Goal: Information Seeking & Learning: Check status

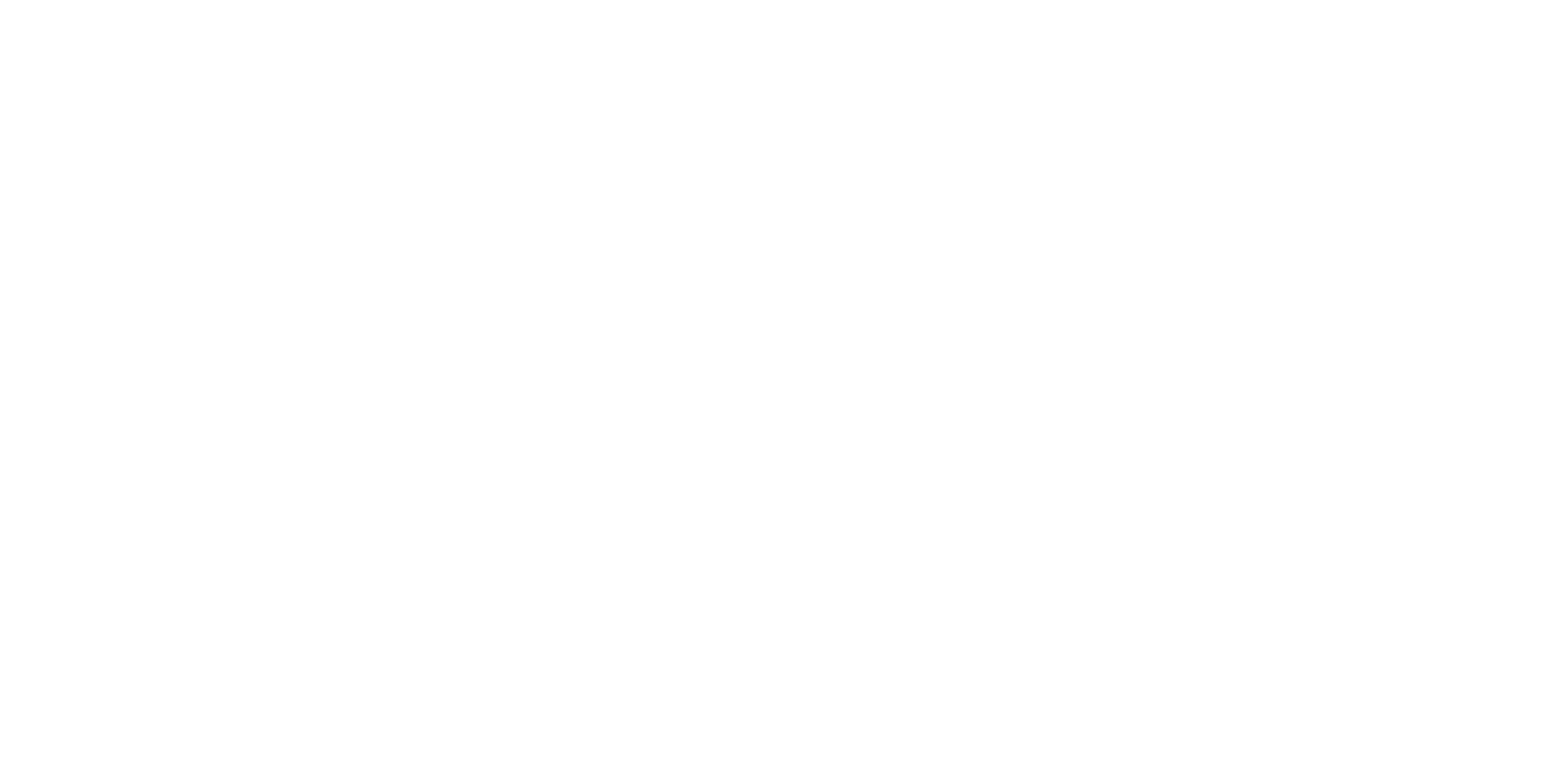
click at [828, 0] on html at bounding box center [784, 0] width 1568 height 0
click at [605, 0] on html at bounding box center [784, 0] width 1568 height 0
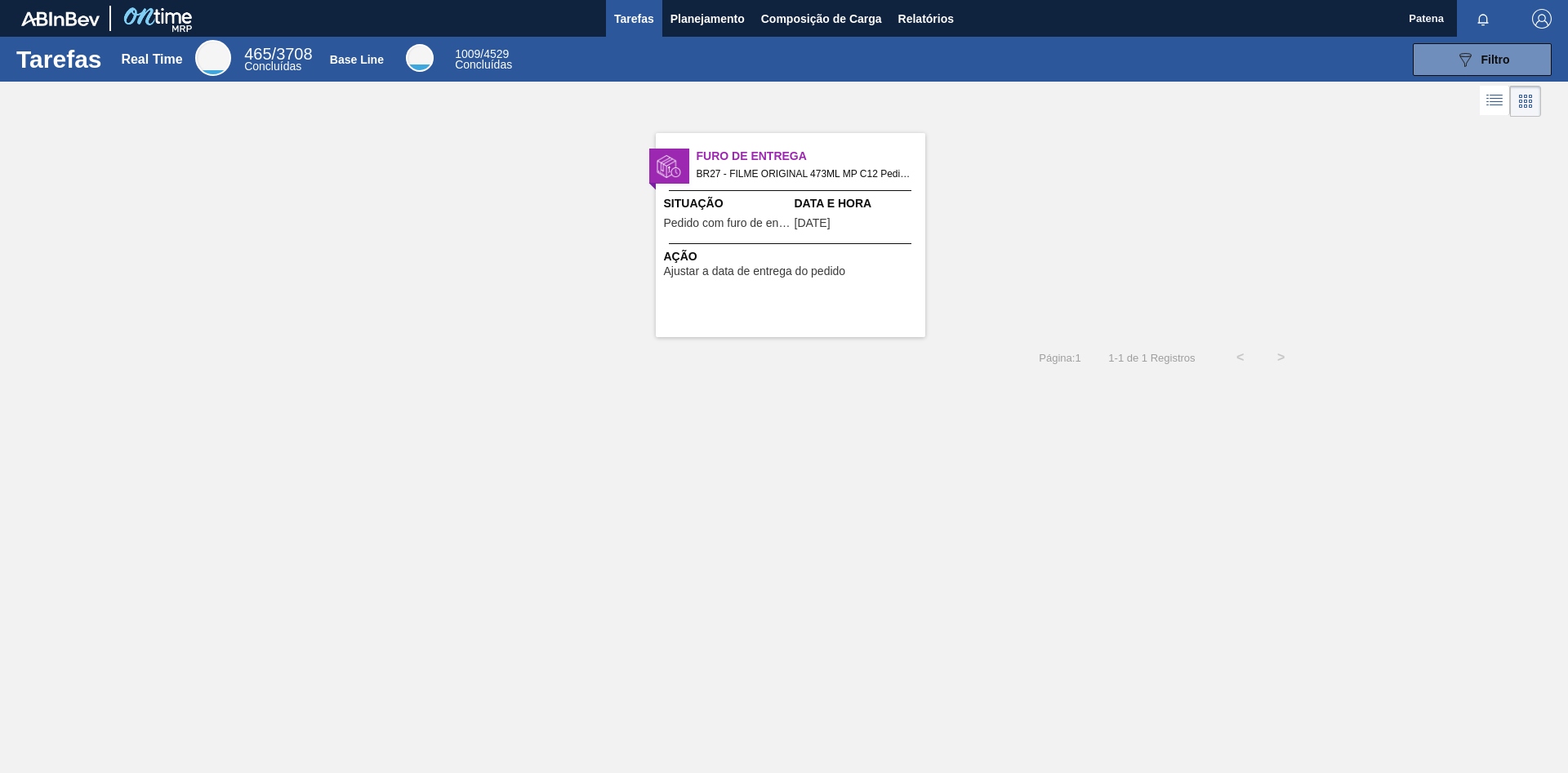
click at [946, 218] on div "Furo de Entrega BR27 - FILME ORIGINAL 473ML MP C12 Pedido - 2007312 Situação Pe…" at bounding box center [784, 229] width 1568 height 216
click at [725, 22] on span "Planejamento" at bounding box center [707, 18] width 74 height 19
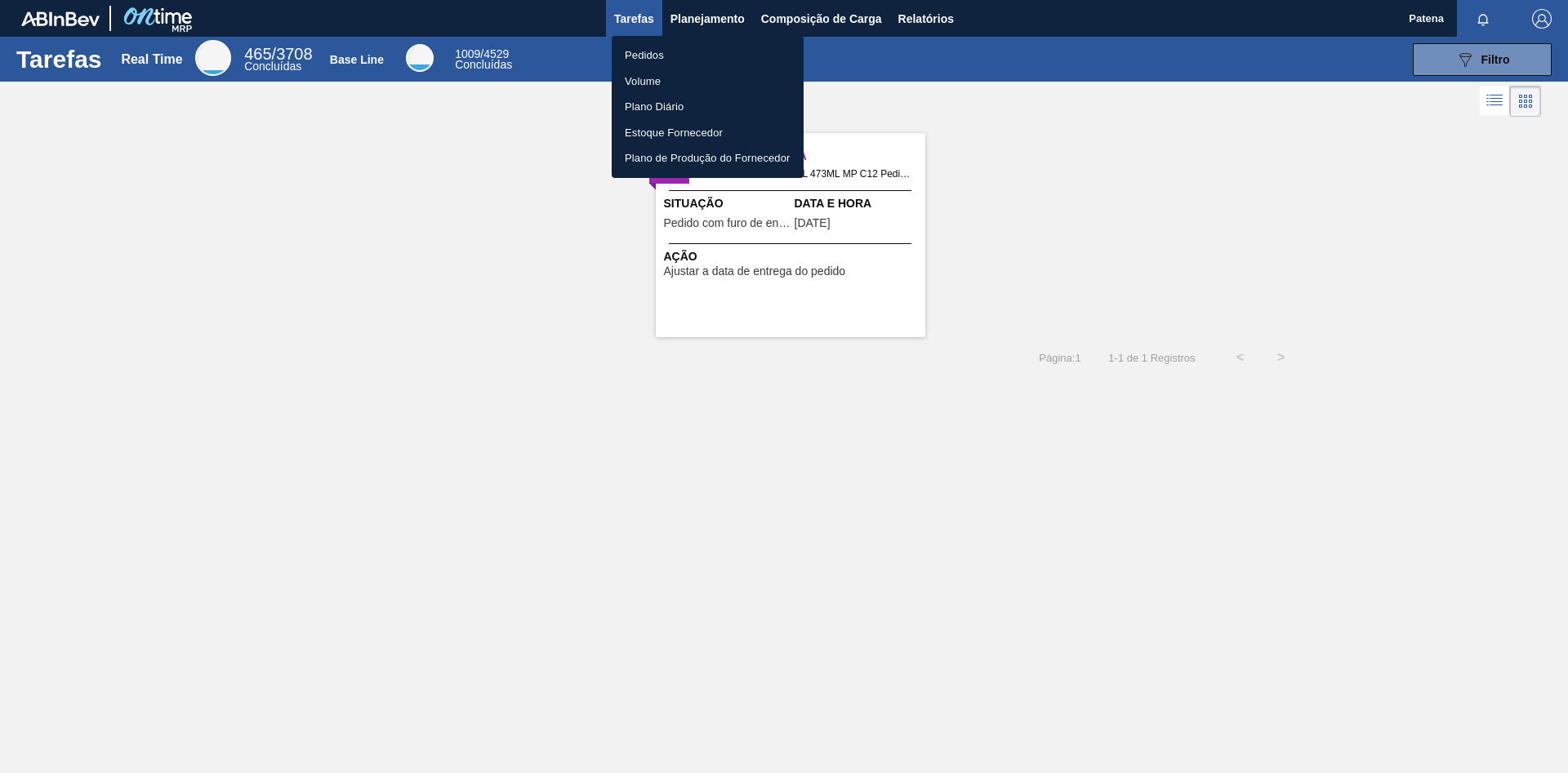
click at [665, 53] on li "Pedidos" at bounding box center [708, 55] width 192 height 27
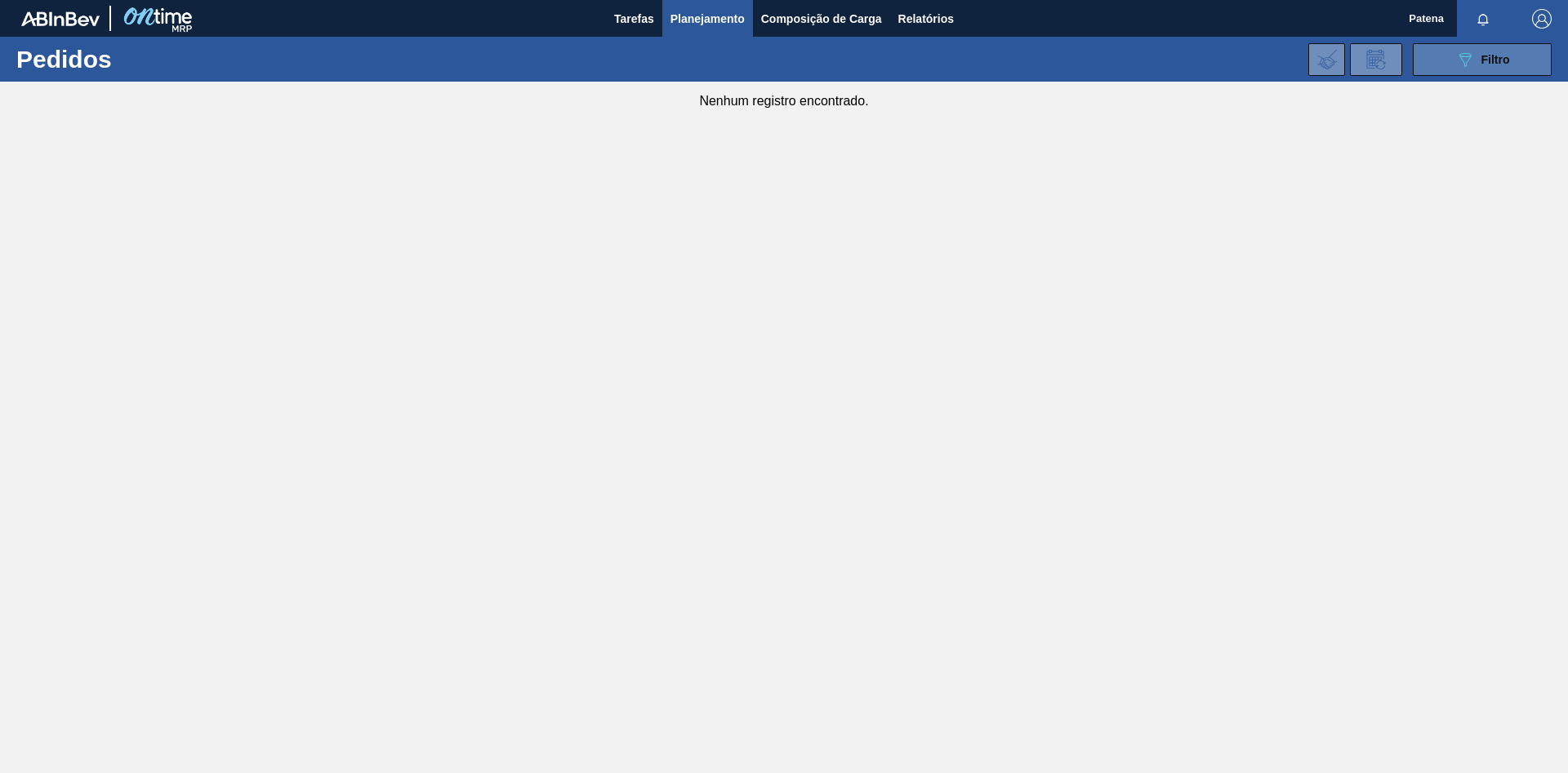
click at [1470, 64] on icon "089F7B8B-B2A5-4AFE-B5C0-19BA573D28AC" at bounding box center [1465, 59] width 19 height 19
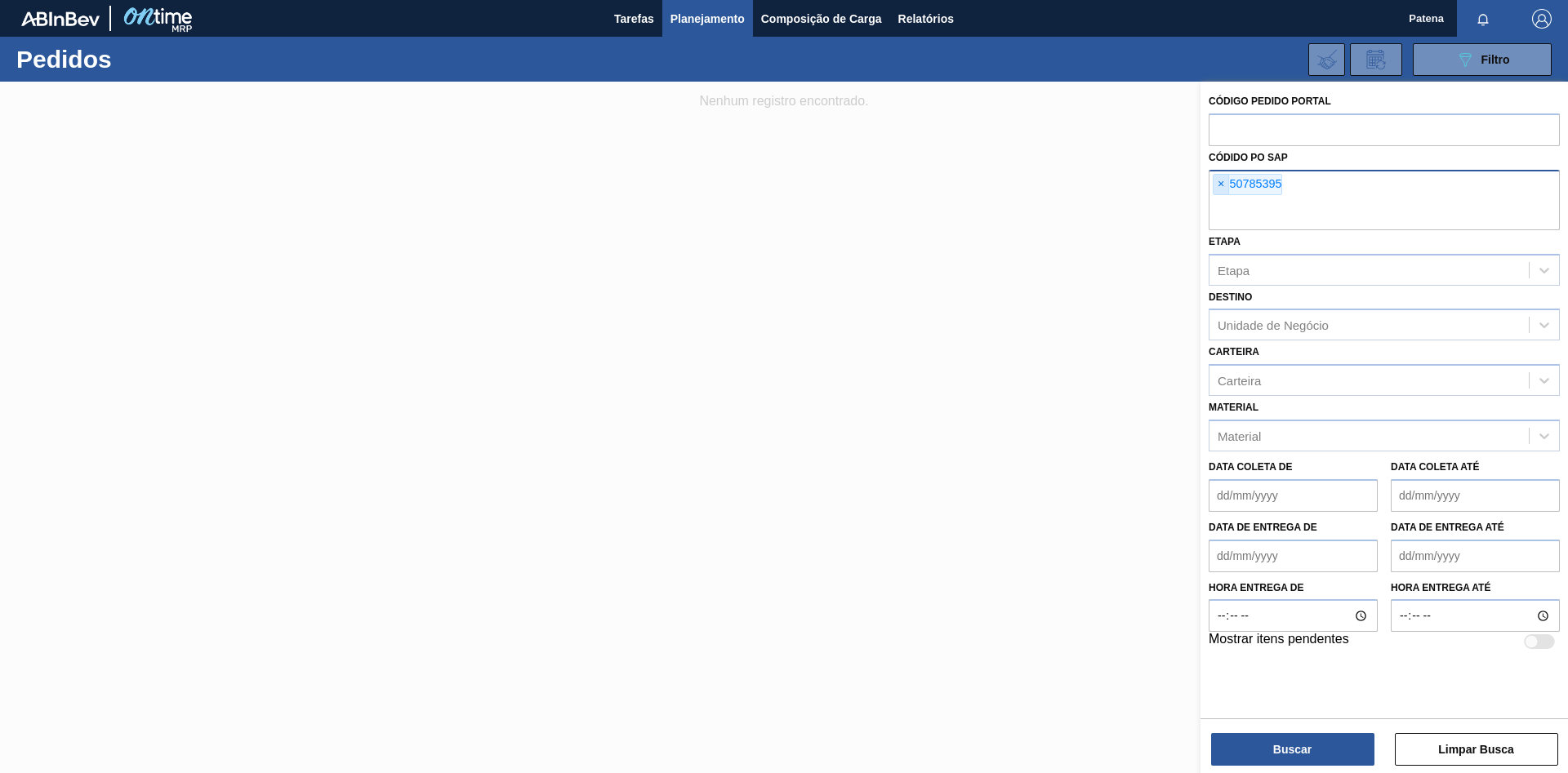
click at [1221, 184] on span "×" at bounding box center [1221, 184] width 16 height 19
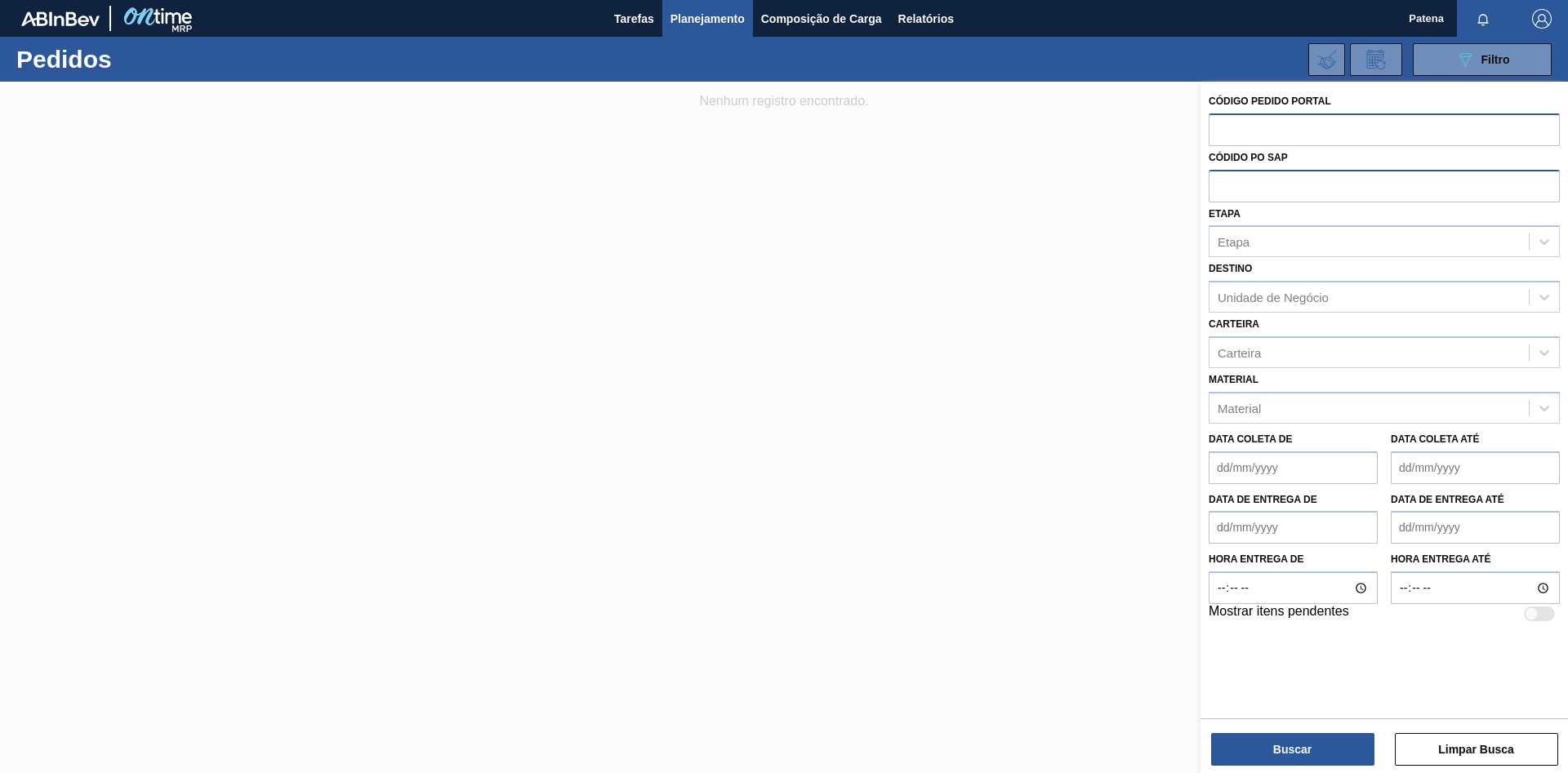
click at [1238, 118] on input "text" at bounding box center [1384, 129] width 351 height 31
click at [1238, 124] on input "text" at bounding box center [1384, 129] width 351 height 31
type input "2007538"
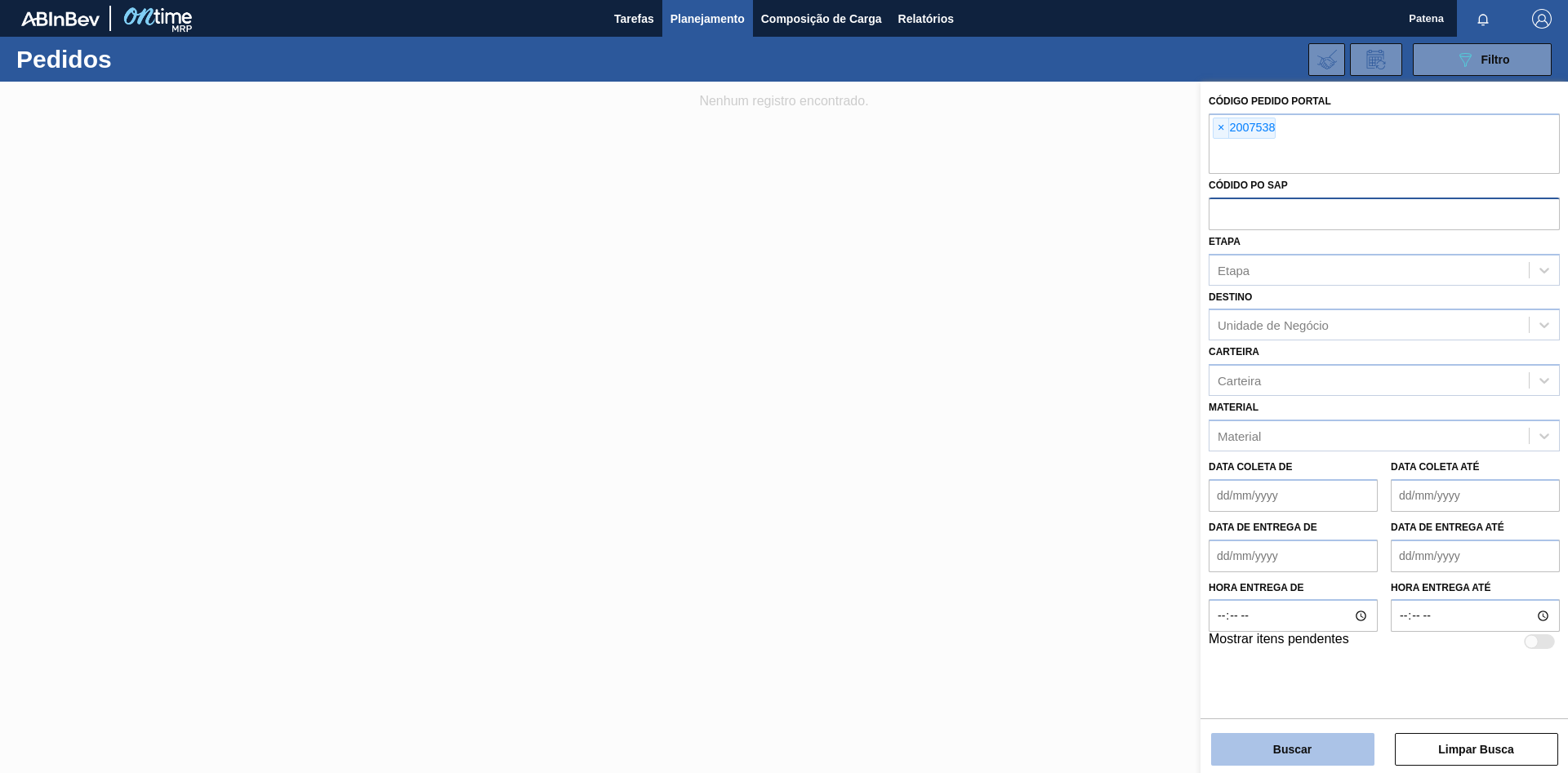
click at [1274, 745] on button "Buscar" at bounding box center [1292, 749] width 163 height 33
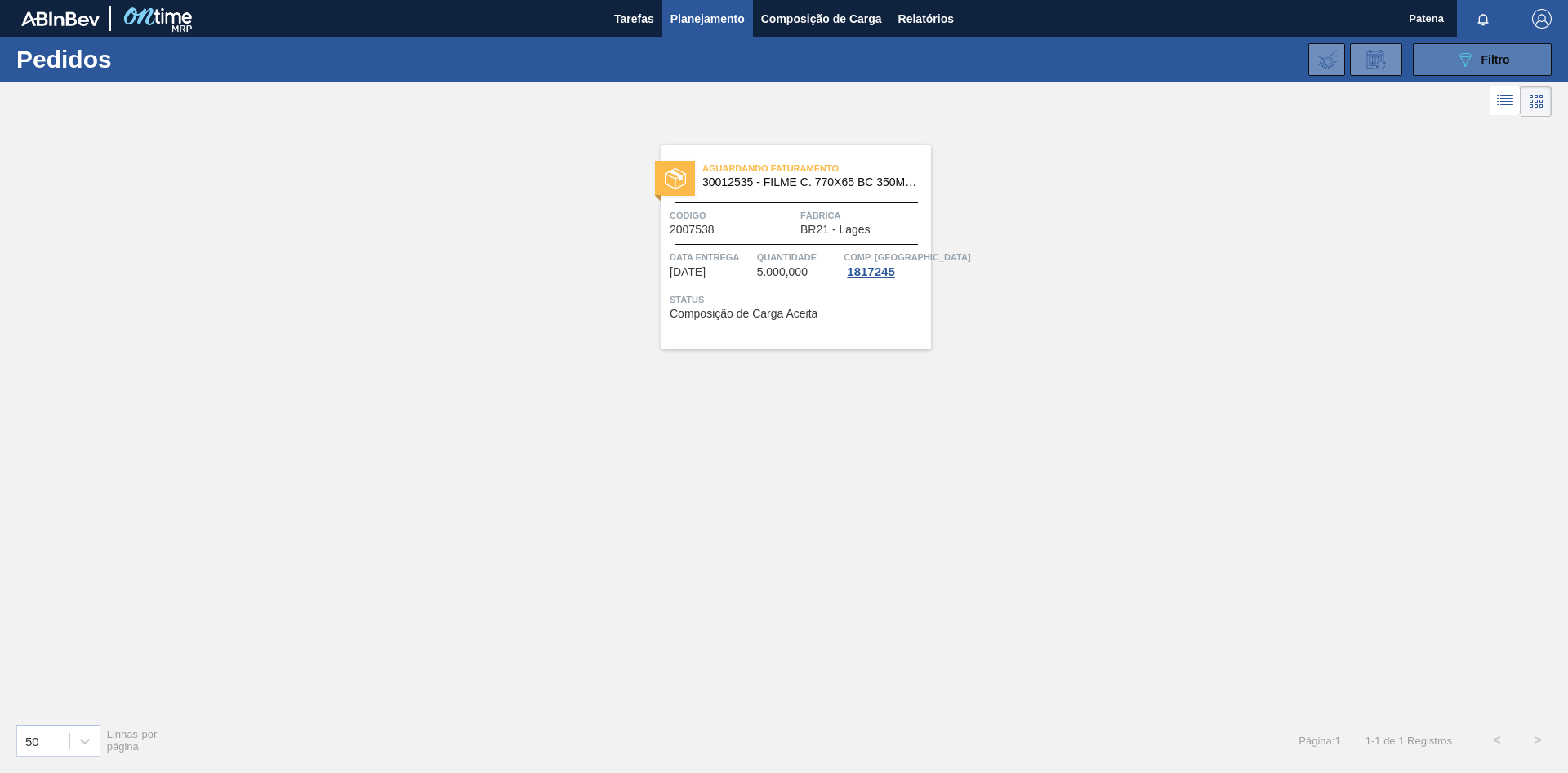
click at [1475, 66] on div "089F7B8B-B2A5-4AFE-B5C0-19BA573D28AC Filtro" at bounding box center [1483, 59] width 55 height 19
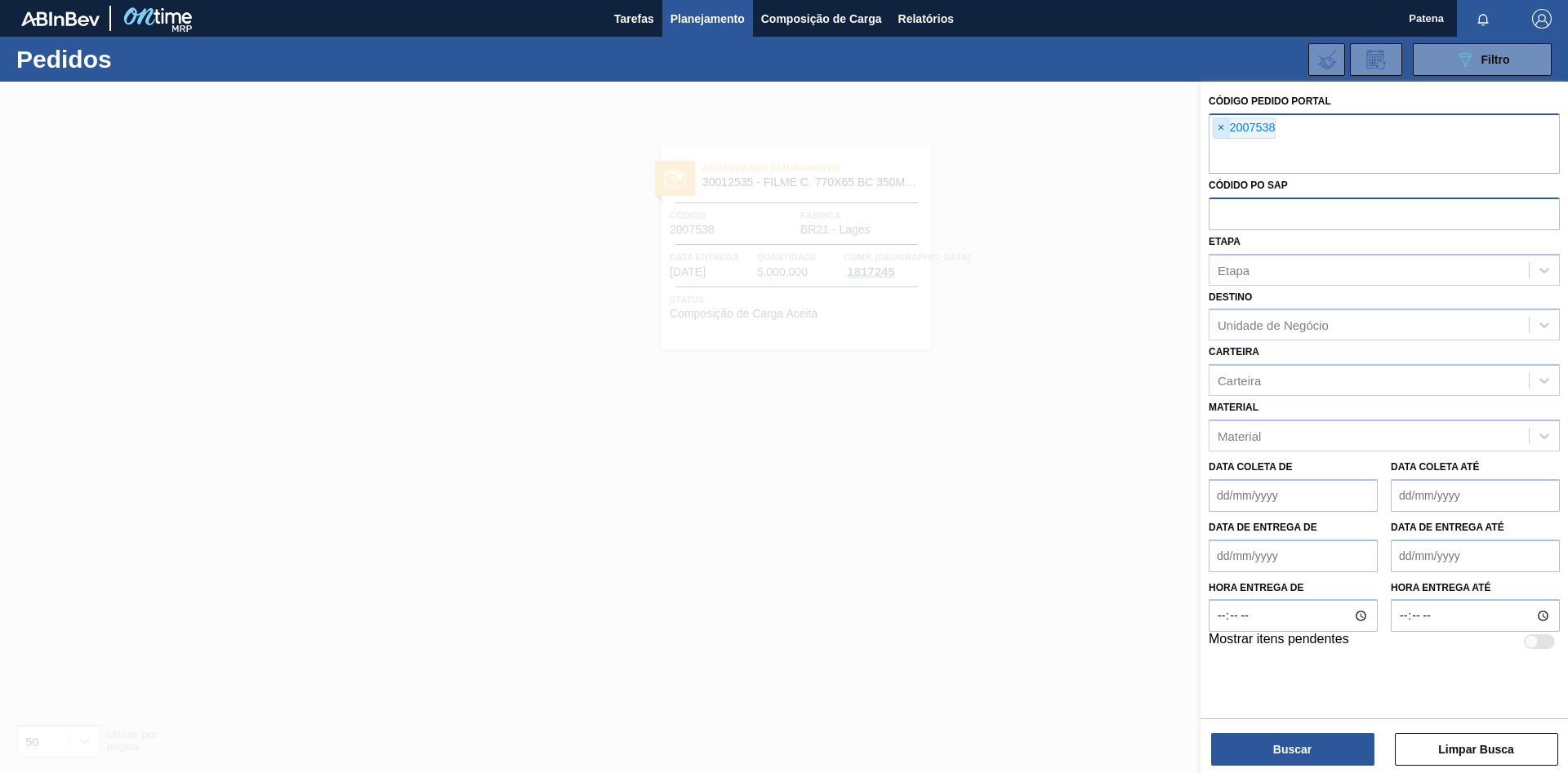
click at [1221, 133] on span "×" at bounding box center [1221, 127] width 16 height 19
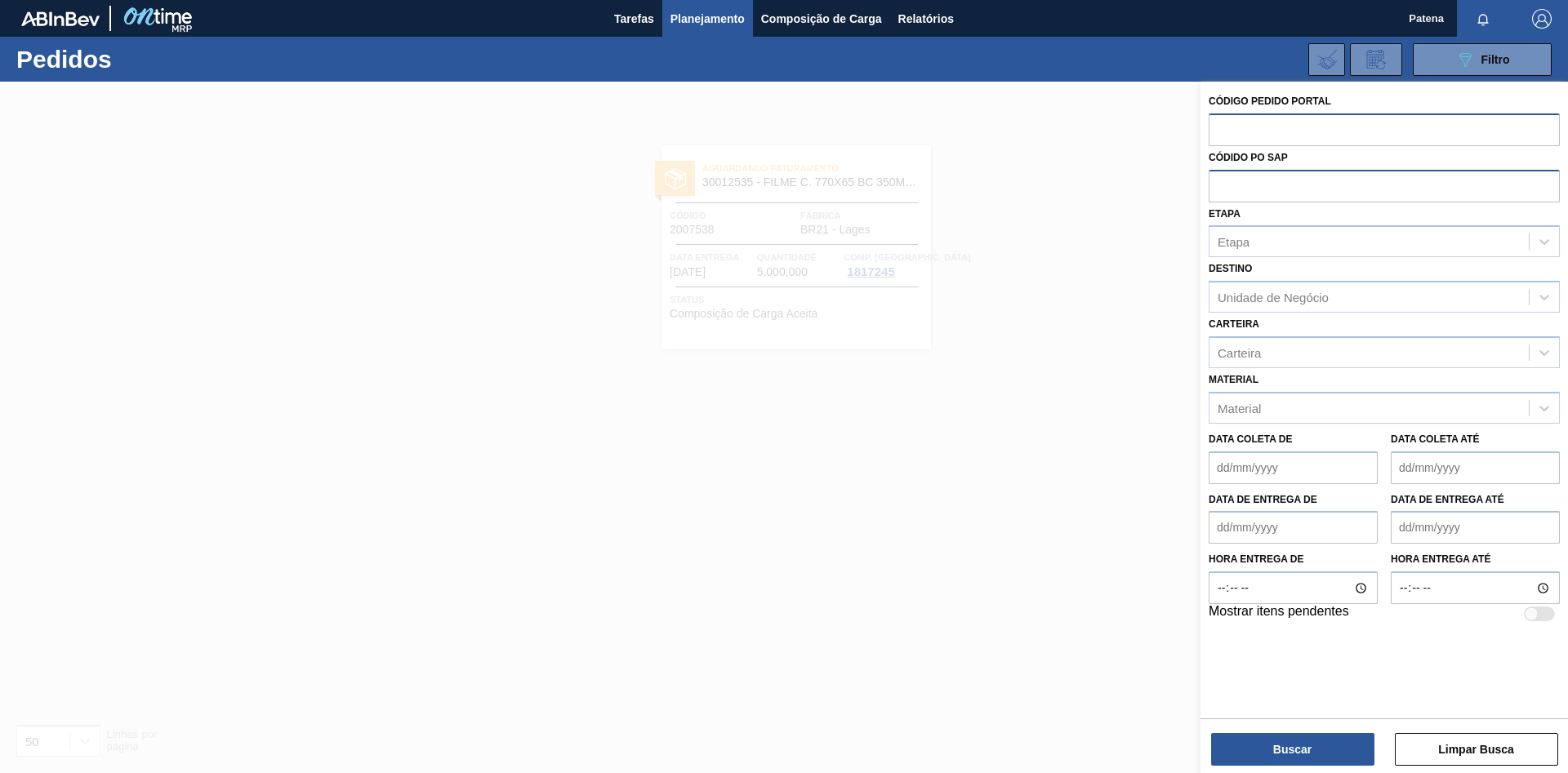
click at [1240, 131] on input "text" at bounding box center [1384, 129] width 351 height 31
type input "2007510"
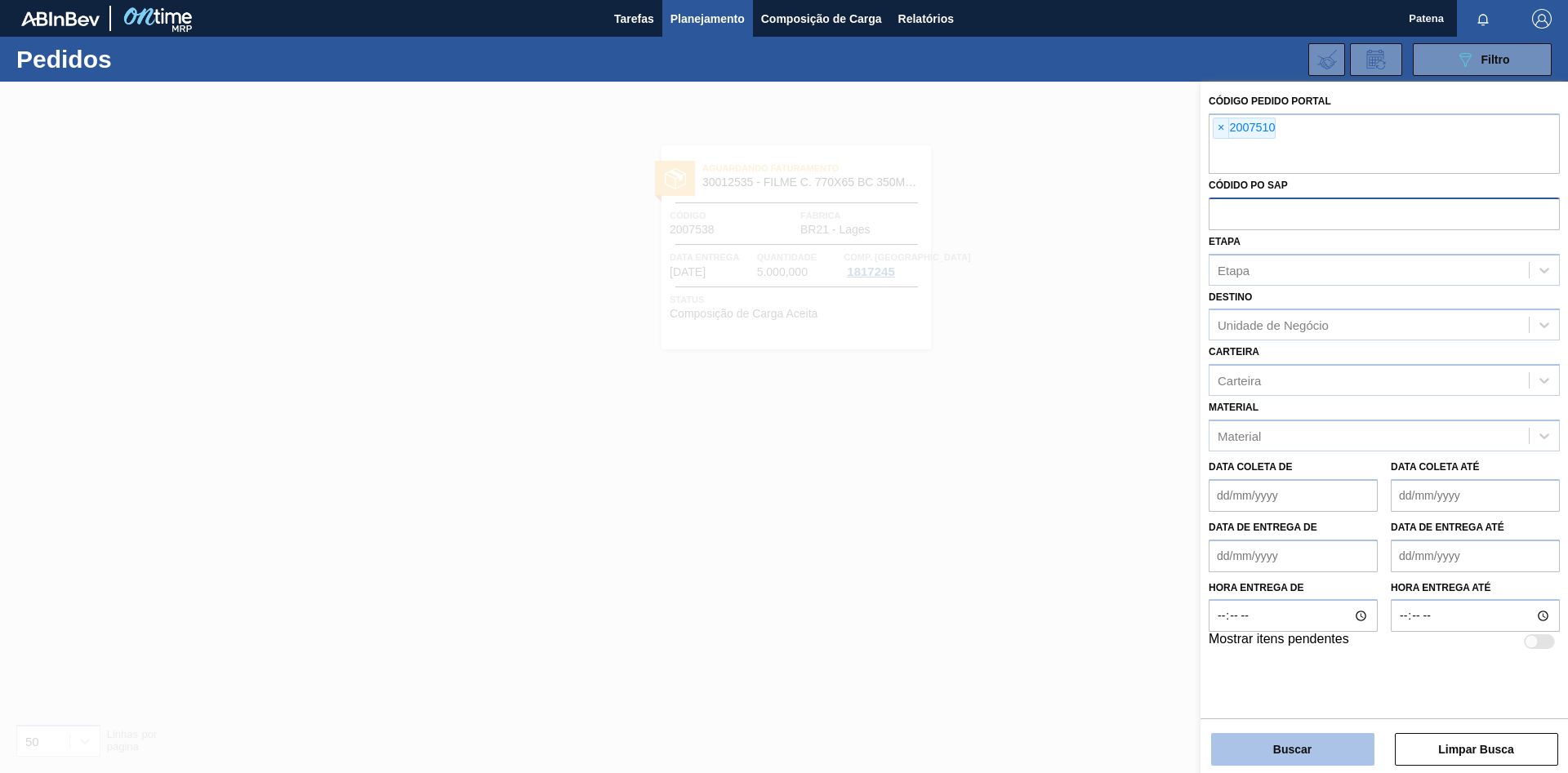
click at [1274, 736] on button "Buscar" at bounding box center [1292, 749] width 163 height 33
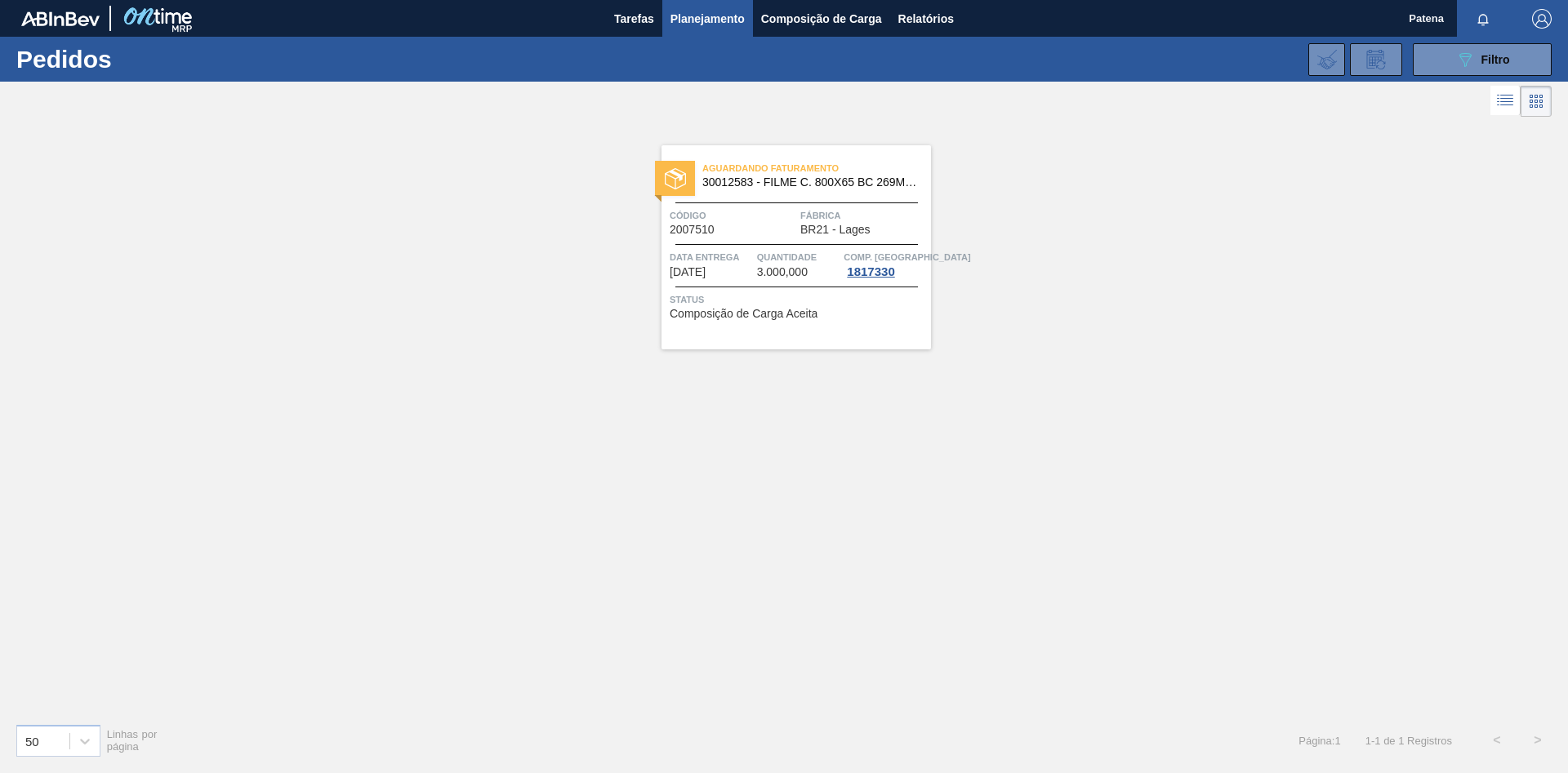
click at [1071, 709] on div "Aguardando Faturamento 30012583 - FILME C. 800X65 BC 269ML MP C15 429 Código 20…" at bounding box center [784, 415] width 1568 height 589
click at [1482, 70] on button "089F7B8B-B2A5-4AFE-B5C0-19BA573D28AC Filtro" at bounding box center [1482, 59] width 139 height 33
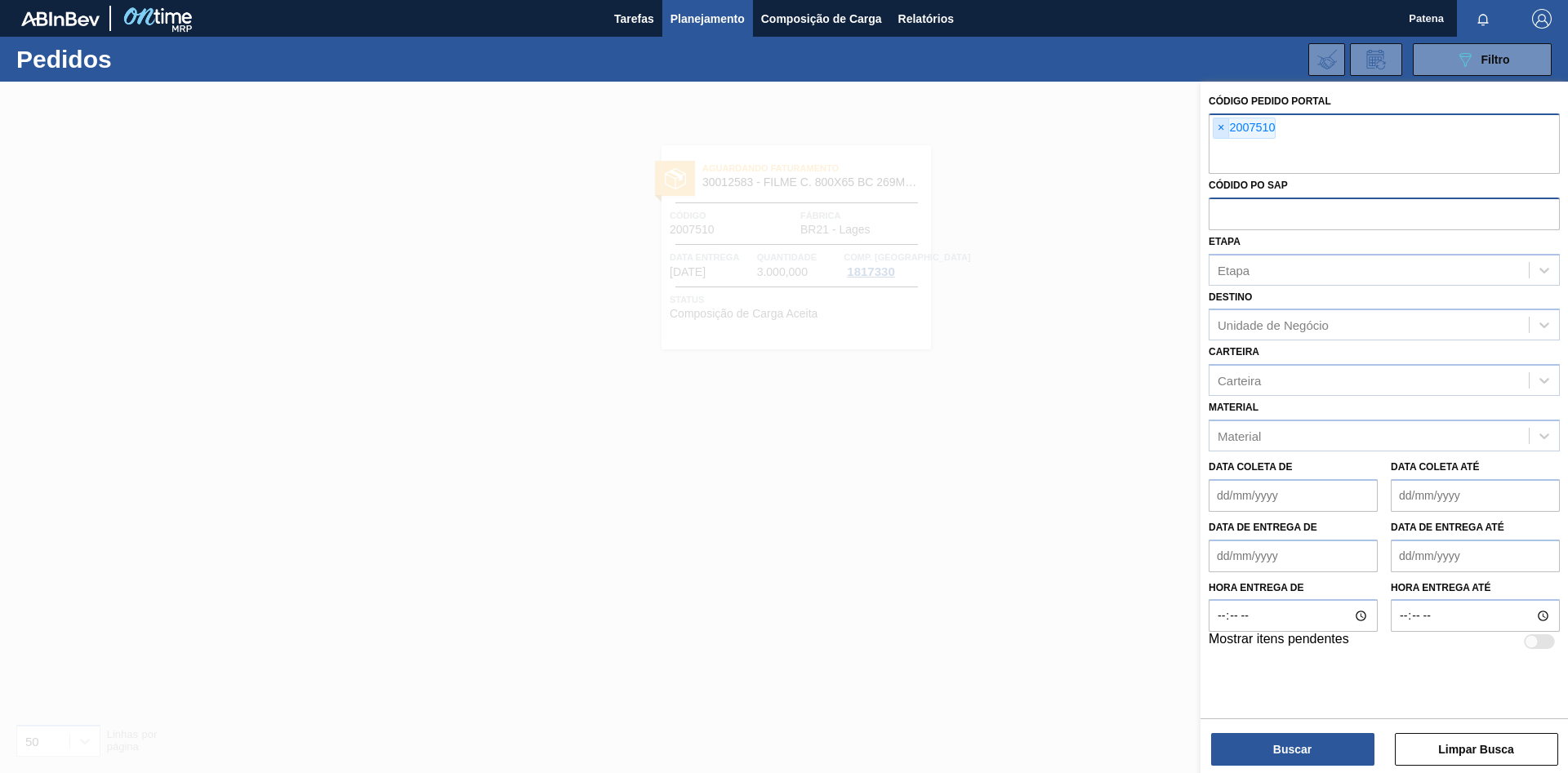
click at [1219, 125] on span "×" at bounding box center [1221, 127] width 16 height 19
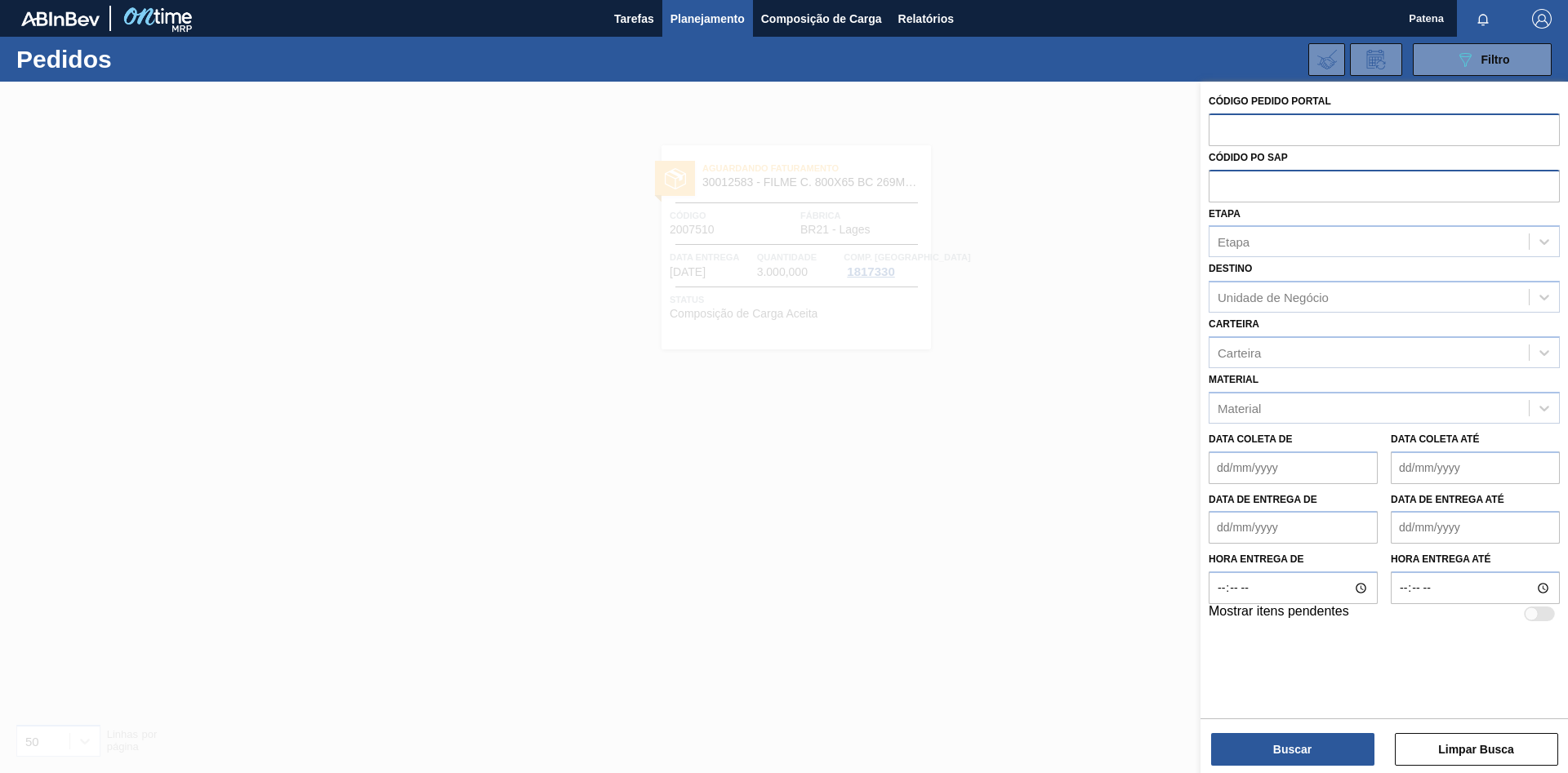
click at [1236, 127] on input "text" at bounding box center [1384, 129] width 351 height 31
paste input "2007538"
type input "2007538"
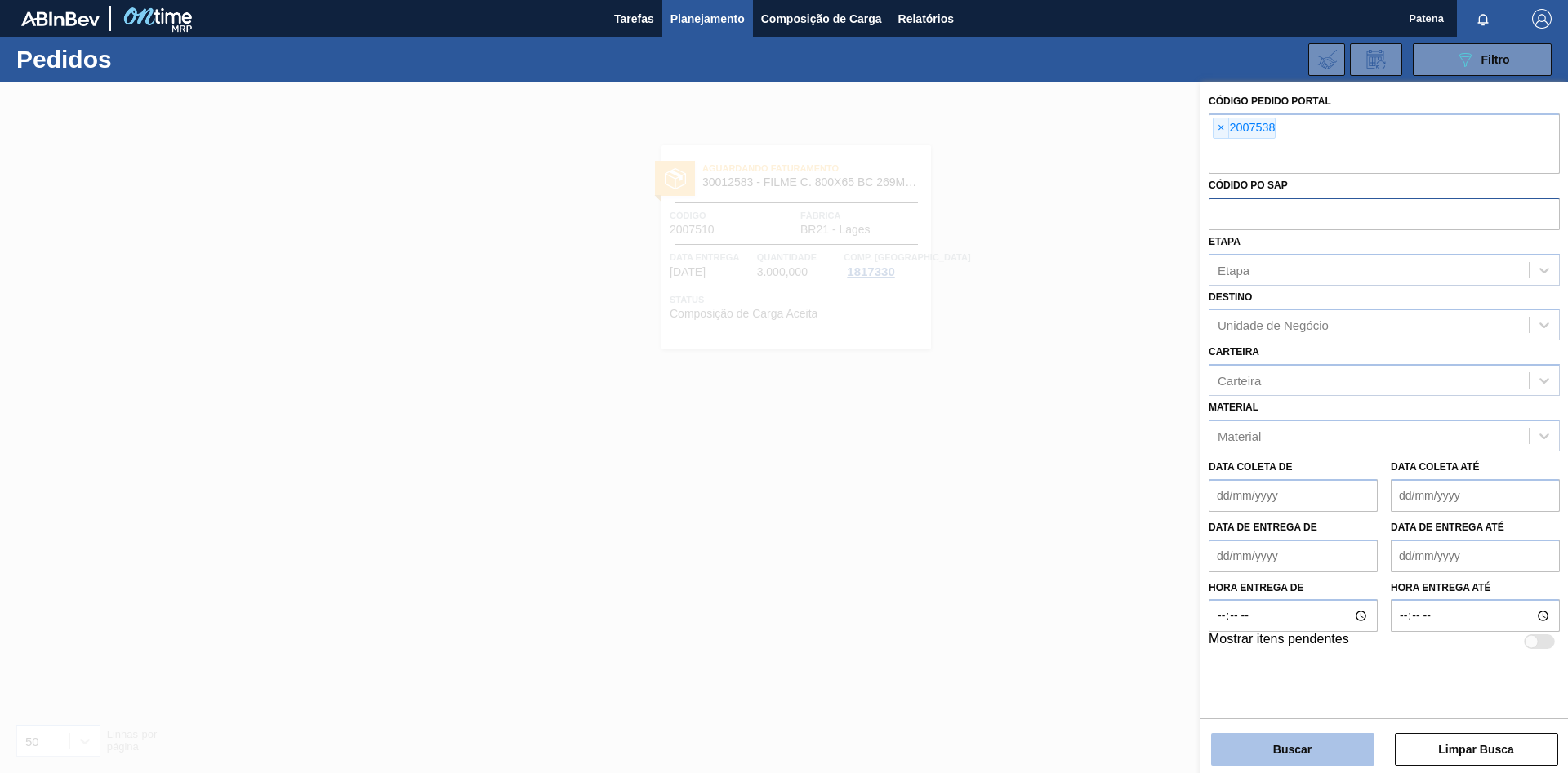
click at [1292, 742] on button "Buscar" at bounding box center [1292, 749] width 163 height 33
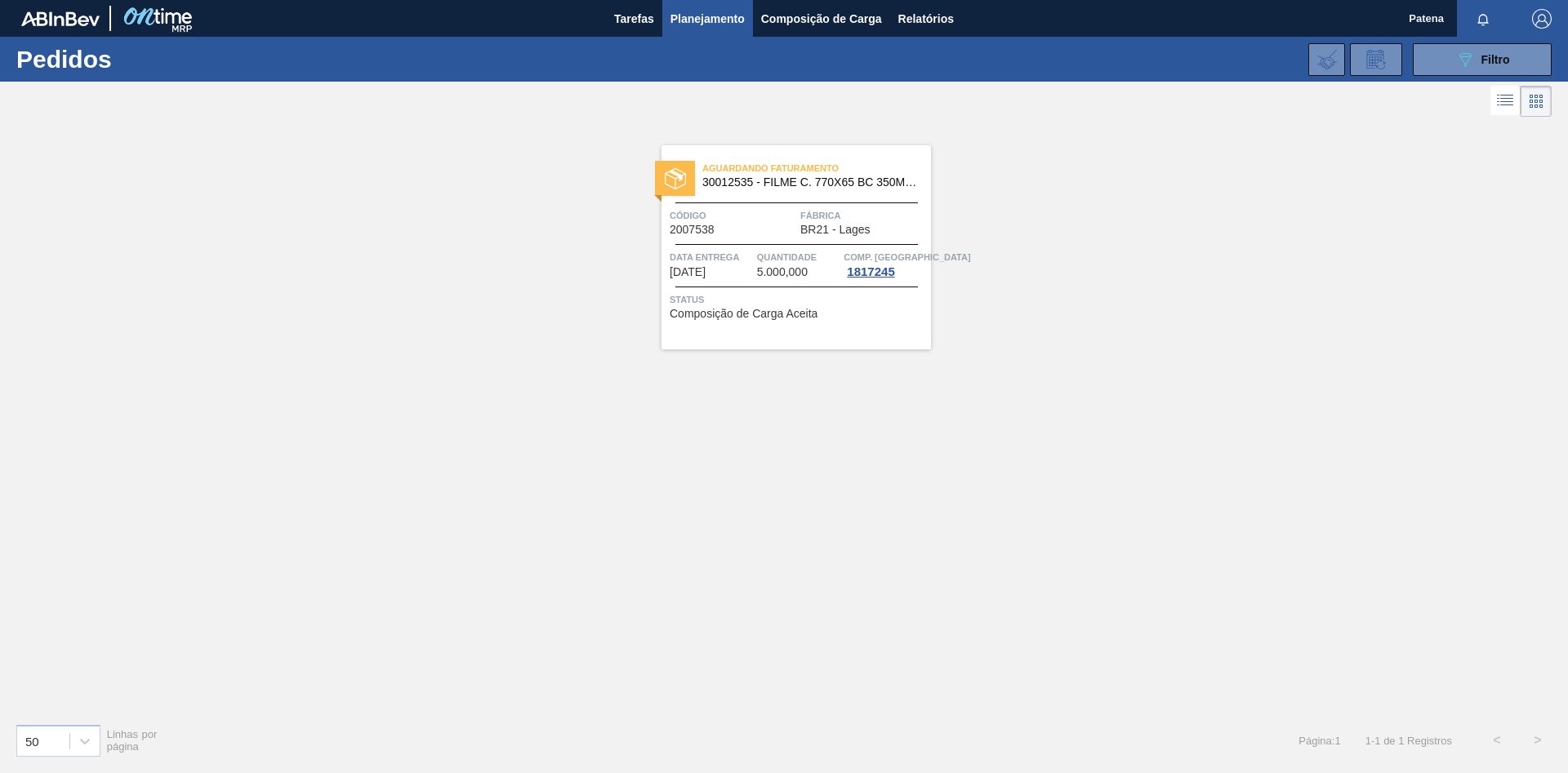
click at [734, 199] on div "Aguardando Faturamento 30012535 - FILME C. 770X65 BC 350ML C12 429 Código 20075…" at bounding box center [796, 247] width 269 height 204
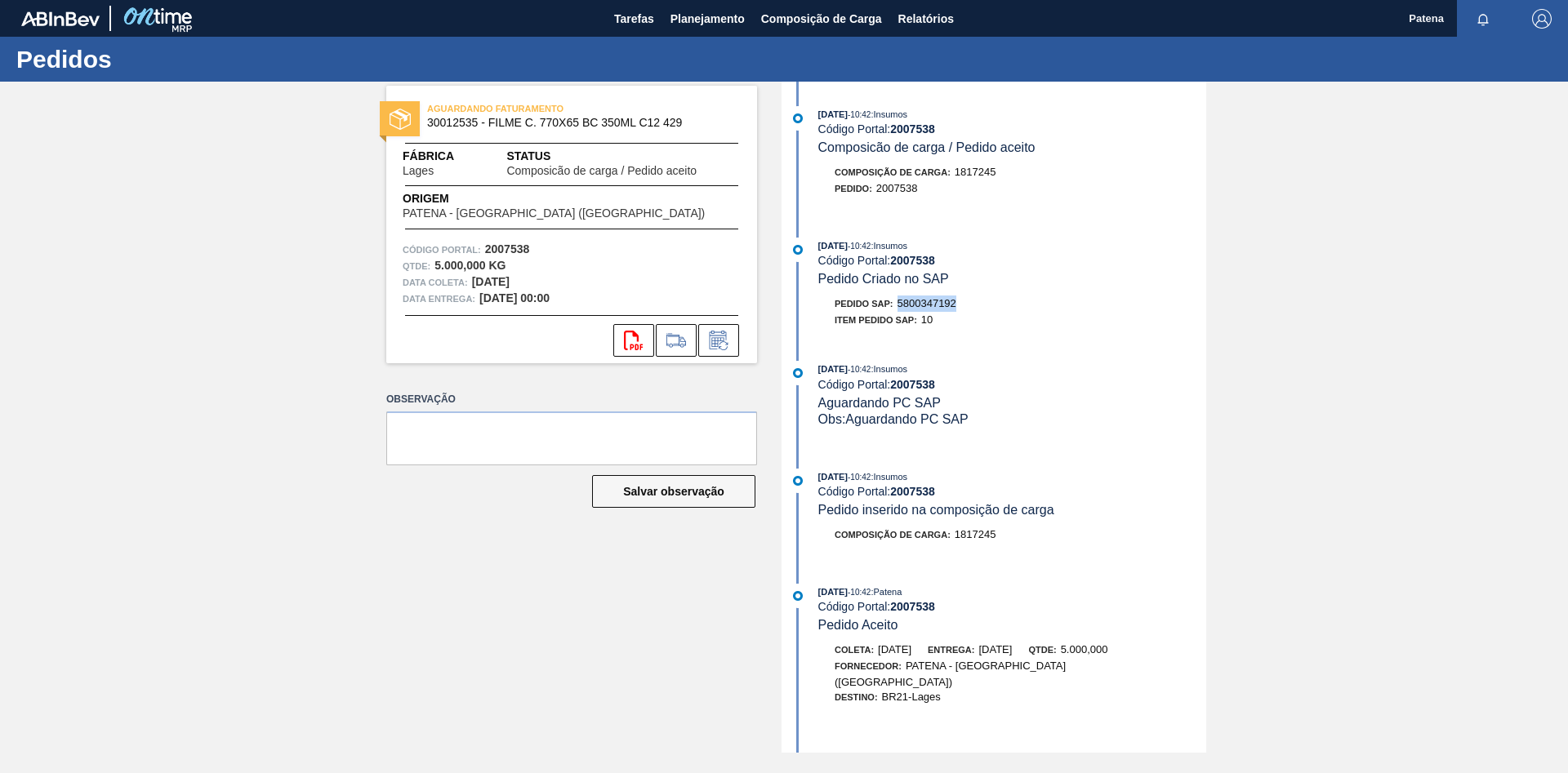
drag, startPoint x: 962, startPoint y: 307, endPoint x: 902, endPoint y: 309, distance: 60.0
click at [902, 309] on div "Pedido SAP: 5800347192" at bounding box center [1012, 304] width 388 height 16
copy span "5800347192"
click at [696, 12] on span "Planejamento" at bounding box center [707, 18] width 74 height 19
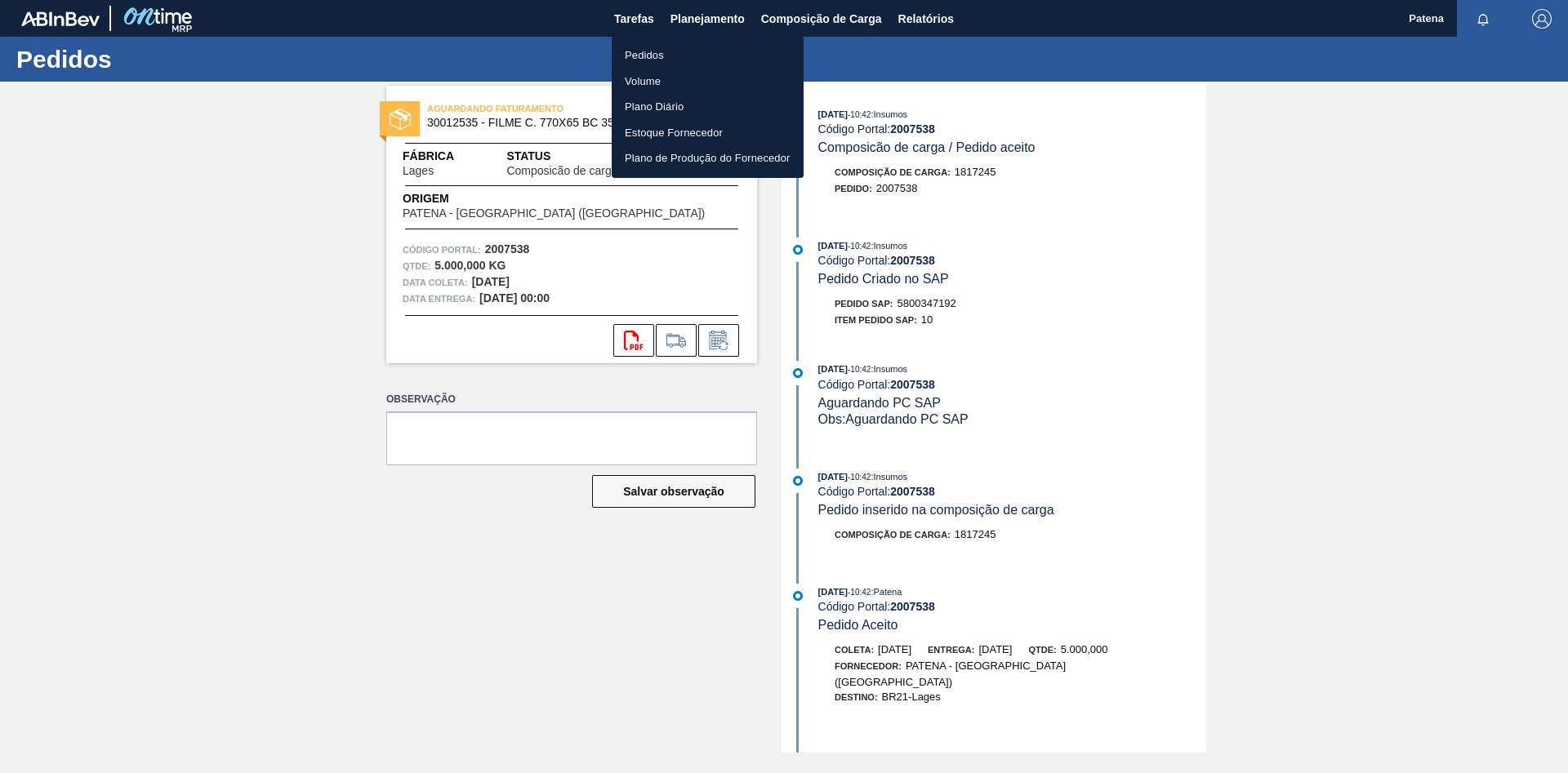
click at [739, 57] on li "Pedidos" at bounding box center [708, 55] width 192 height 27
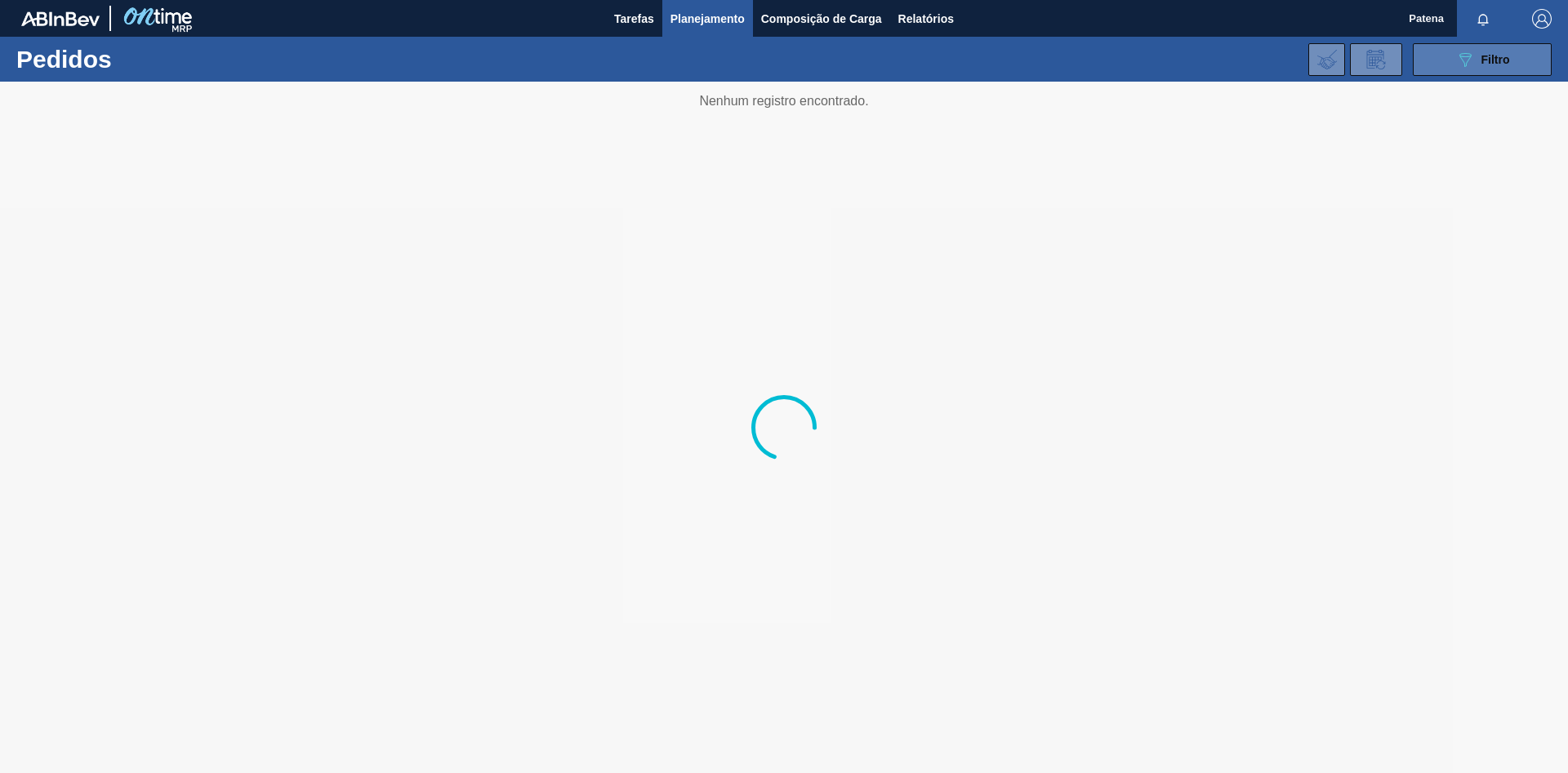
click at [1487, 73] on button "089F7B8B-B2A5-4AFE-B5C0-19BA573D28AC Filtro" at bounding box center [1482, 59] width 139 height 33
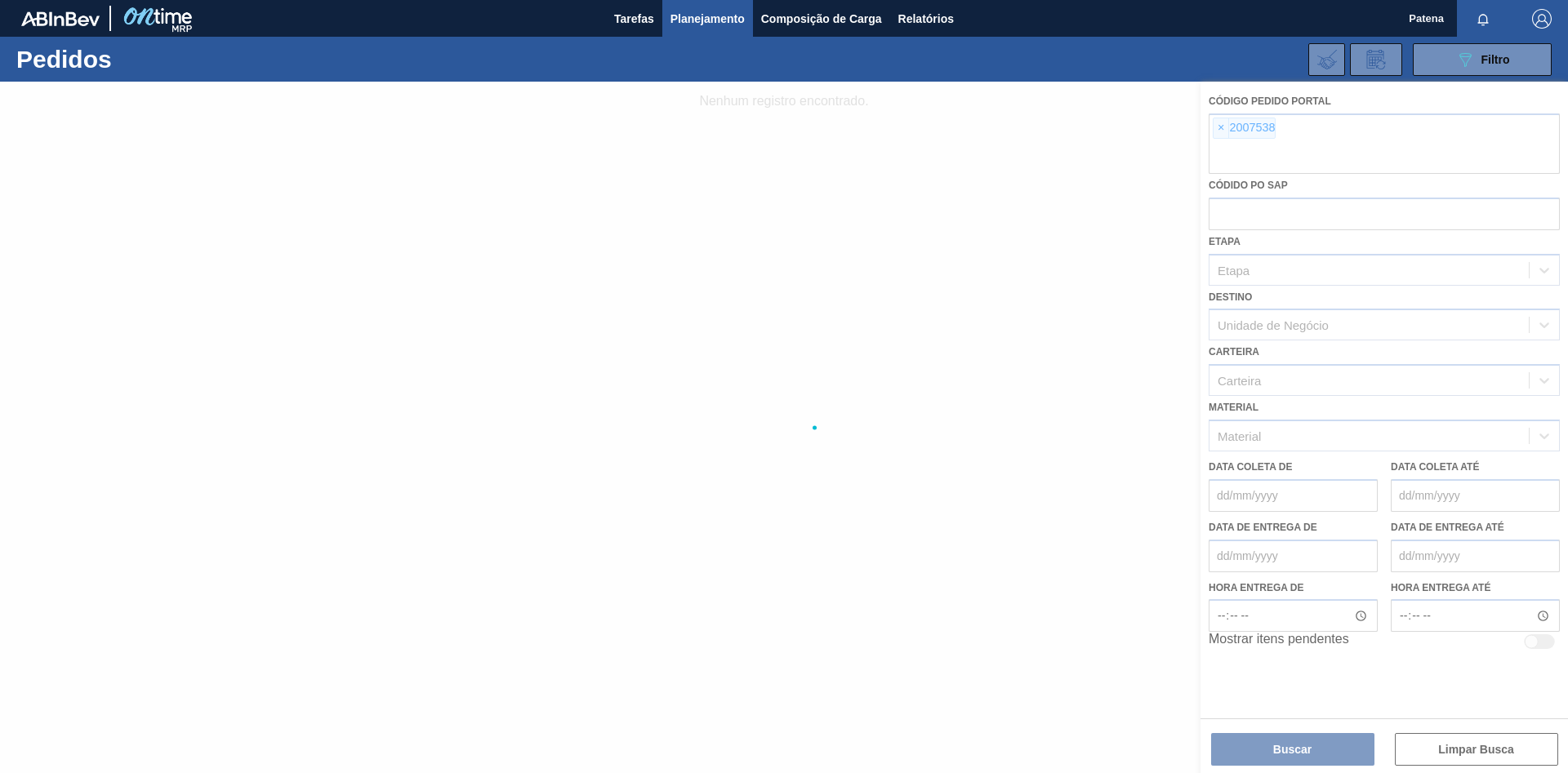
click at [1214, 131] on div at bounding box center [784, 427] width 1568 height 692
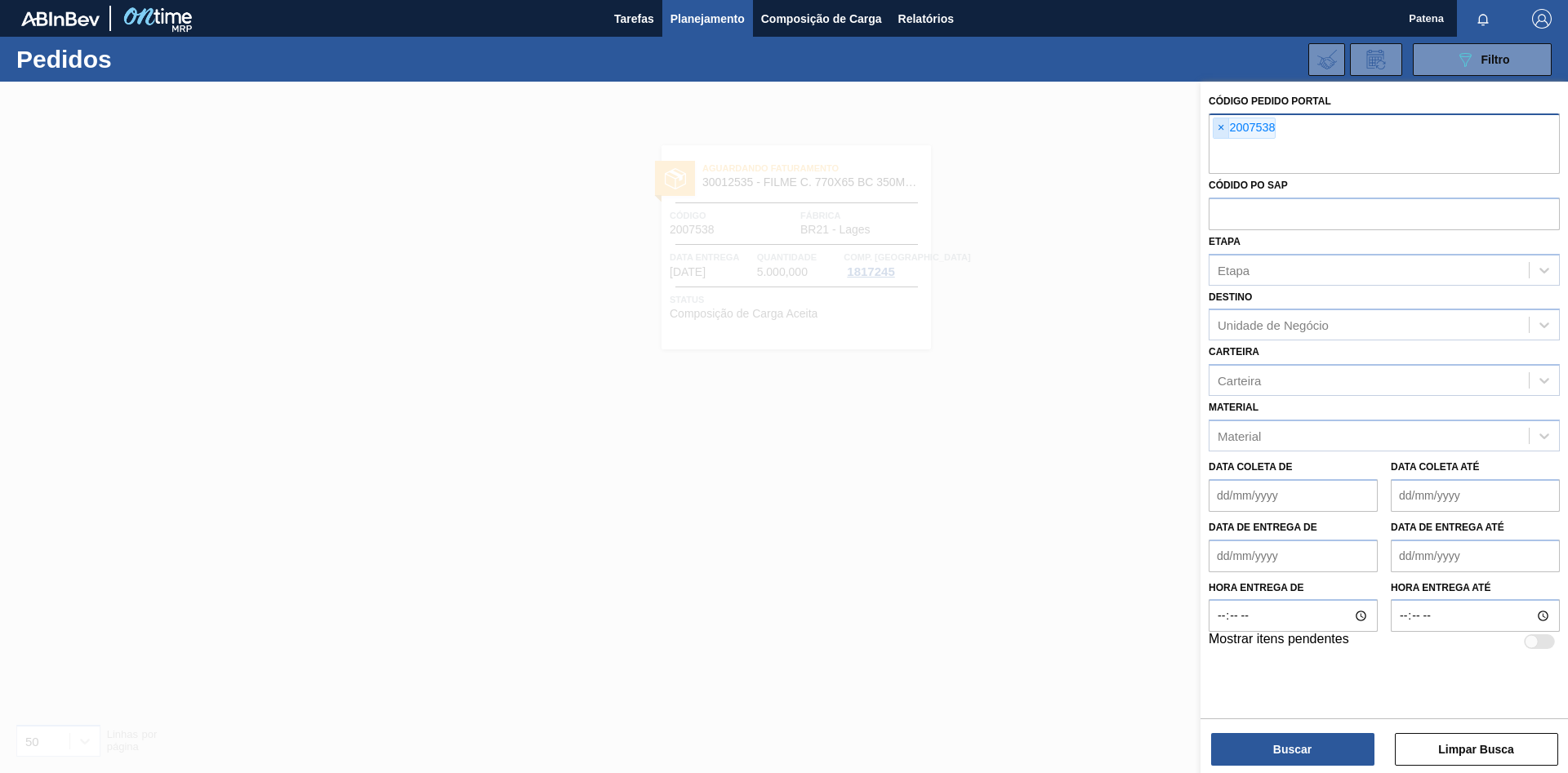
click at [1218, 134] on span "×" at bounding box center [1221, 127] width 16 height 19
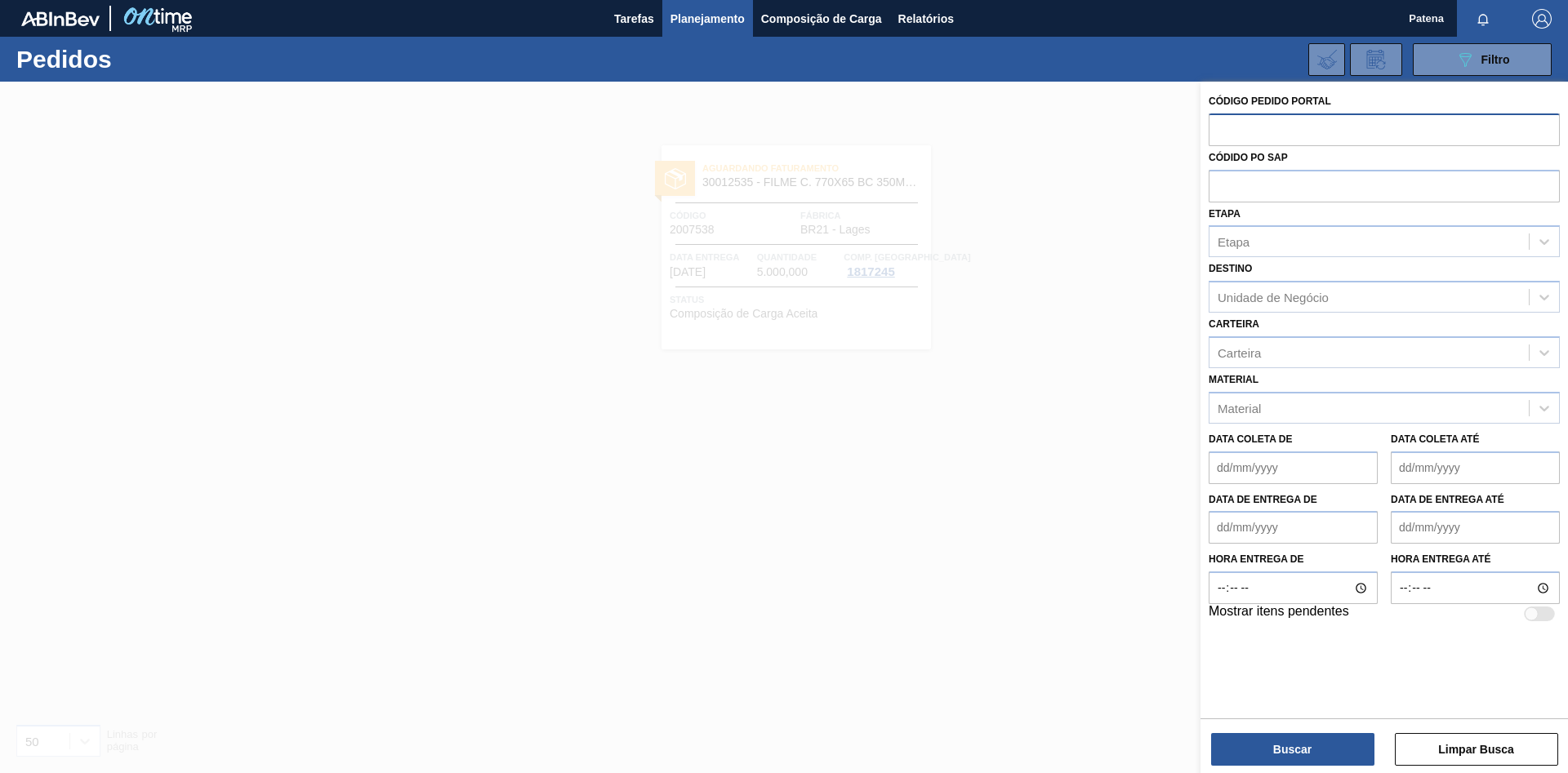
click at [1257, 138] on input "text" at bounding box center [1384, 129] width 351 height 31
paste input "2007510"
type input "2007510"
click at [1261, 746] on button "Buscar" at bounding box center [1292, 749] width 163 height 33
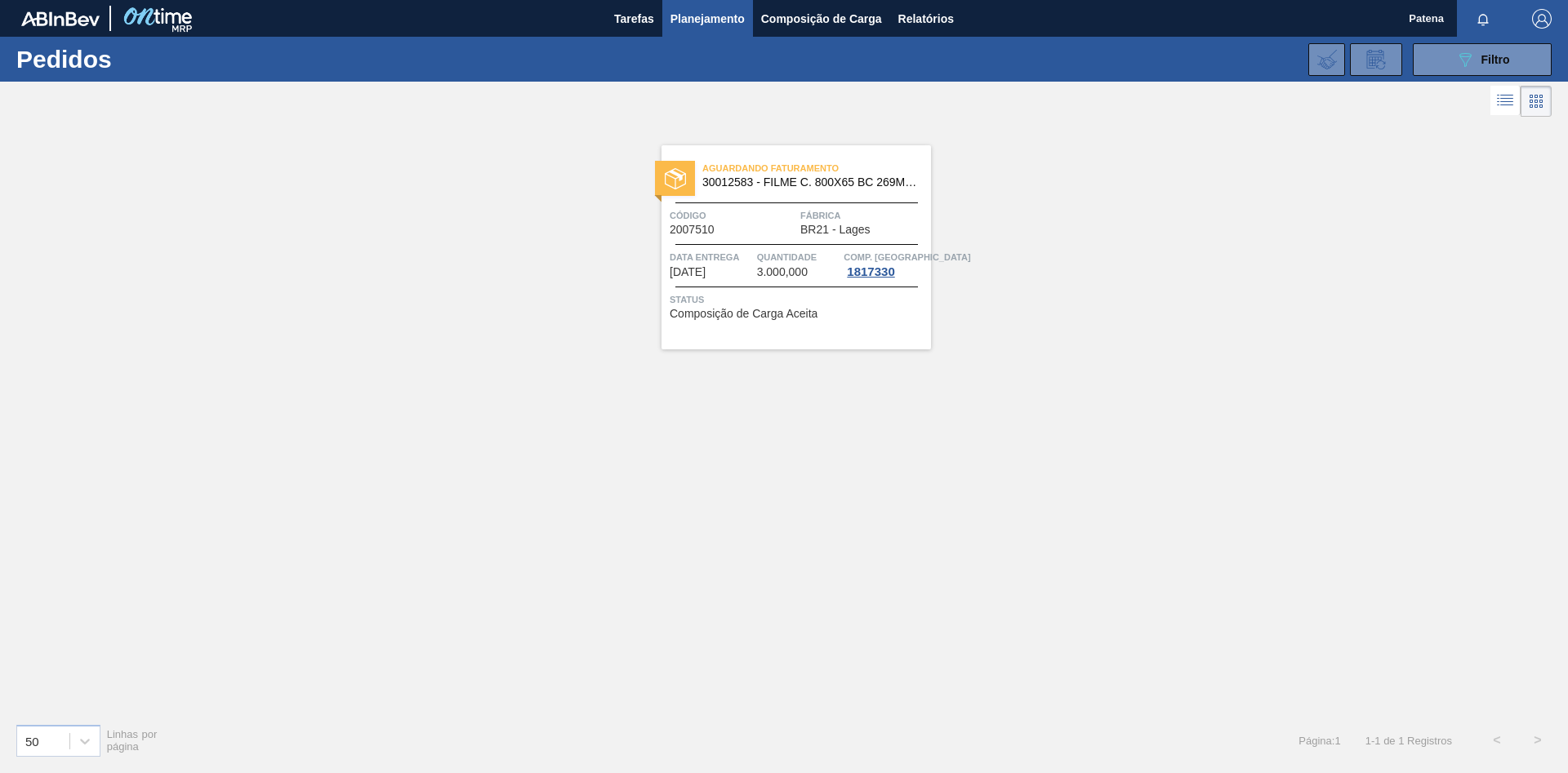
click at [796, 241] on div "Aguardando Faturamento 30012583 - FILME C. 800X65 BC 269ML MP C15 429 Código 20…" at bounding box center [796, 247] width 269 height 204
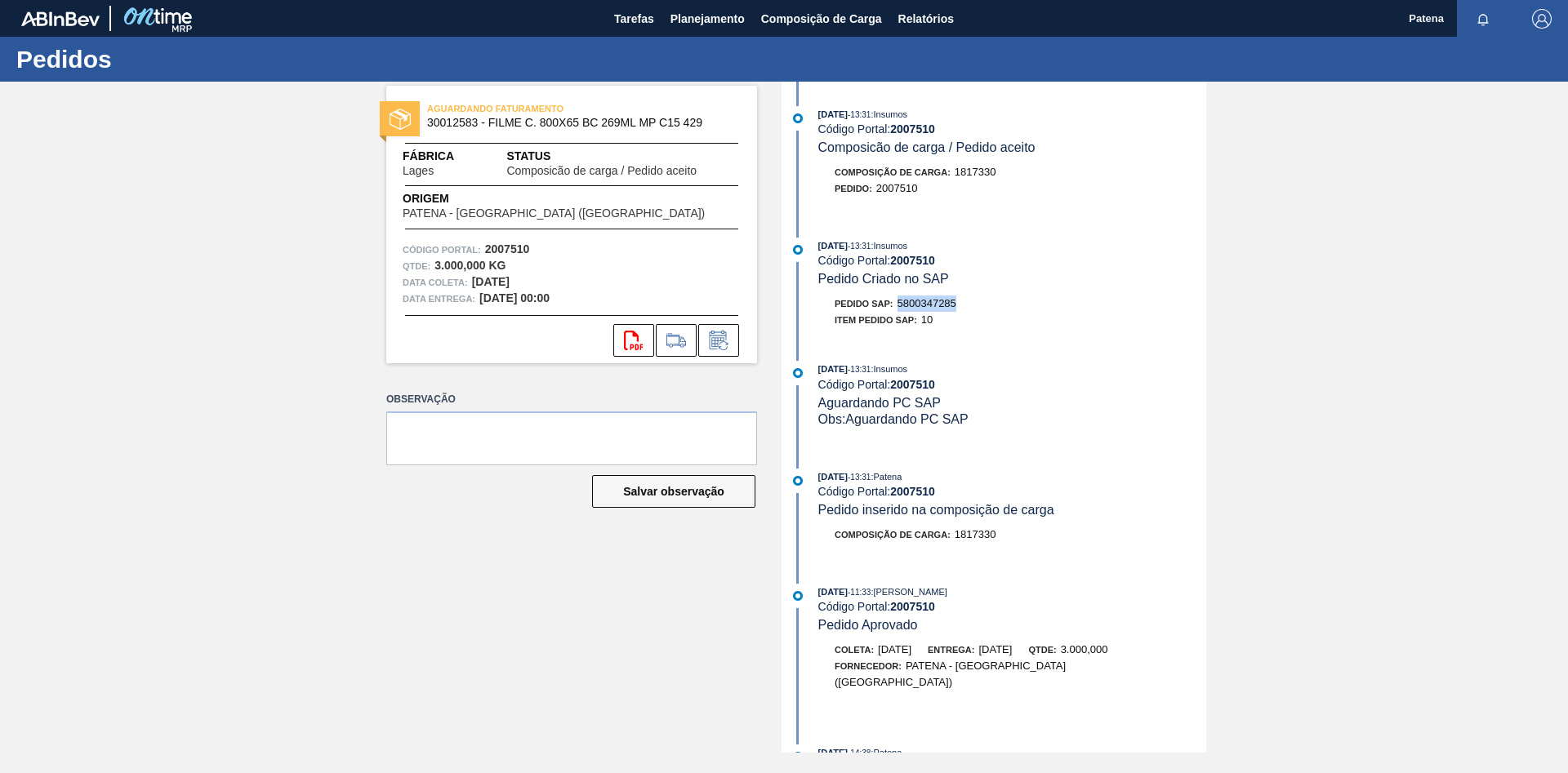
drag, startPoint x: 962, startPoint y: 307, endPoint x: 902, endPoint y: 307, distance: 60.0
click at [902, 307] on div "Pedido SAP: 5800347285" at bounding box center [1012, 304] width 388 height 16
copy span "5800347285"
click at [692, 25] on span "Planejamento" at bounding box center [707, 18] width 74 height 19
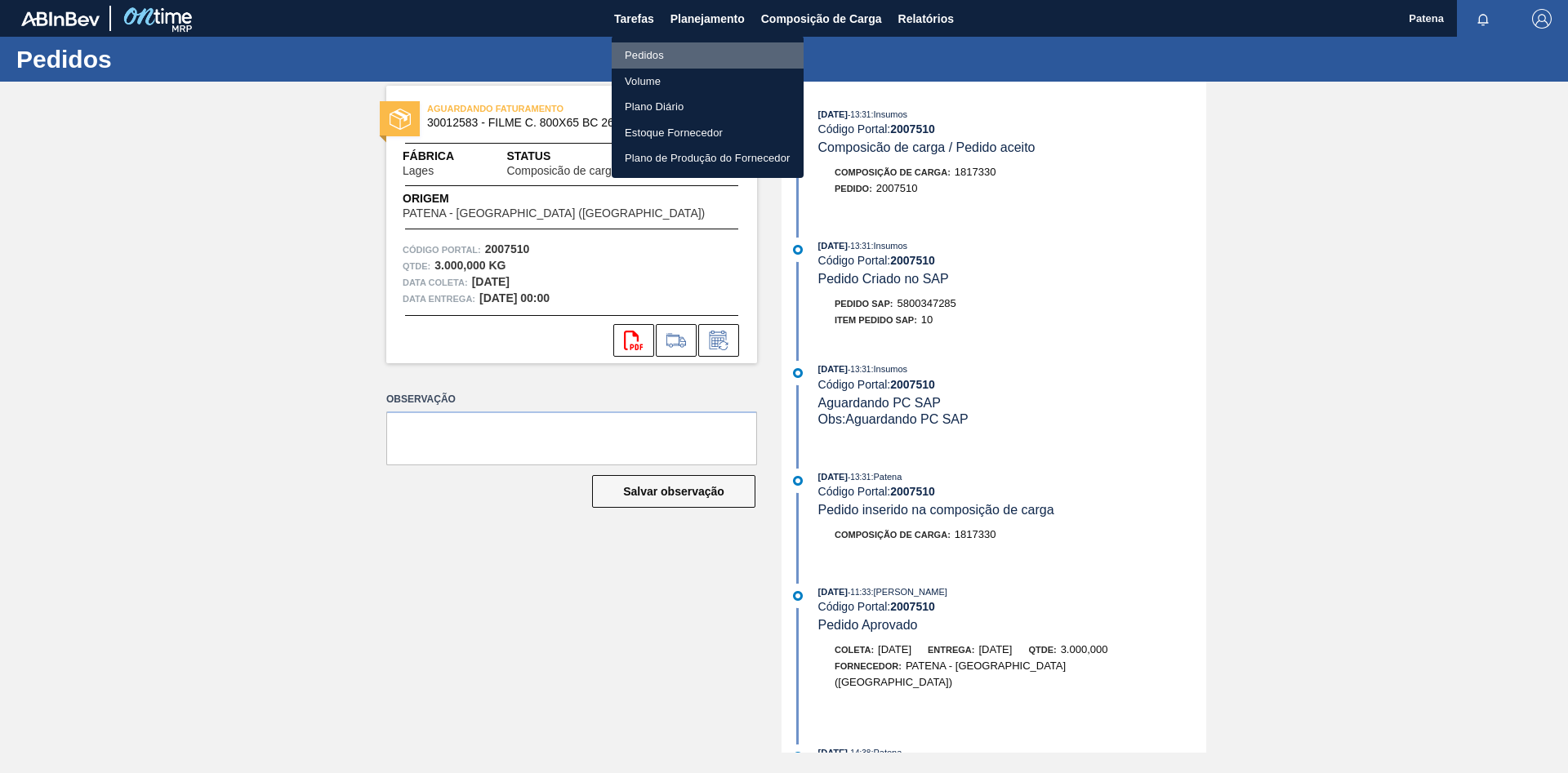
click at [678, 55] on li "Pedidos" at bounding box center [708, 55] width 192 height 27
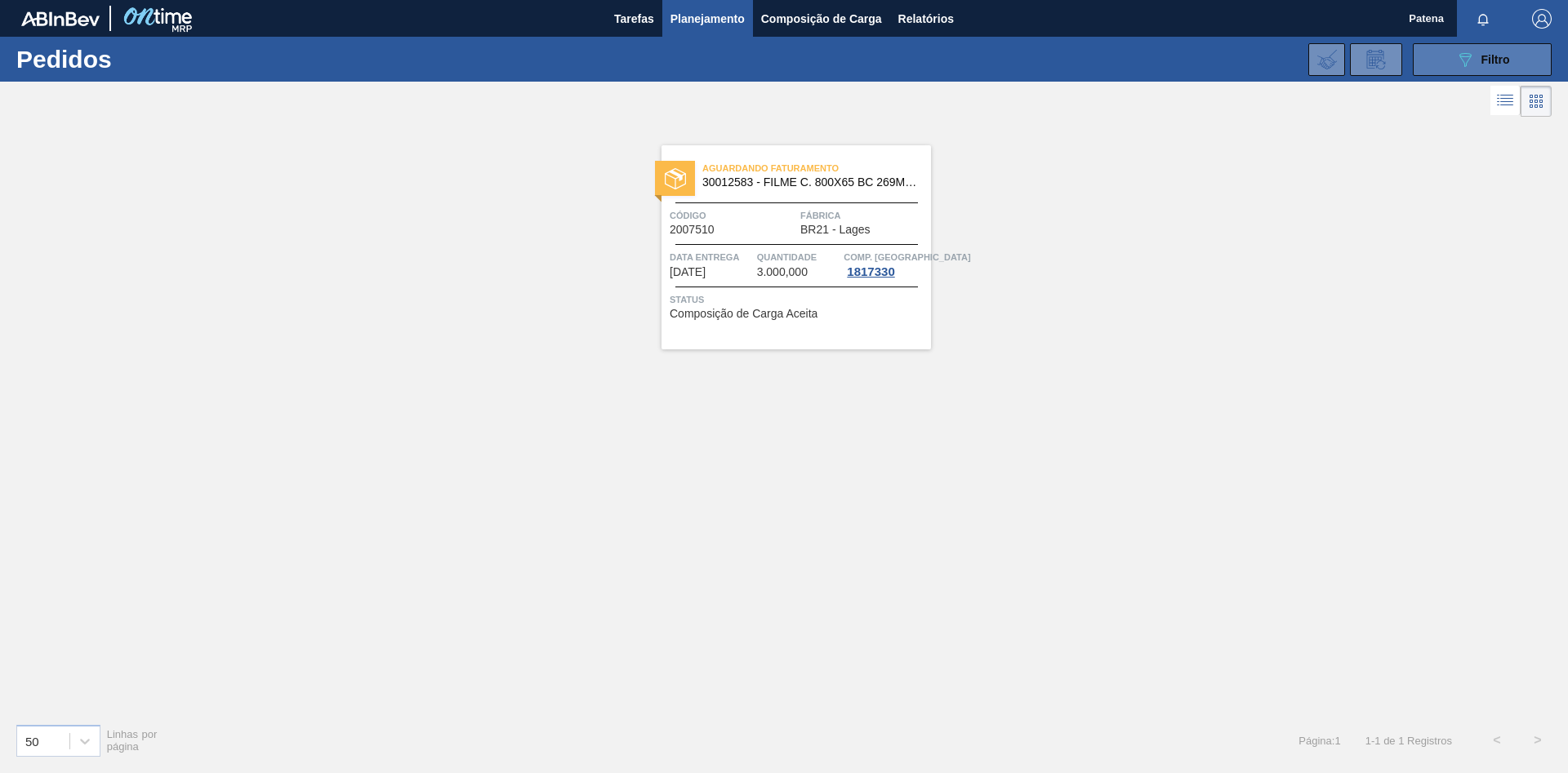
click at [1439, 62] on button "089F7B8B-B2A5-4AFE-B5C0-19BA573D28AC Filtro" at bounding box center [1482, 59] width 139 height 33
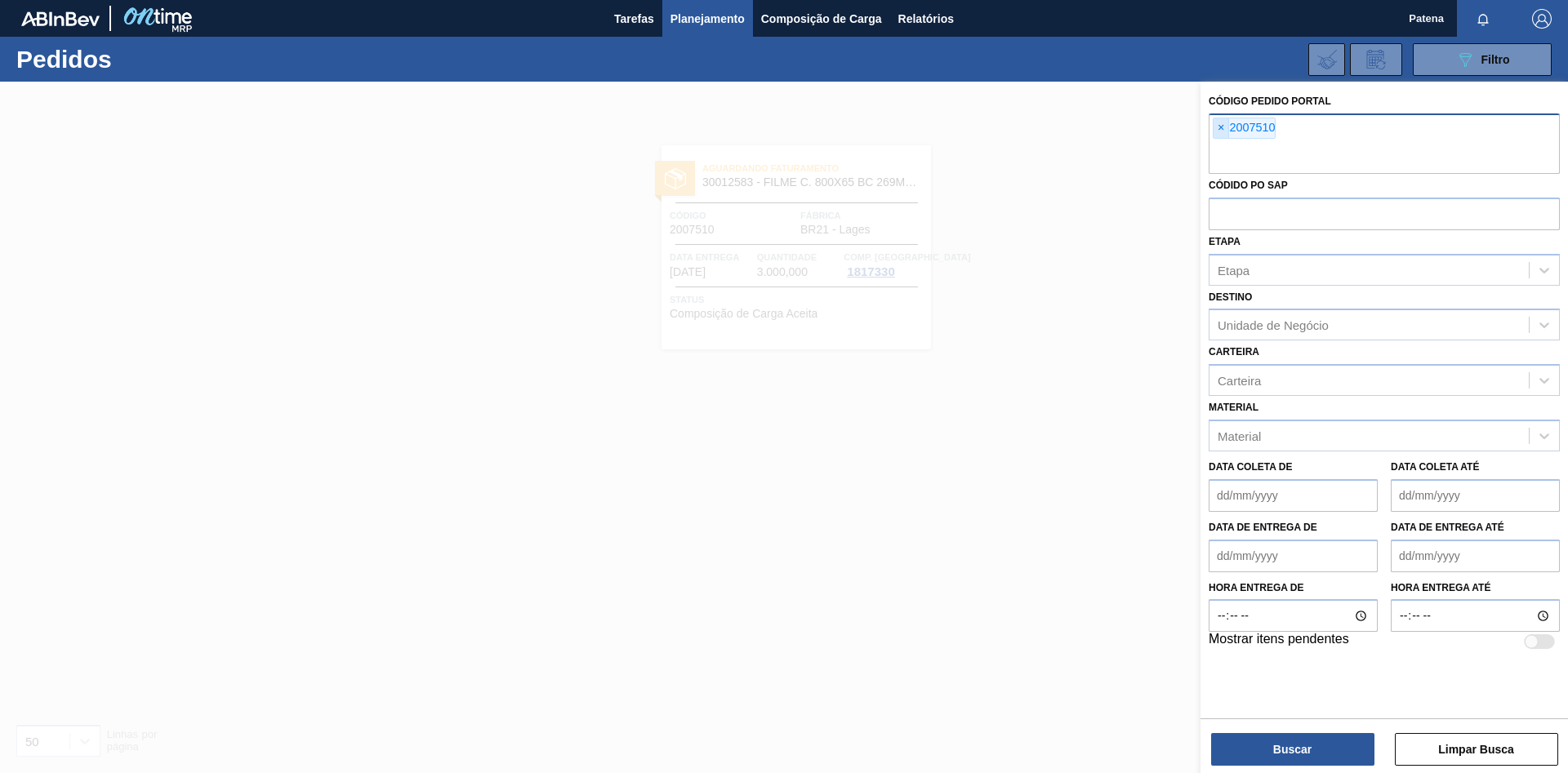
click at [1225, 125] on span "×" at bounding box center [1221, 127] width 16 height 19
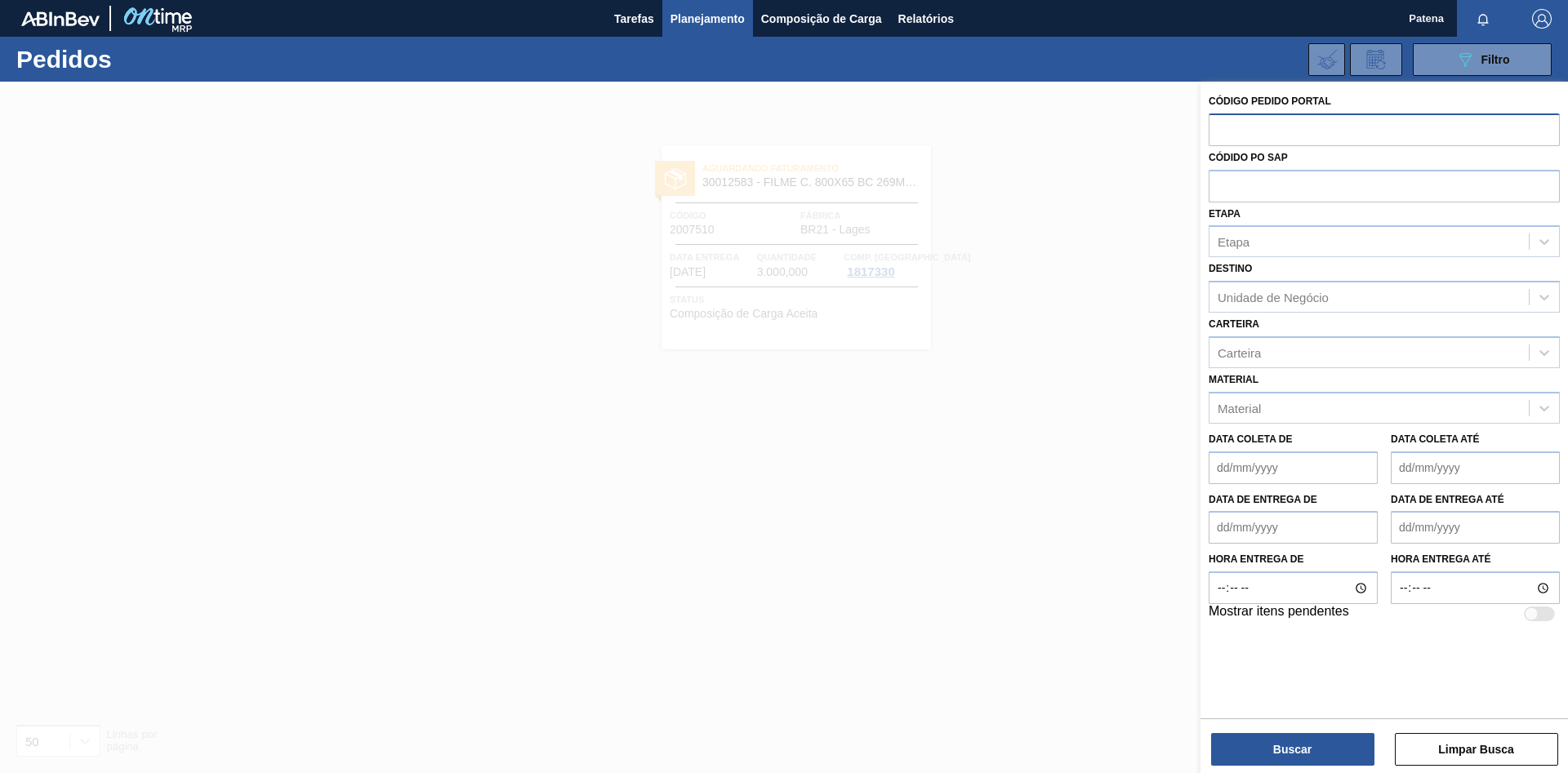
click at [1047, 235] on div at bounding box center [784, 467] width 1568 height 773
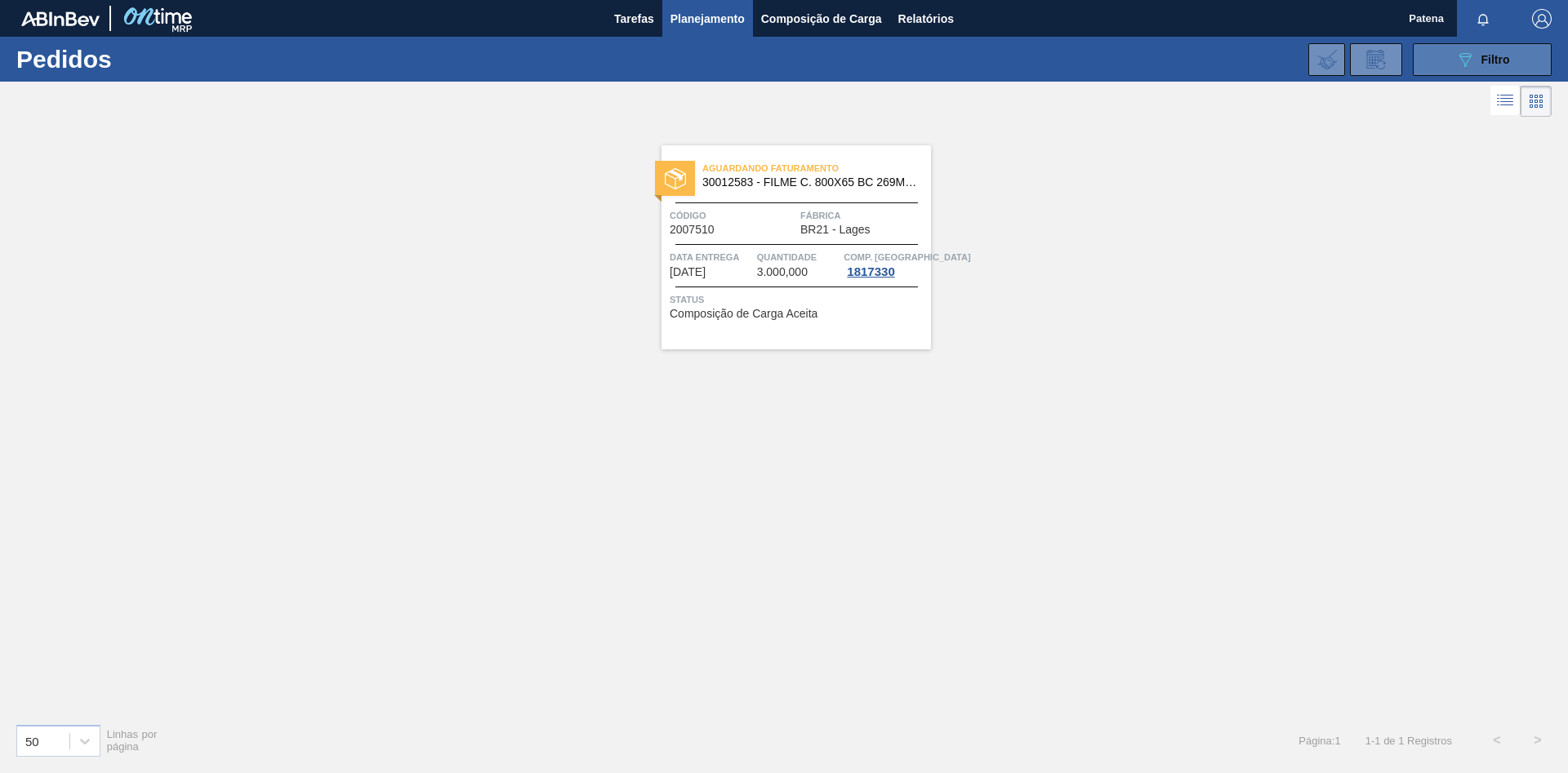
click at [1474, 58] on icon "089F7B8B-B2A5-4AFE-B5C0-19BA573D28AC" at bounding box center [1465, 59] width 19 height 19
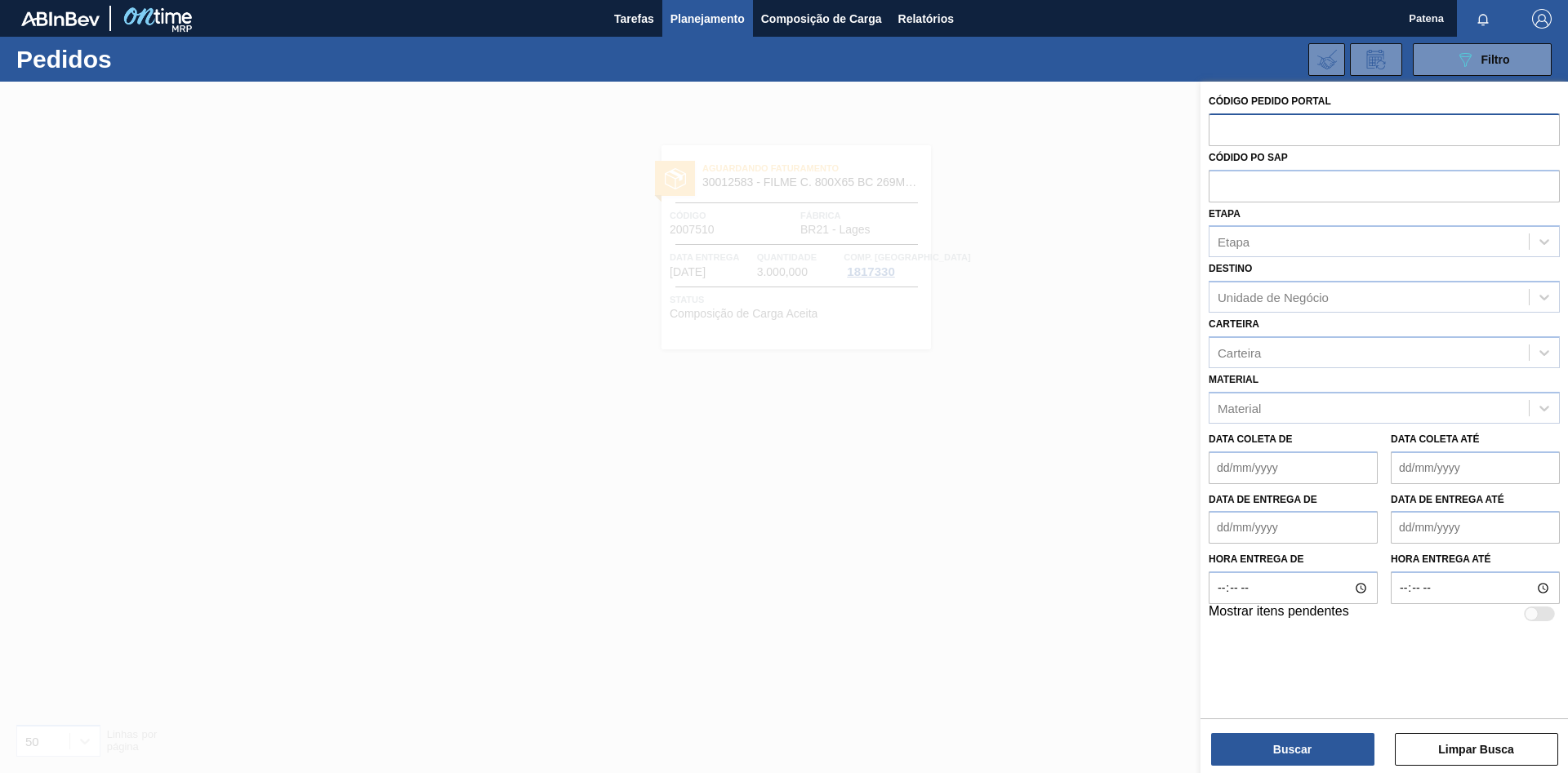
click at [943, 237] on div at bounding box center [784, 467] width 1568 height 773
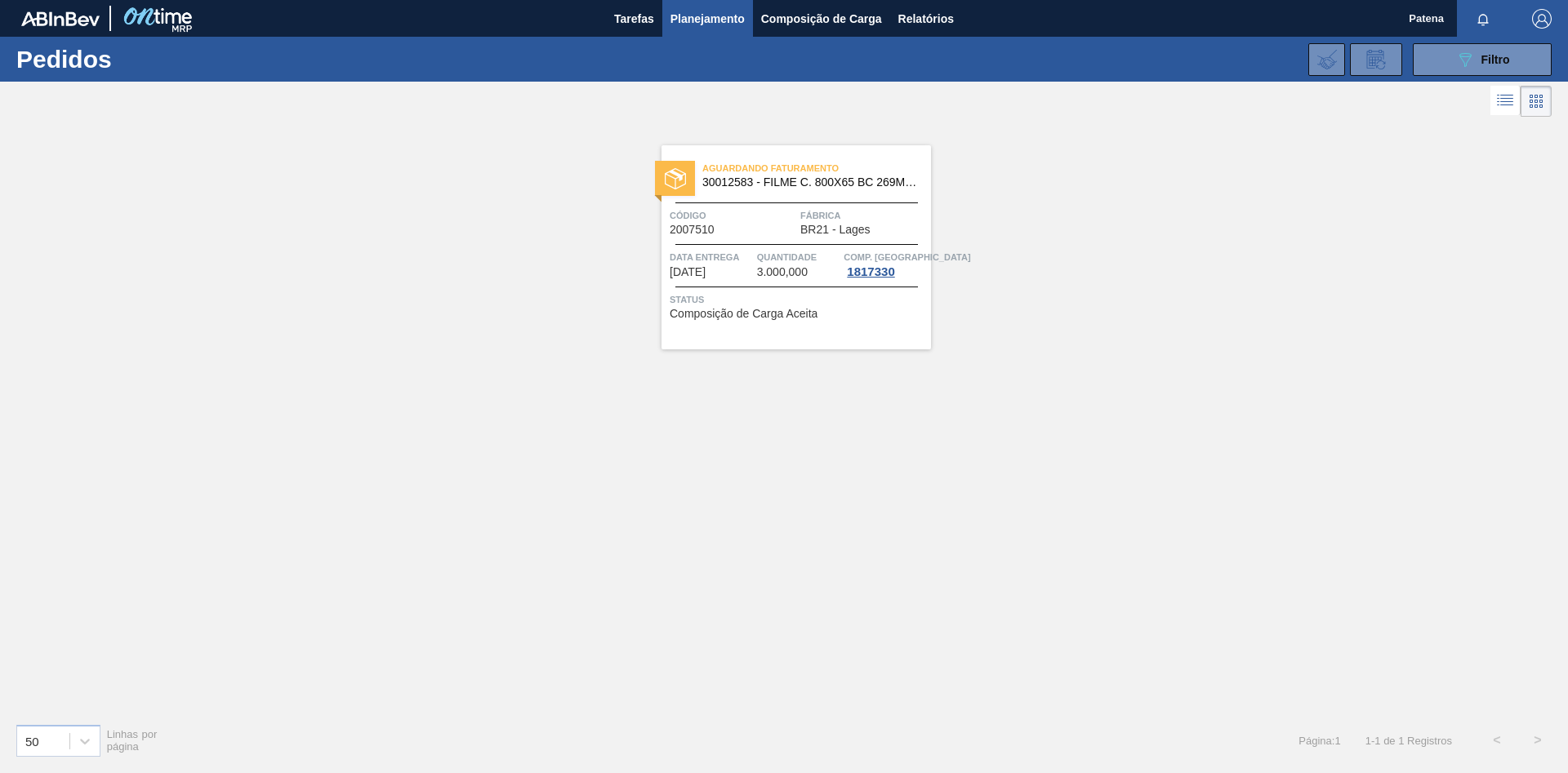
click at [712, 16] on span "Planejamento" at bounding box center [707, 18] width 74 height 19
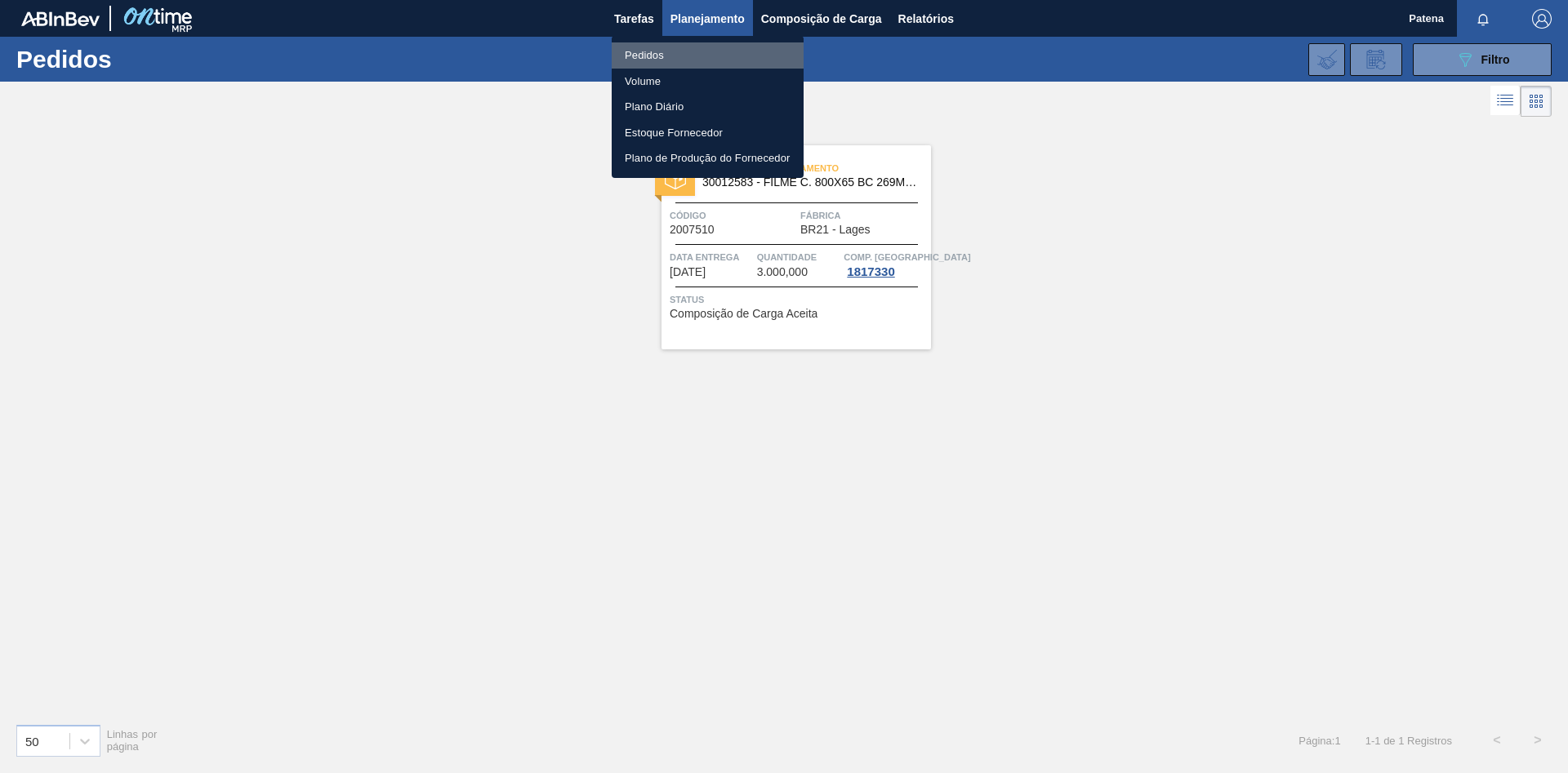
click at [662, 60] on li "Pedidos" at bounding box center [708, 55] width 192 height 27
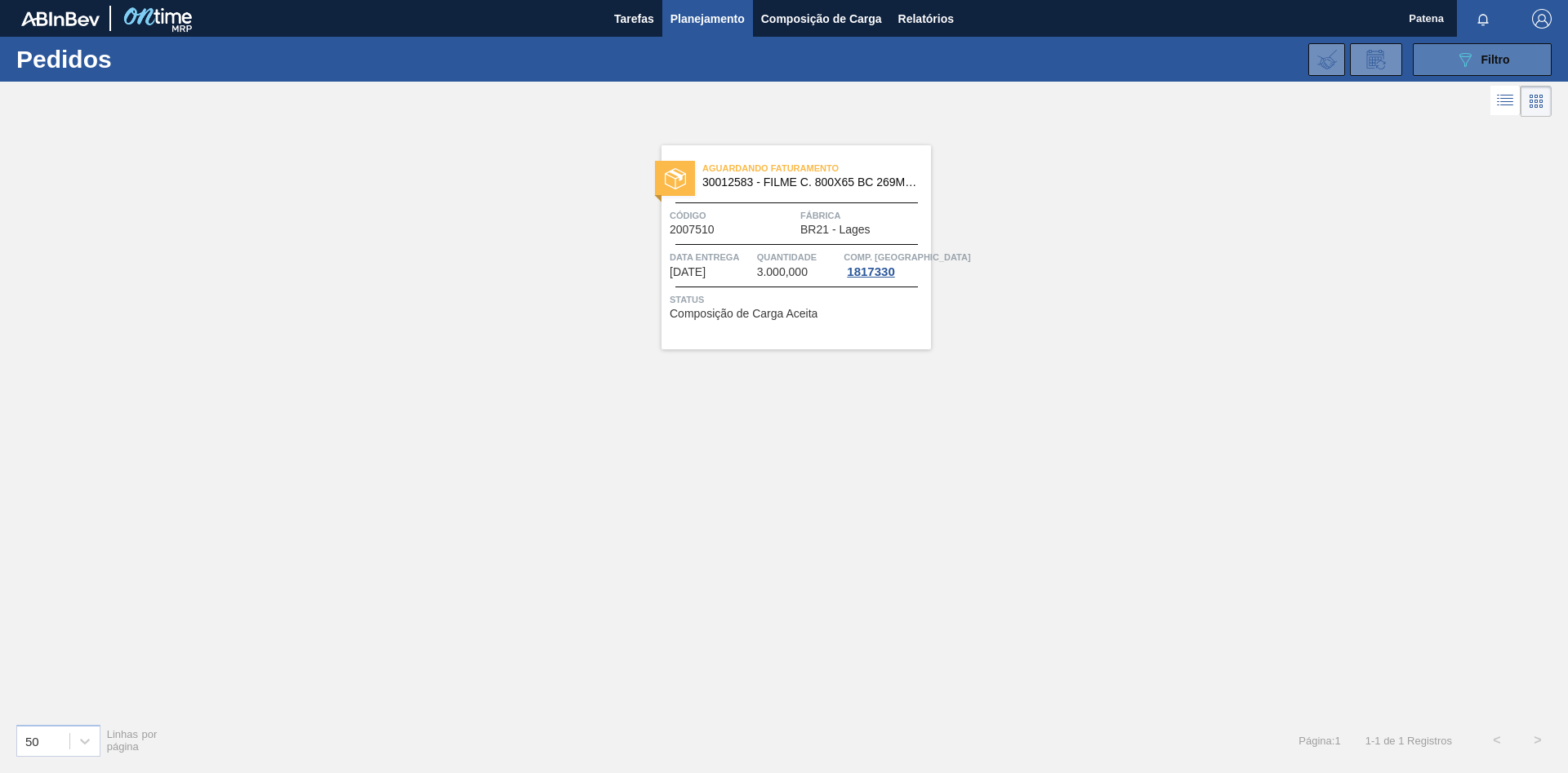
click at [1458, 68] on button "089F7B8B-B2A5-4AFE-B5C0-19BA573D28AC Filtro" at bounding box center [1482, 59] width 139 height 33
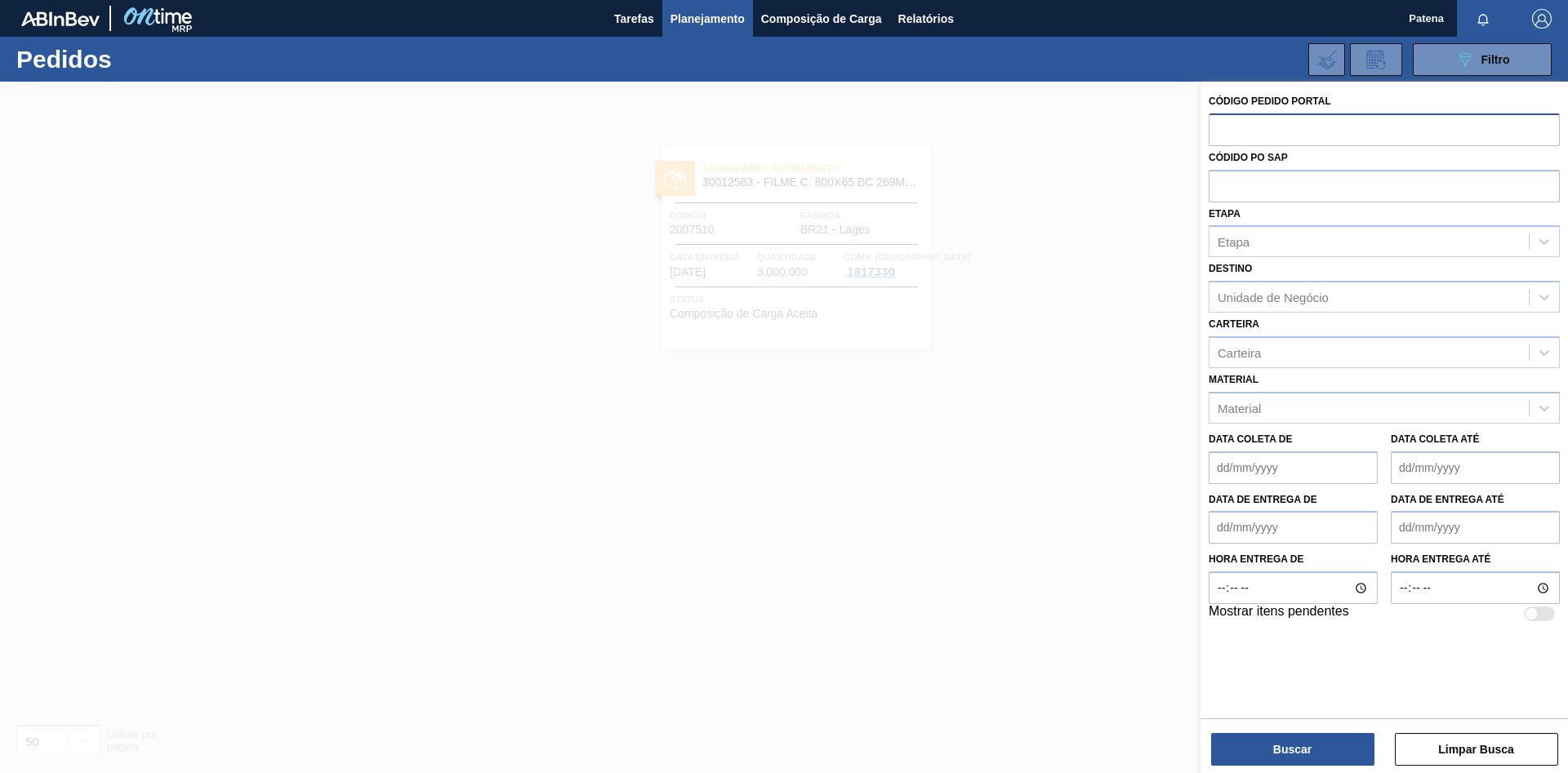
click at [1148, 230] on div at bounding box center [784, 467] width 1568 height 773
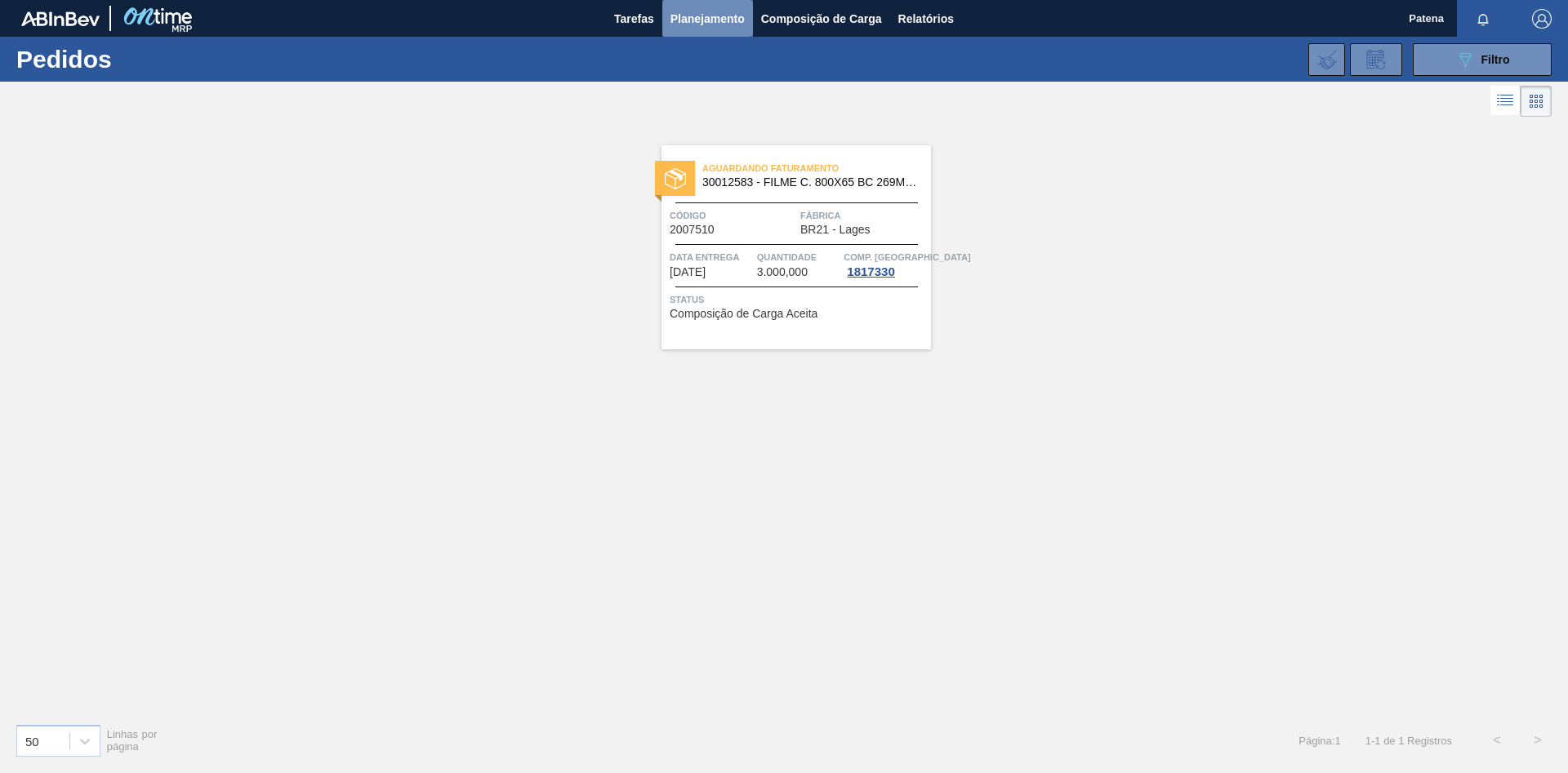
click at [721, 19] on span "Planejamento" at bounding box center [707, 18] width 74 height 19
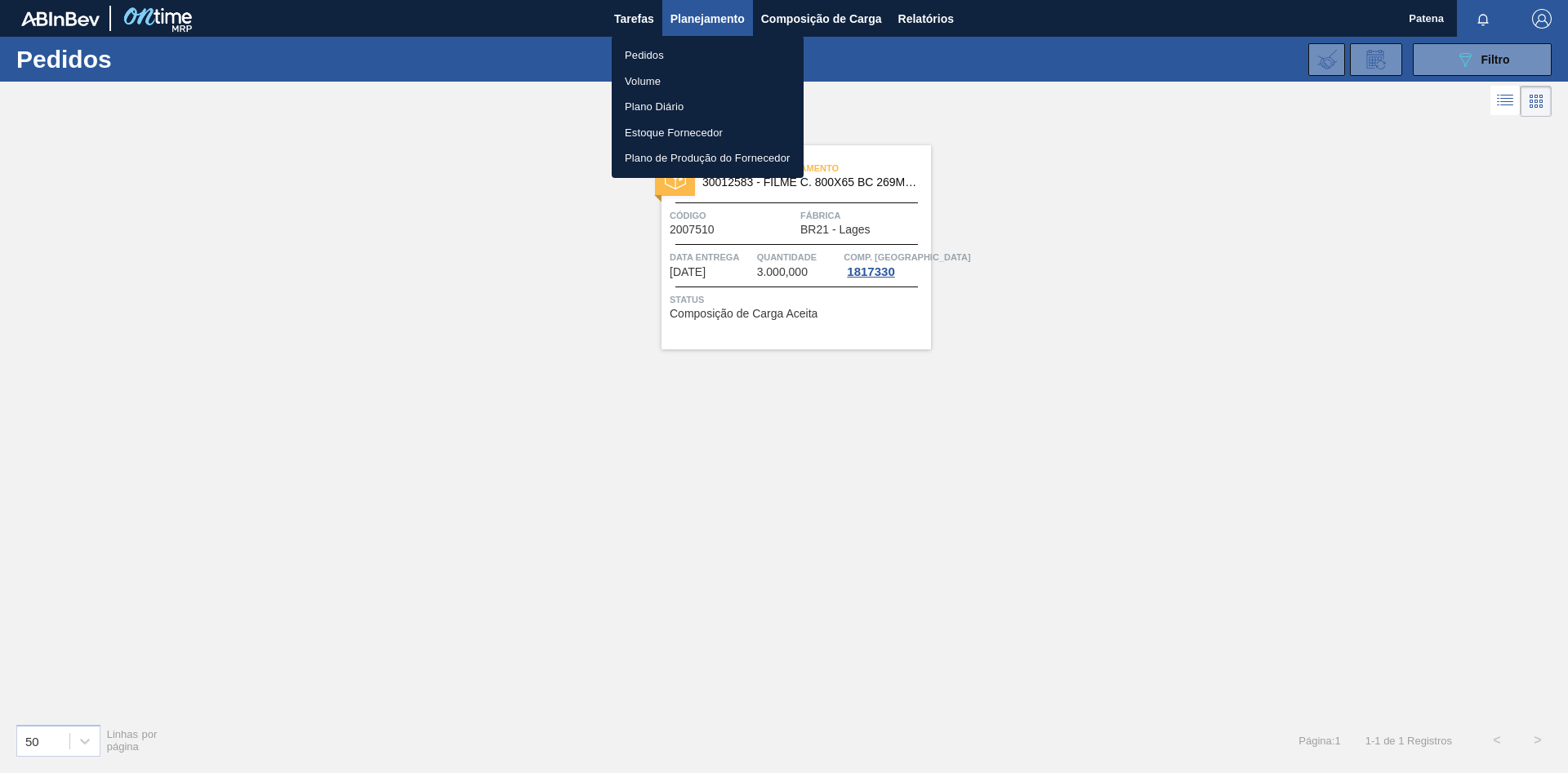
click at [724, 56] on li "Pedidos" at bounding box center [708, 55] width 192 height 27
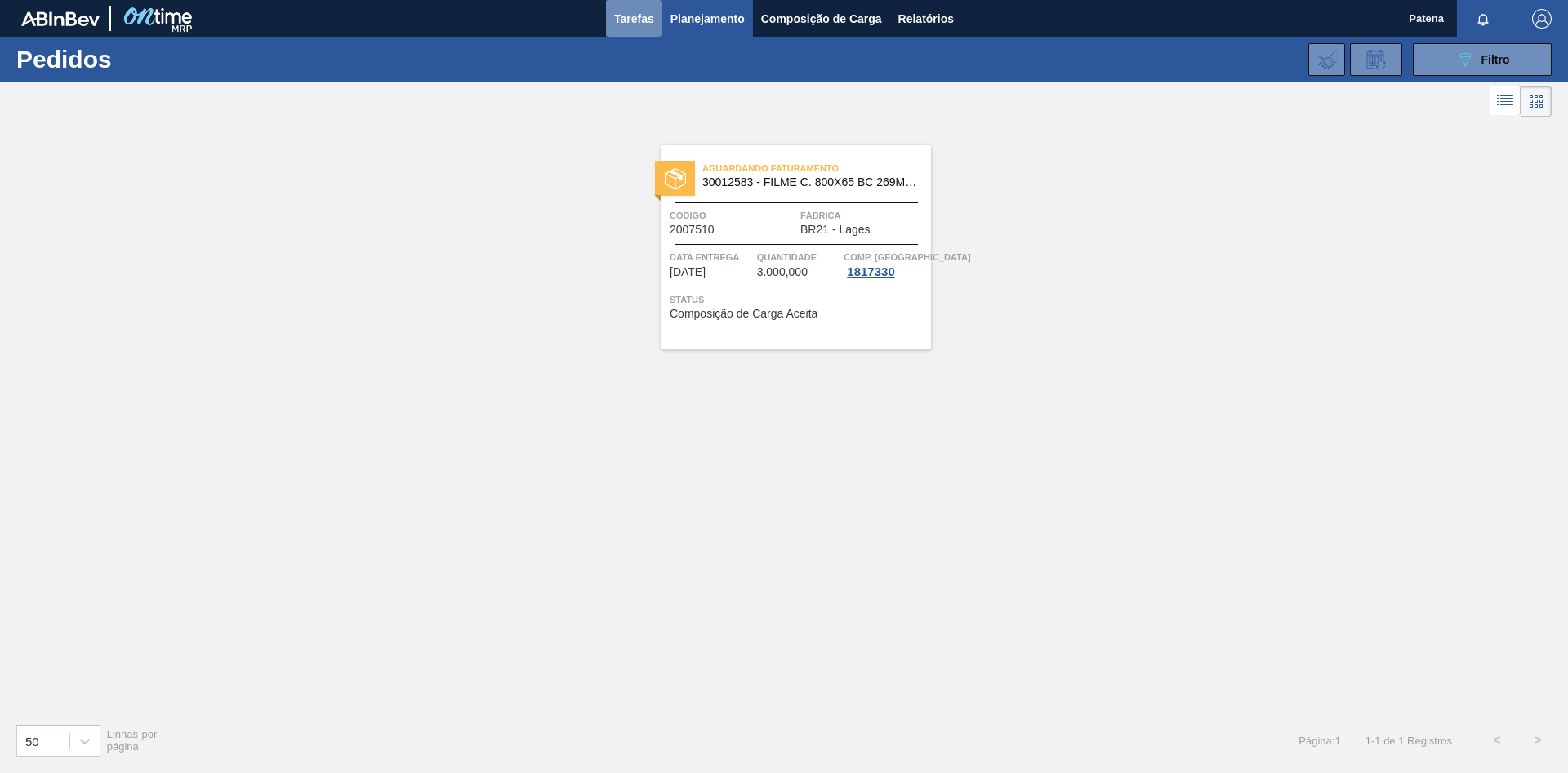
click at [622, 19] on span "Tarefas" at bounding box center [634, 18] width 40 height 19
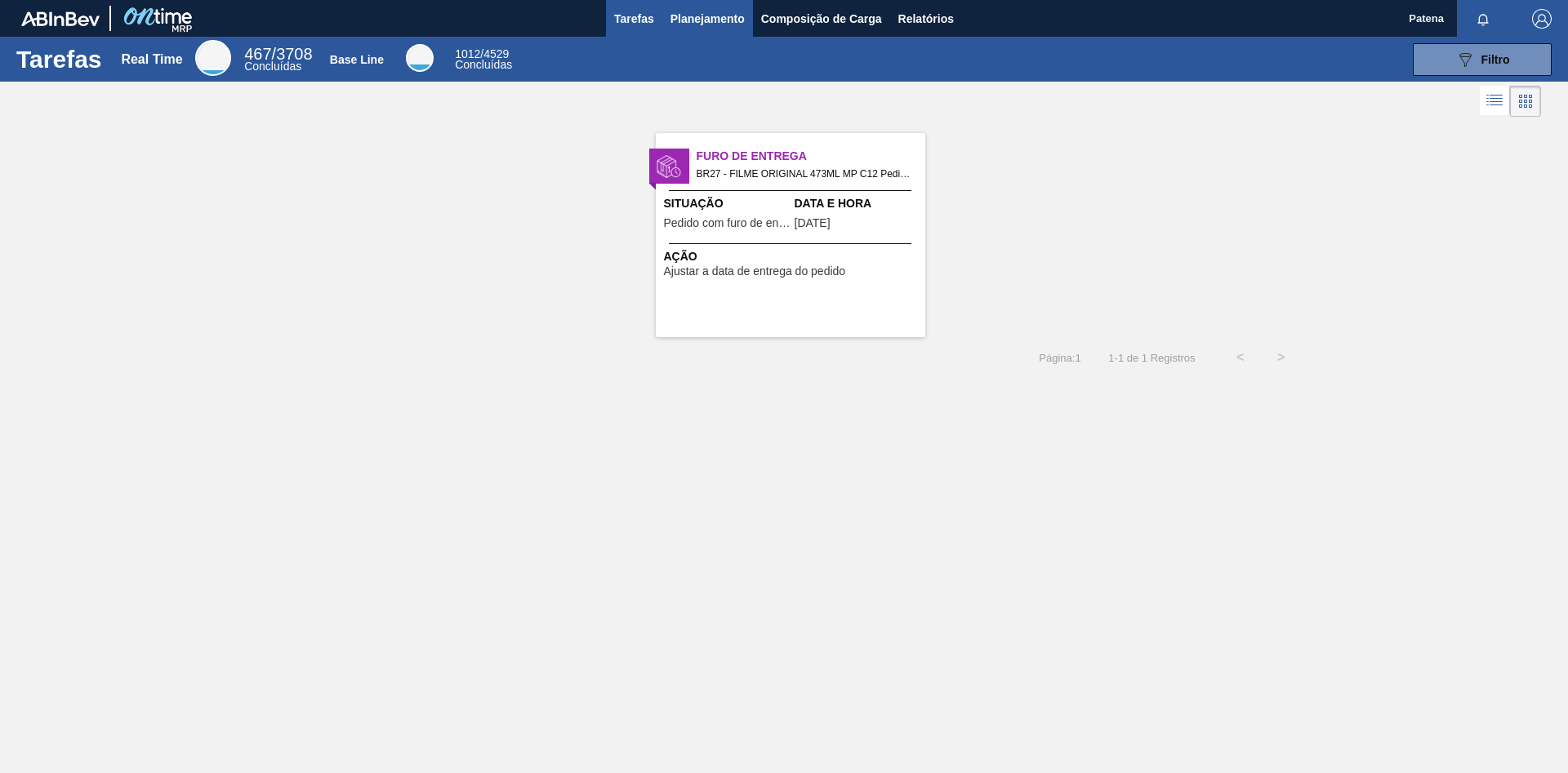
click at [699, 17] on span "Planejamento" at bounding box center [707, 18] width 74 height 19
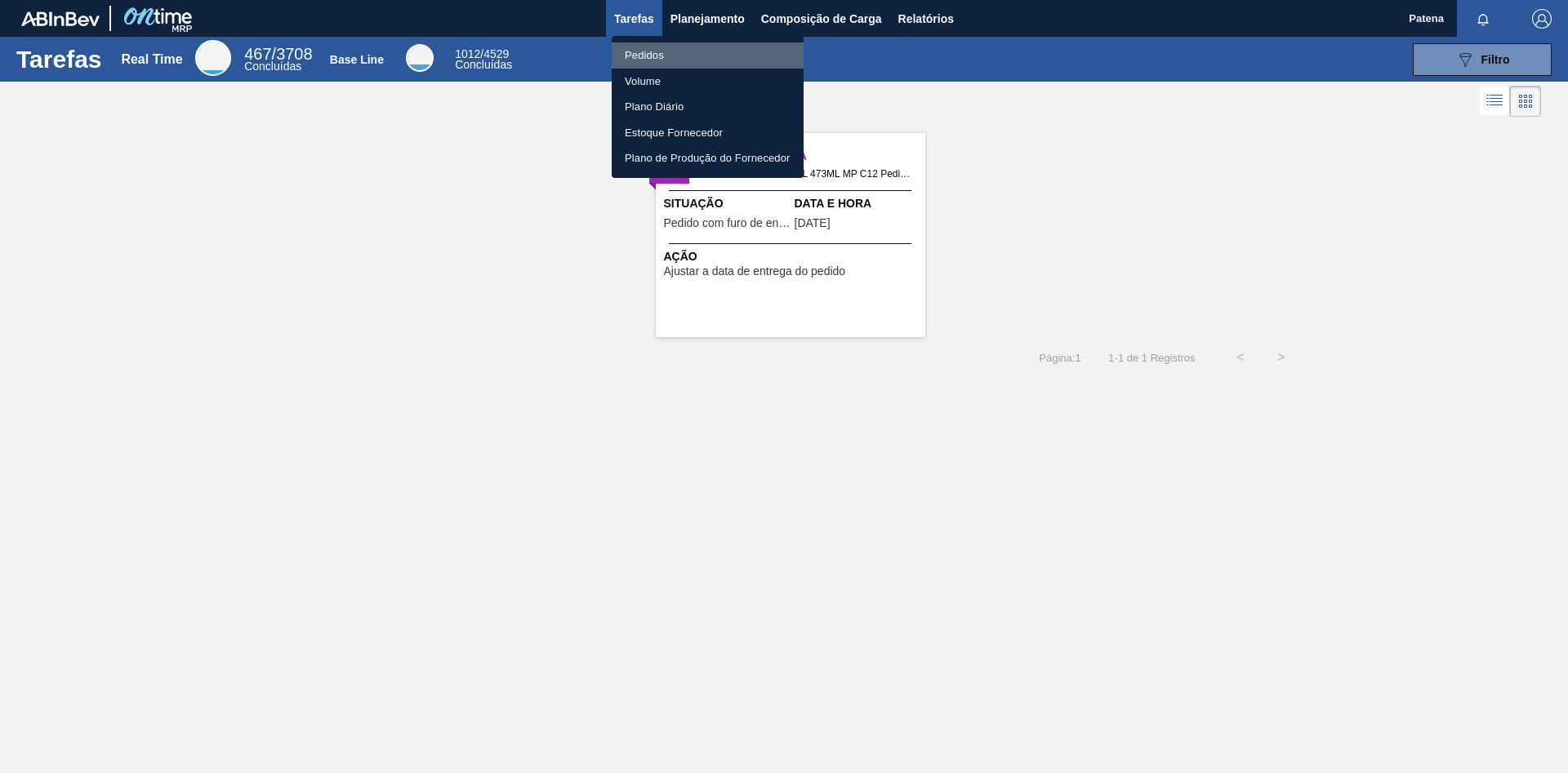
click at [679, 57] on li "Pedidos" at bounding box center [708, 55] width 192 height 27
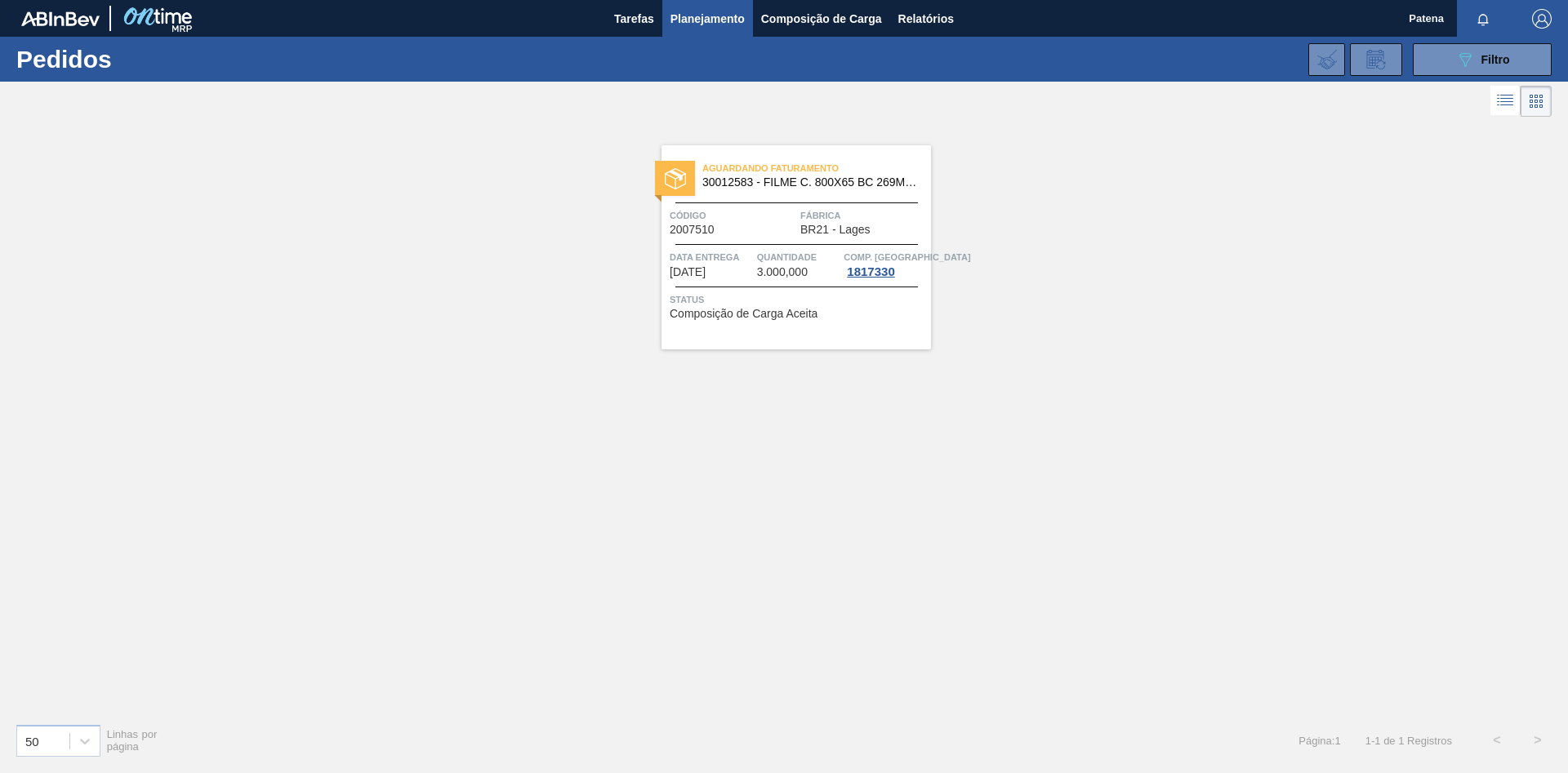
click at [601, 15] on div "Tarefas Planejamento Composição de Carga Relatórios" at bounding box center [784, 18] width 1568 height 37
click at [632, 16] on span "Tarefas" at bounding box center [634, 18] width 40 height 19
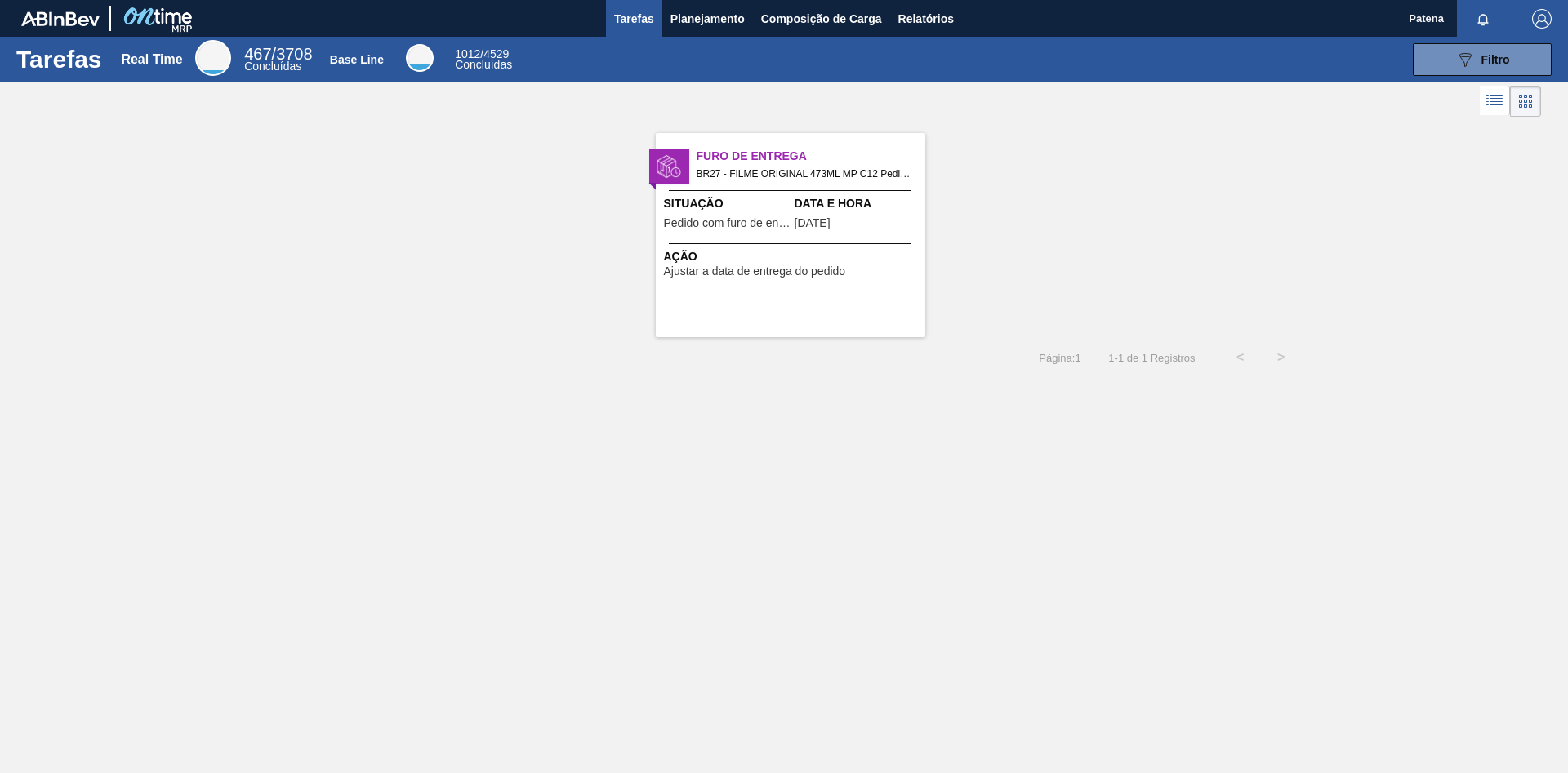
click at [1153, 238] on div "Furo de Entrega BR27 - FILME ORIGINAL 473ML MP C12 Pedido - 2007312 Situação Pe…" at bounding box center [784, 229] width 1568 height 216
click at [707, 24] on span "Planejamento" at bounding box center [707, 18] width 74 height 19
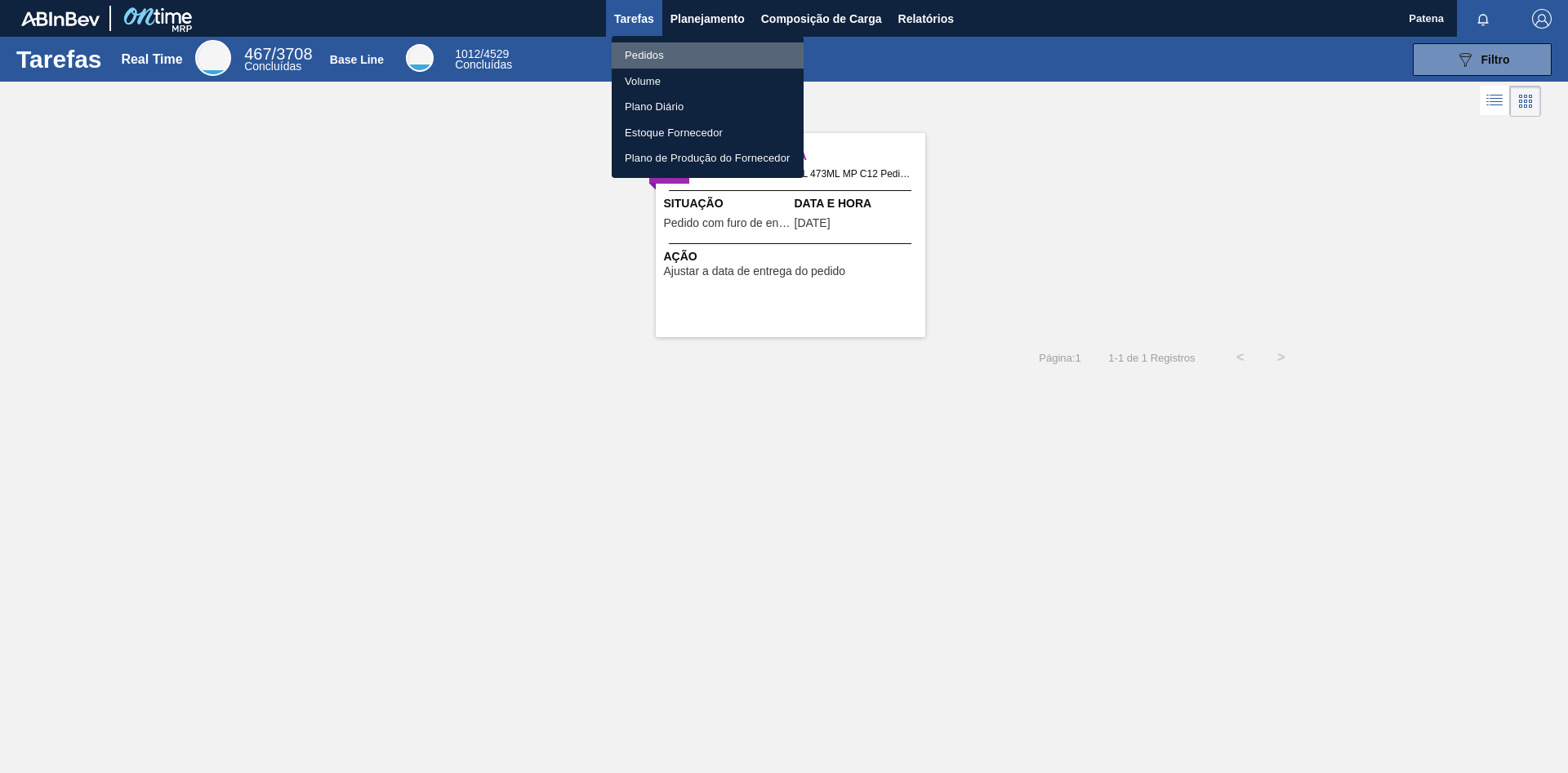
click at [697, 49] on li "Pedidos" at bounding box center [708, 55] width 192 height 27
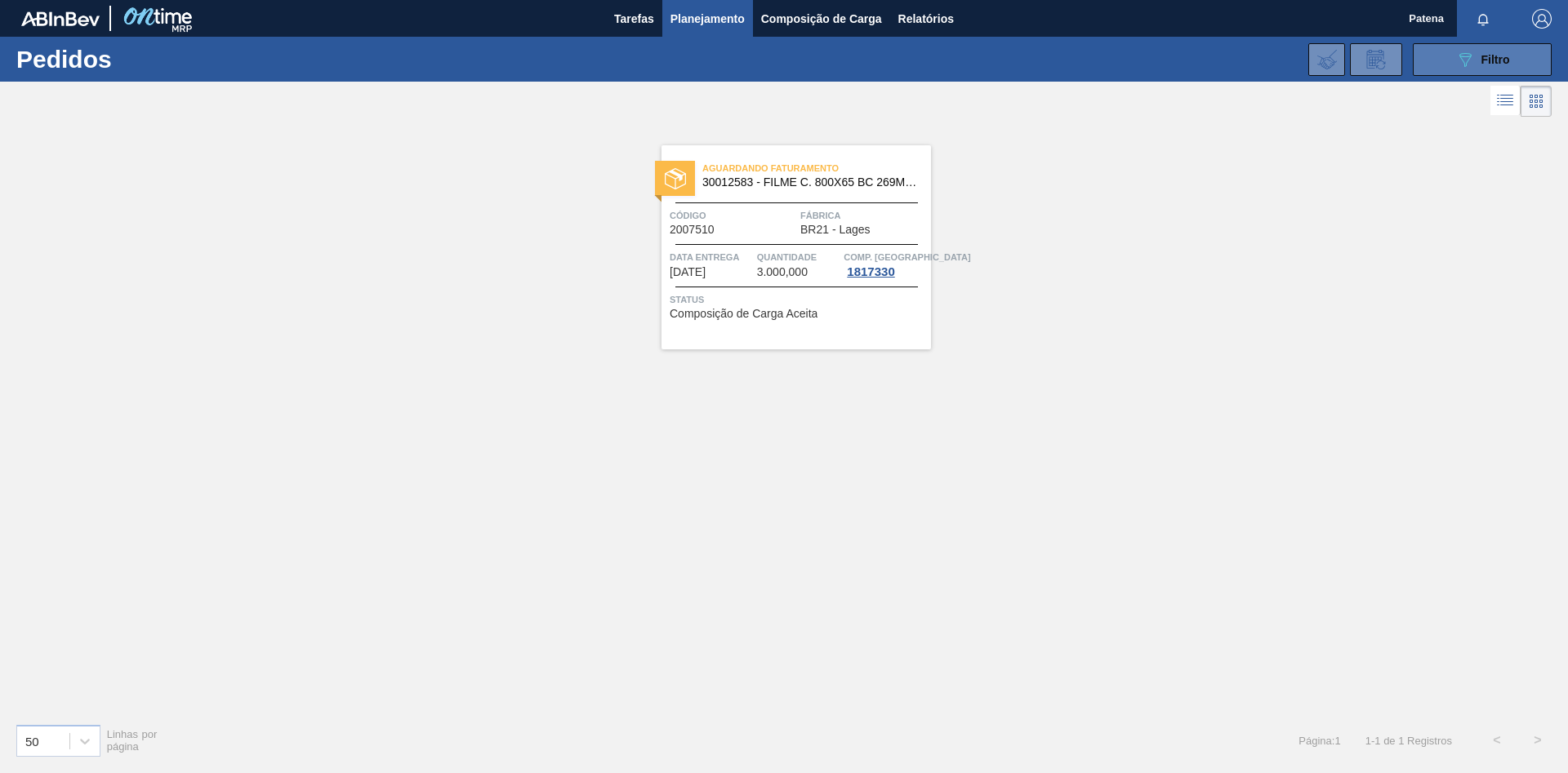
click at [1433, 50] on button "089F7B8B-B2A5-4AFE-B5C0-19BA573D28AC Filtro" at bounding box center [1482, 59] width 139 height 33
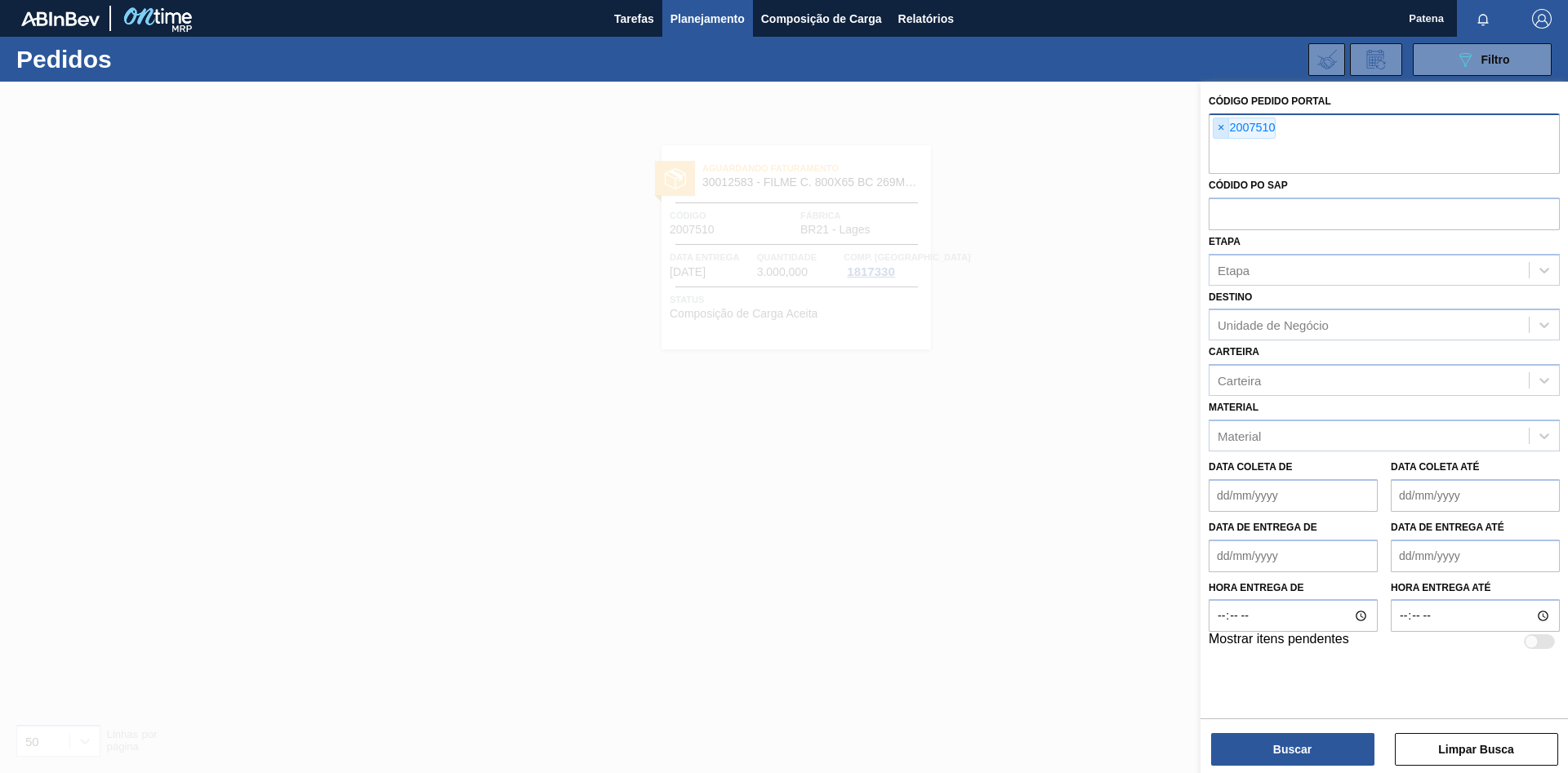
click at [1218, 128] on span "×" at bounding box center [1221, 127] width 16 height 19
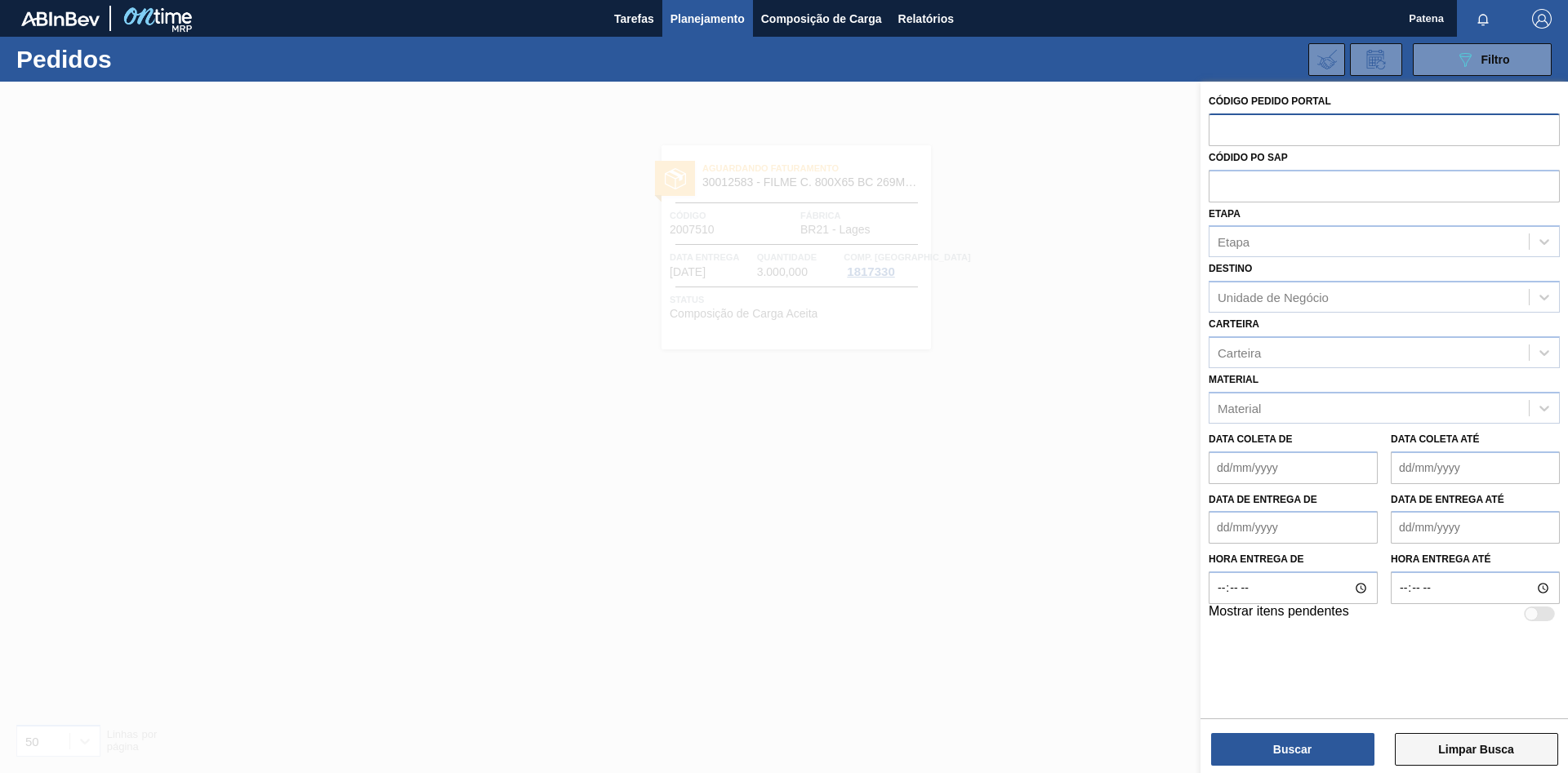
click at [1456, 740] on button "Limpar Busca" at bounding box center [1476, 749] width 163 height 33
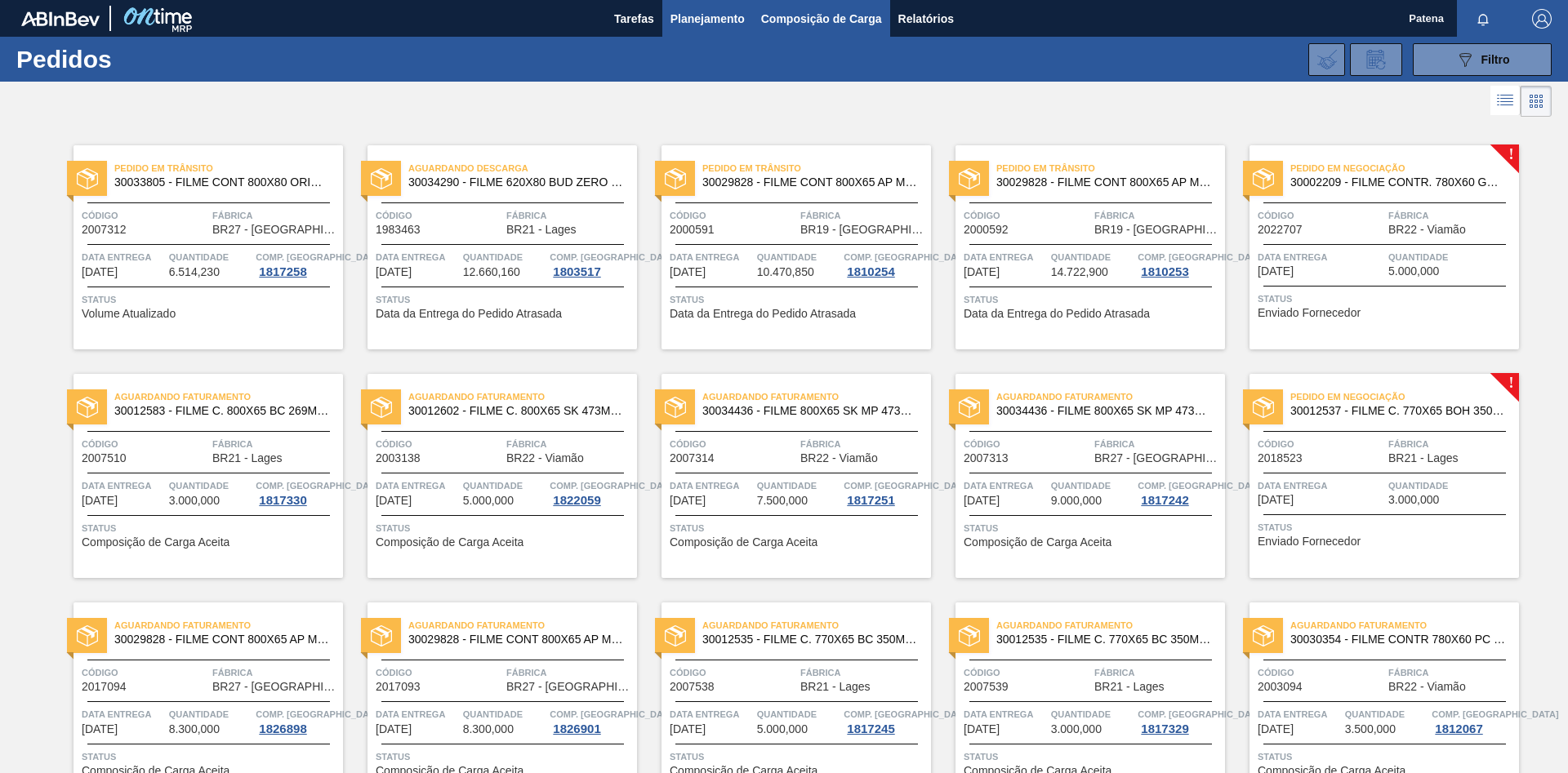
click at [799, 22] on span "Composição de Carga" at bounding box center [821, 18] width 121 height 19
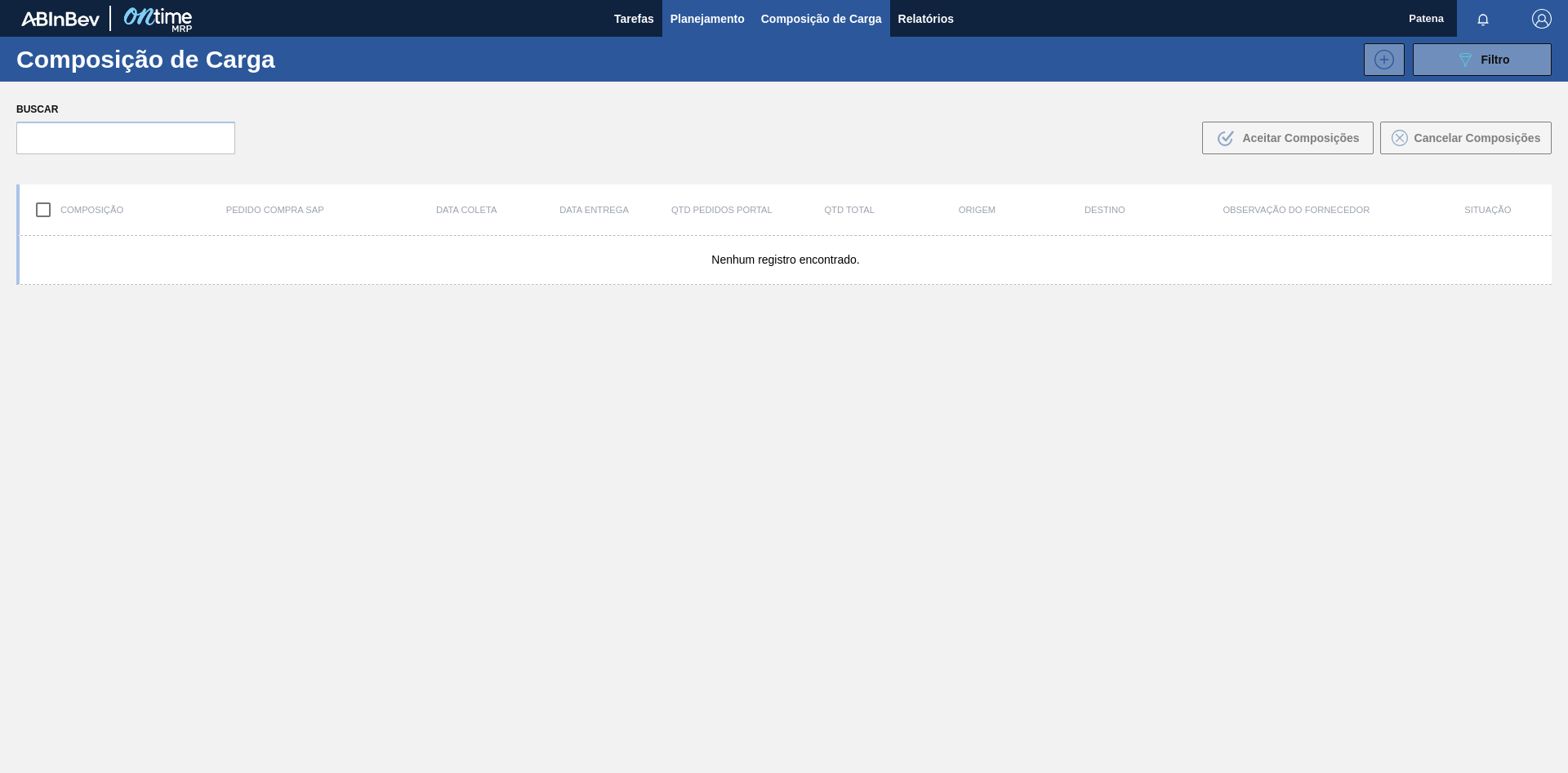
click at [711, 21] on span "Planejamento" at bounding box center [707, 18] width 74 height 19
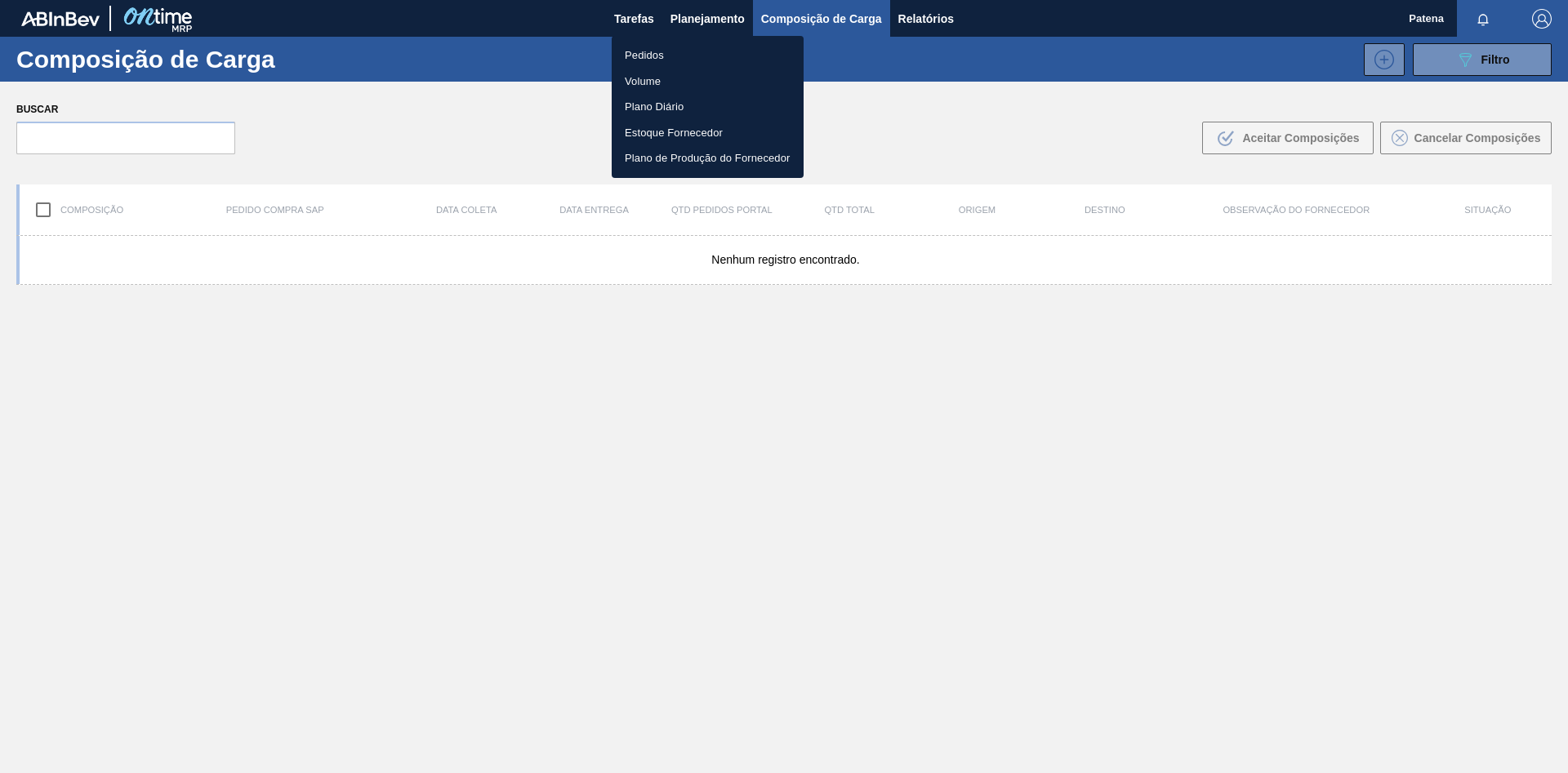
click at [918, 21] on div at bounding box center [784, 386] width 1568 height 773
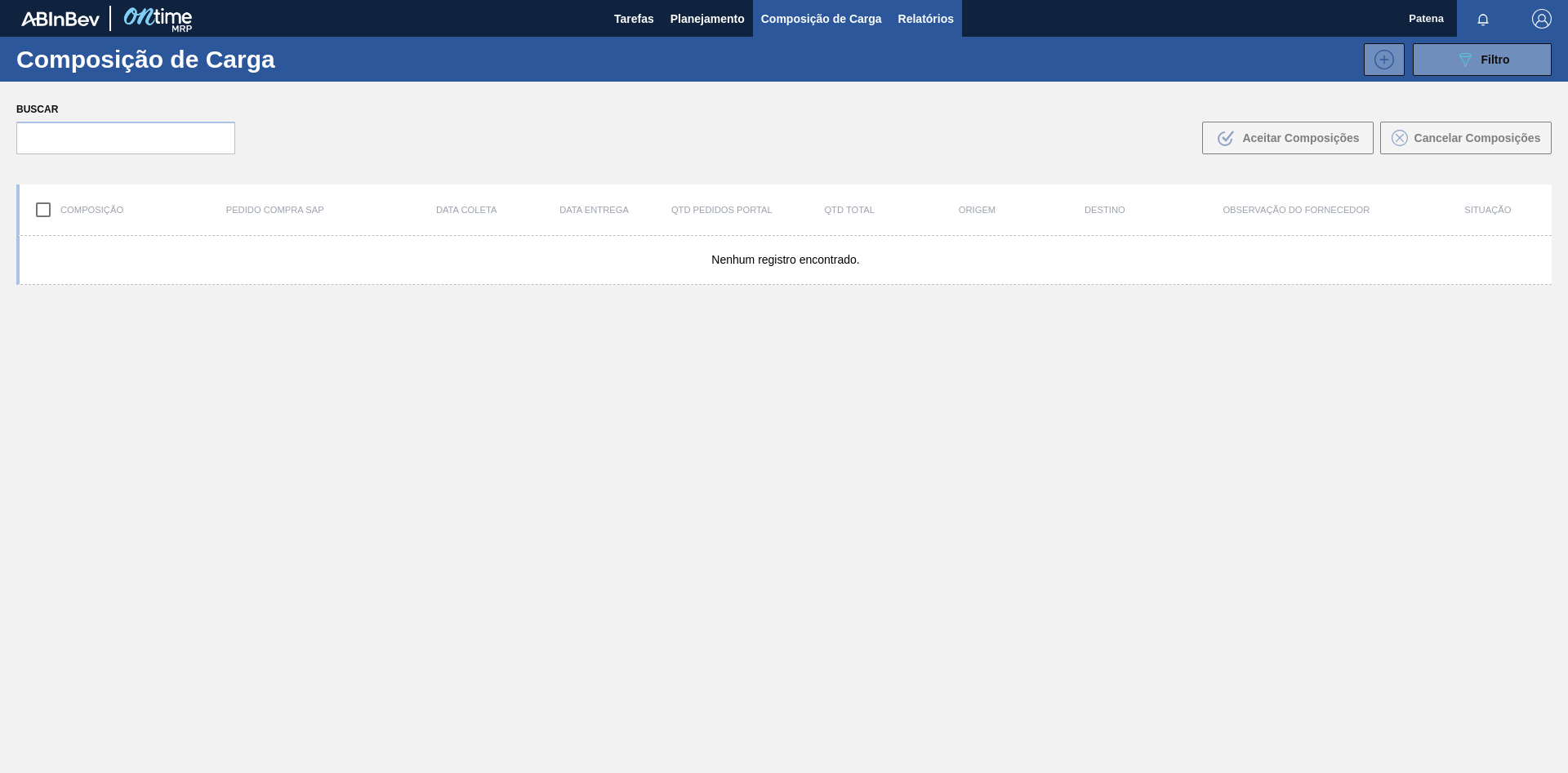
click at [919, 19] on span "Relatórios" at bounding box center [925, 18] width 56 height 19
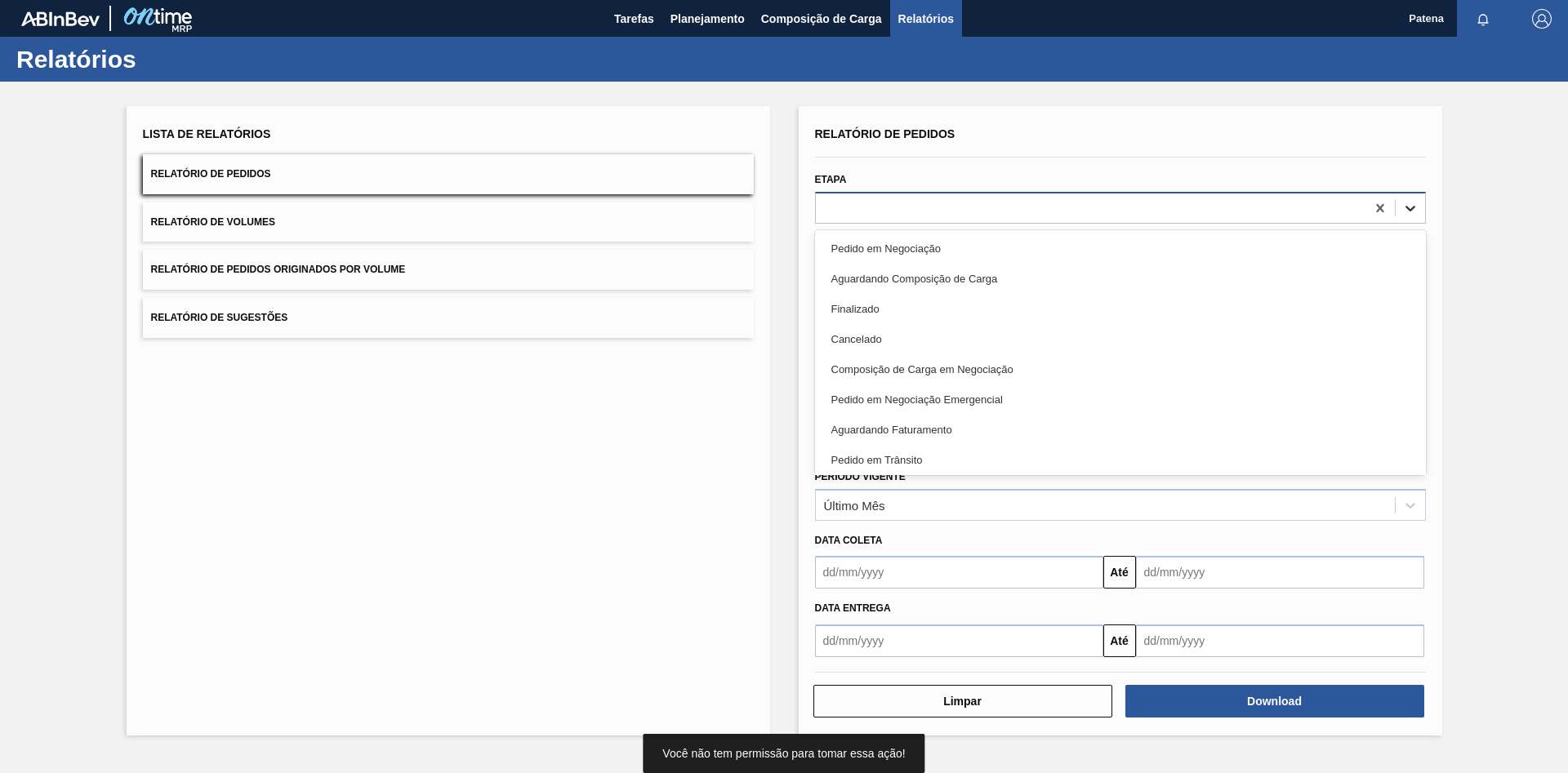
click at [1414, 200] on icon at bounding box center [1411, 209] width 16 height 16
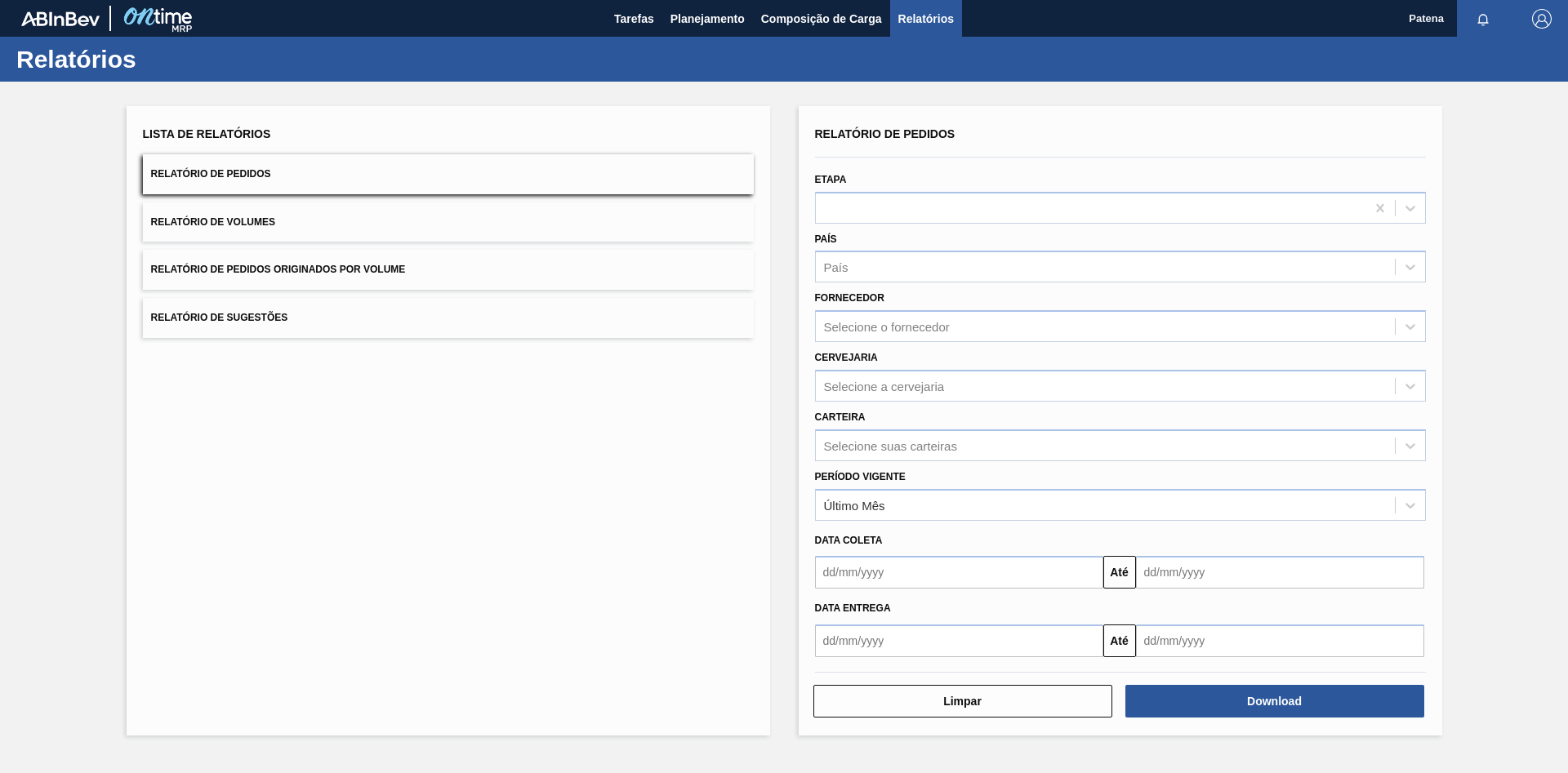
click at [1083, 179] on div "Etapa" at bounding box center [1119, 196] width 611 height 56
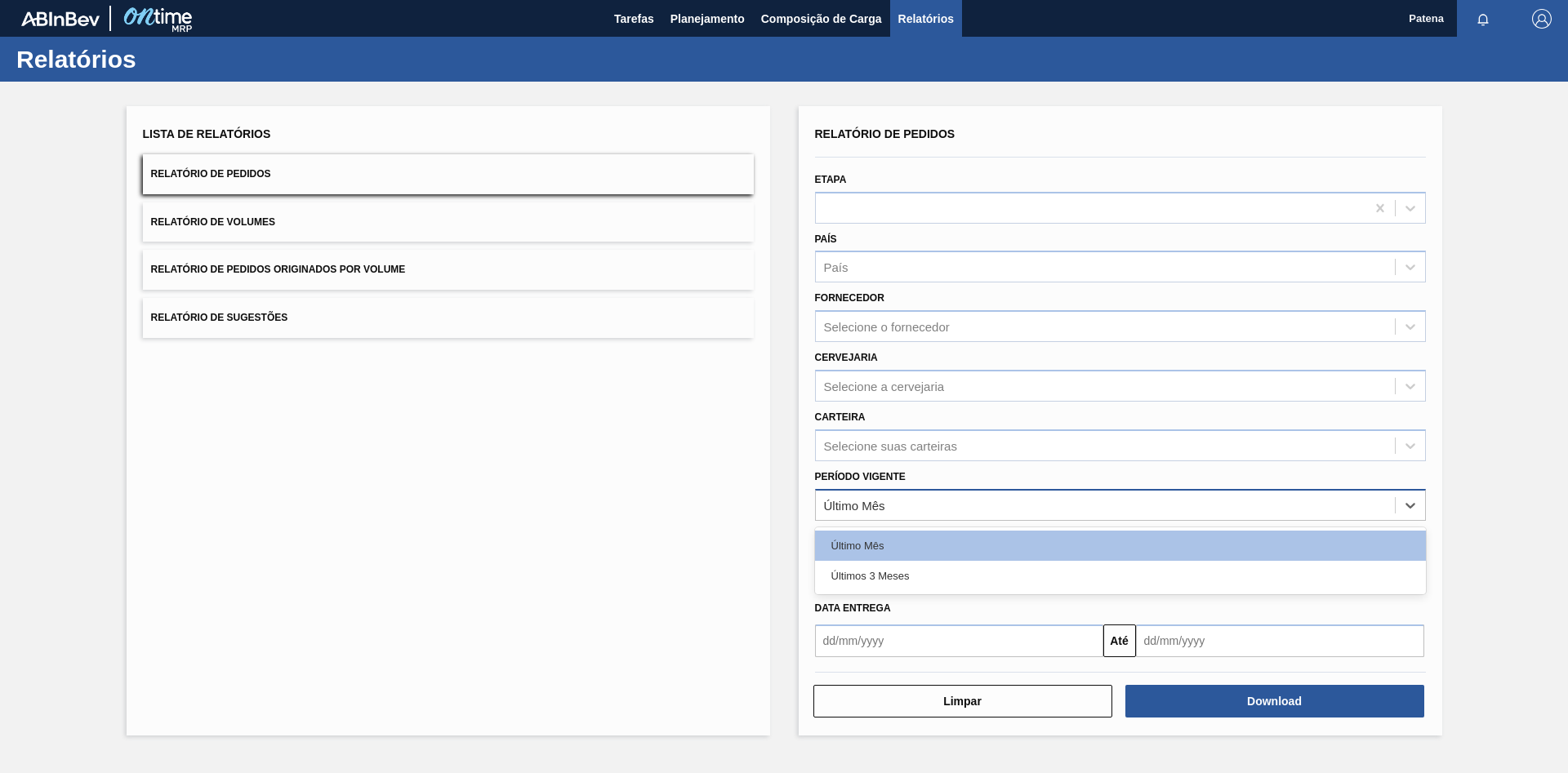
click at [881, 491] on div "Último Mês" at bounding box center [1119, 504] width 611 height 32
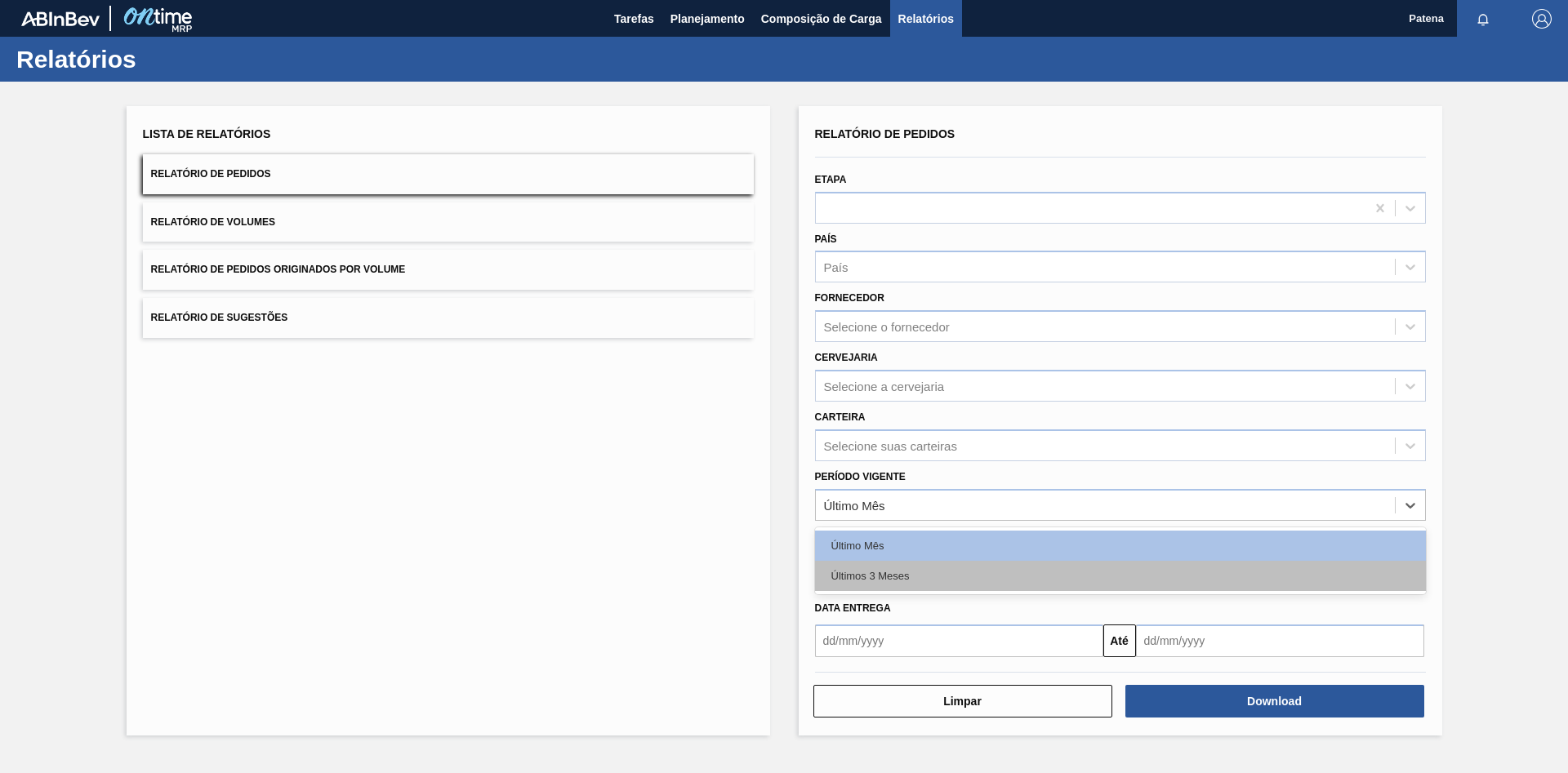
click at [867, 578] on div "Últimos 3 Meses" at bounding box center [1119, 575] width 611 height 30
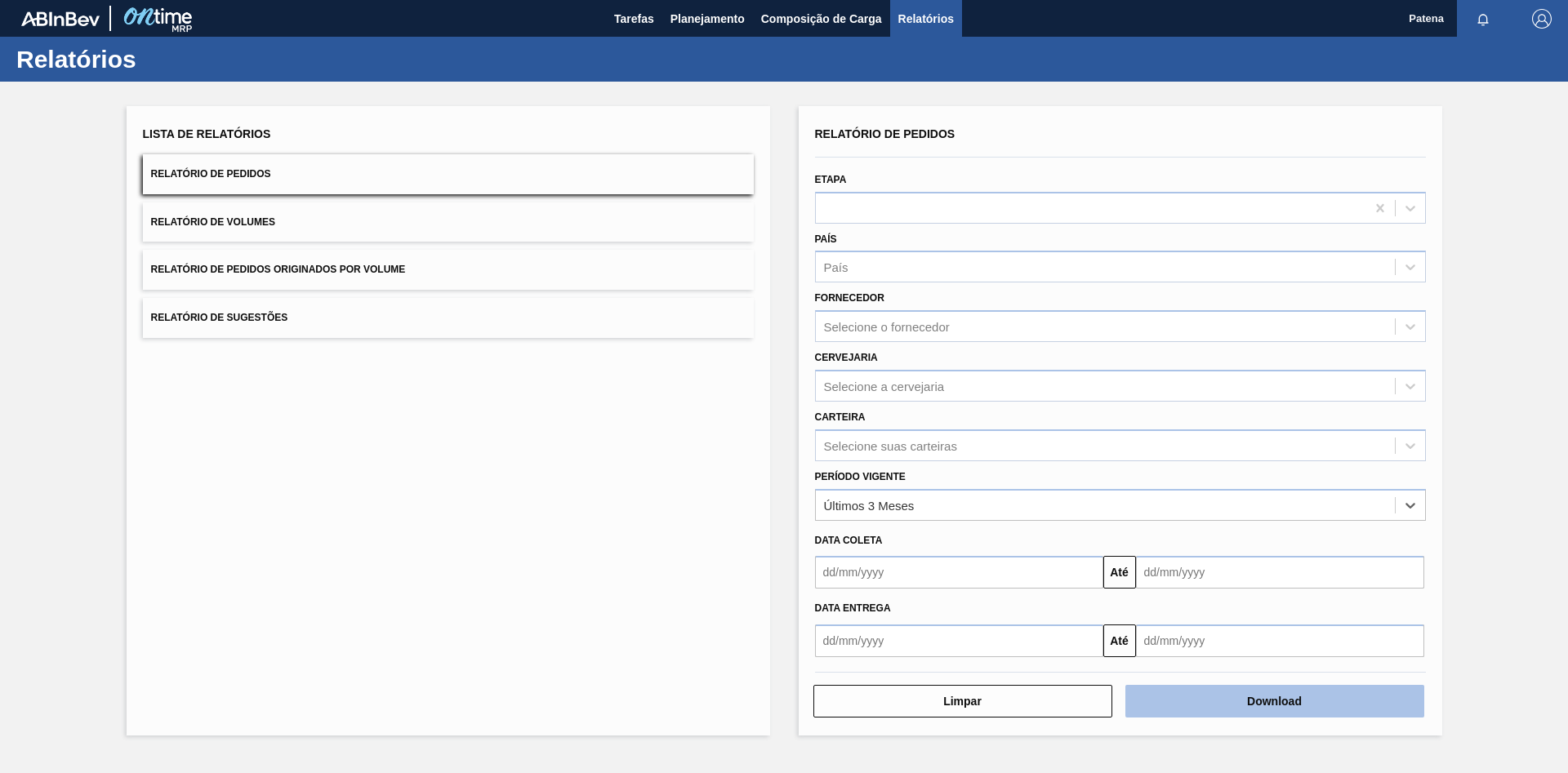
click at [1402, 706] on button "Download" at bounding box center [1274, 701] width 298 height 33
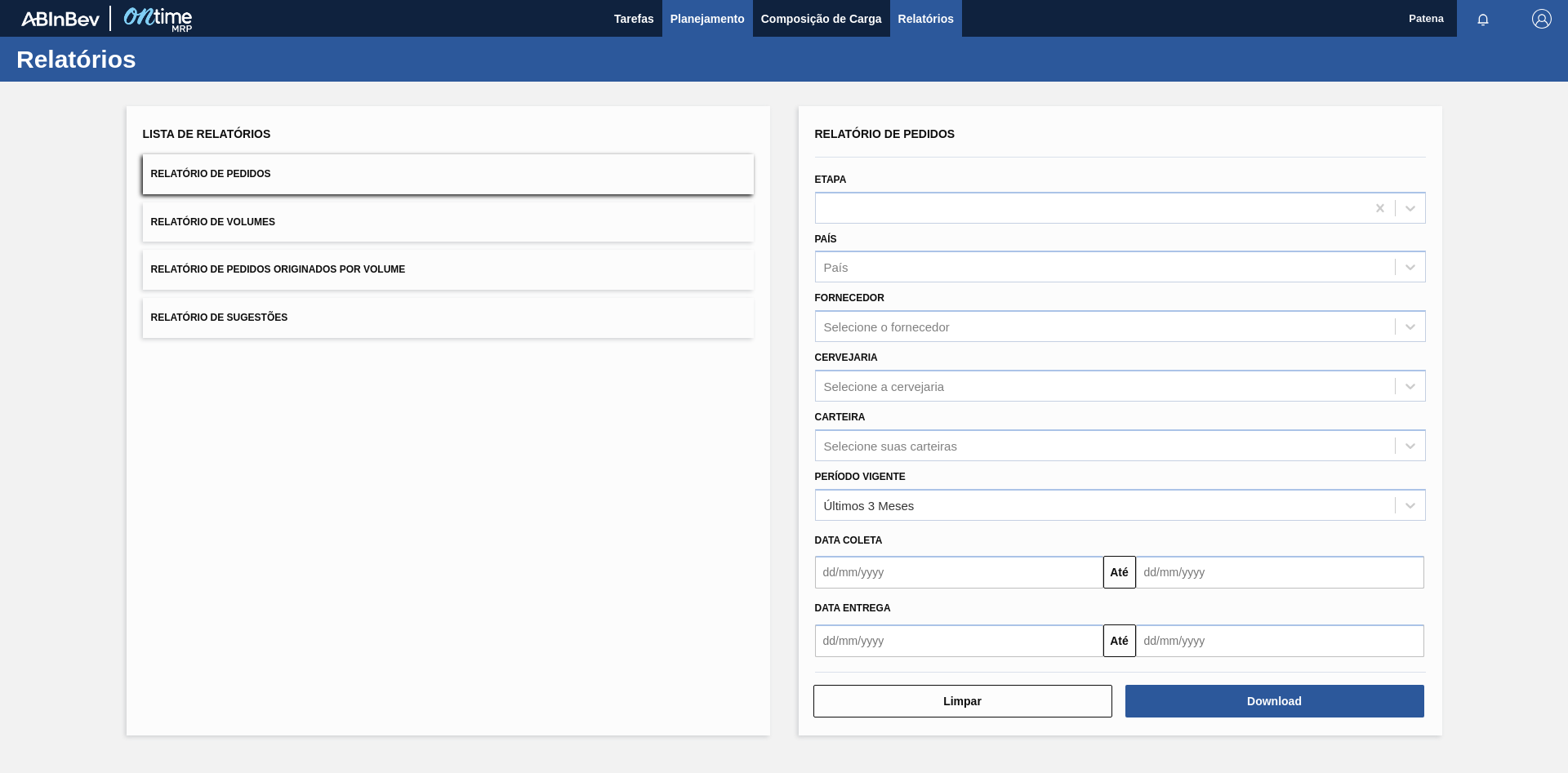
click at [722, 17] on span "Planejamento" at bounding box center [707, 18] width 74 height 19
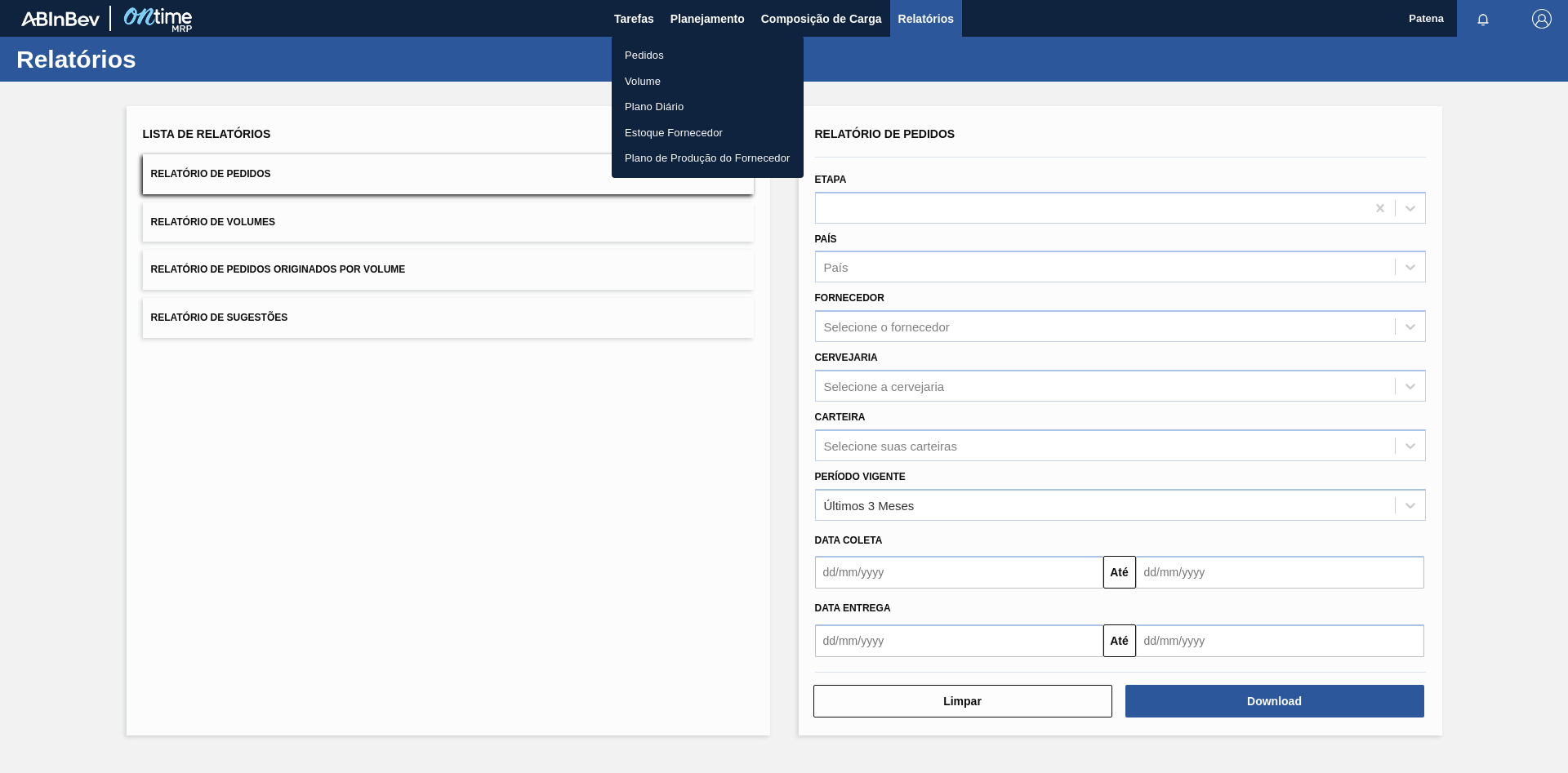
click at [702, 54] on li "Pedidos" at bounding box center [708, 55] width 192 height 27
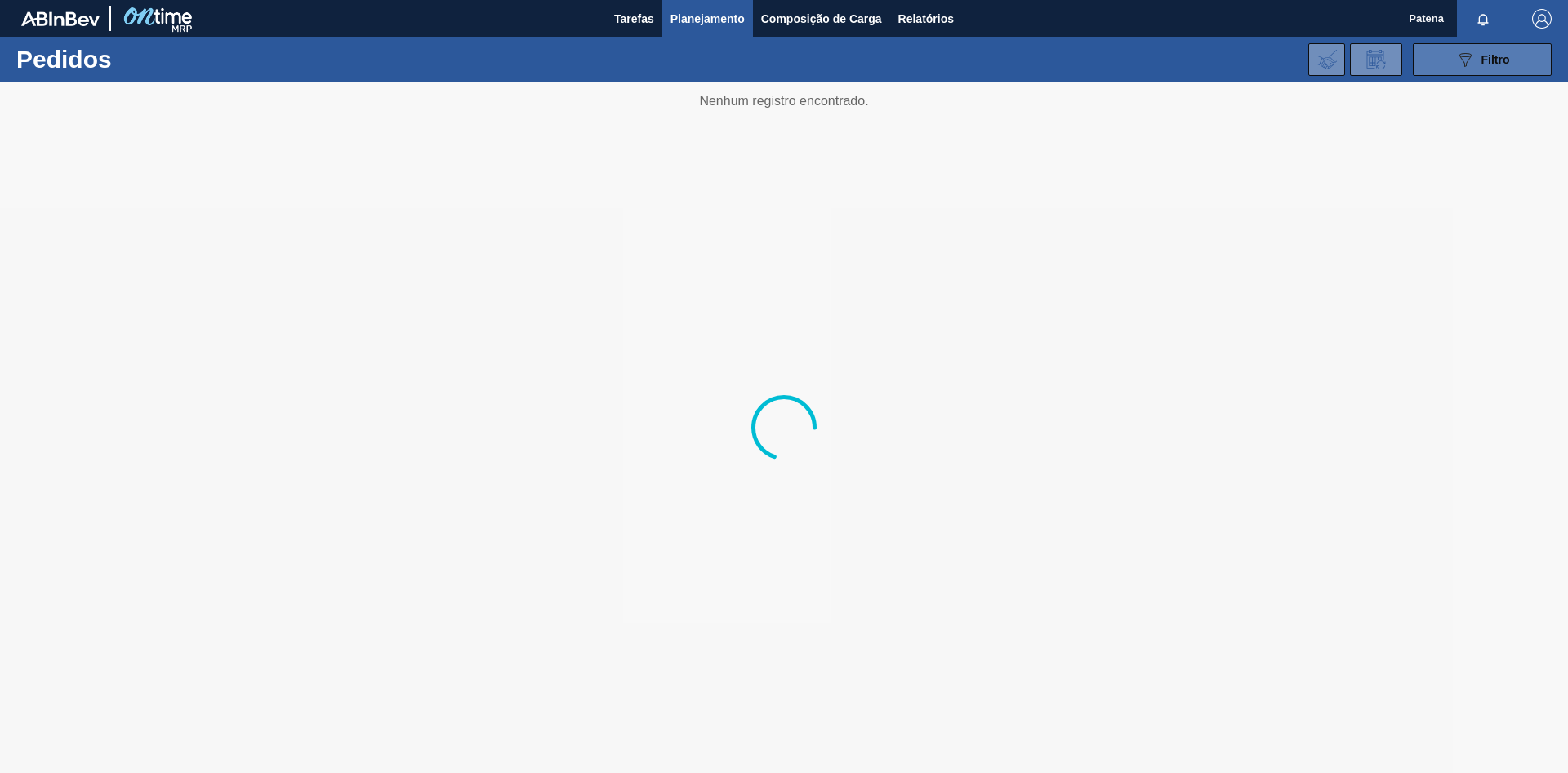
click at [1464, 66] on icon "089F7B8B-B2A5-4AFE-B5C0-19BA573D28AC" at bounding box center [1465, 59] width 19 height 19
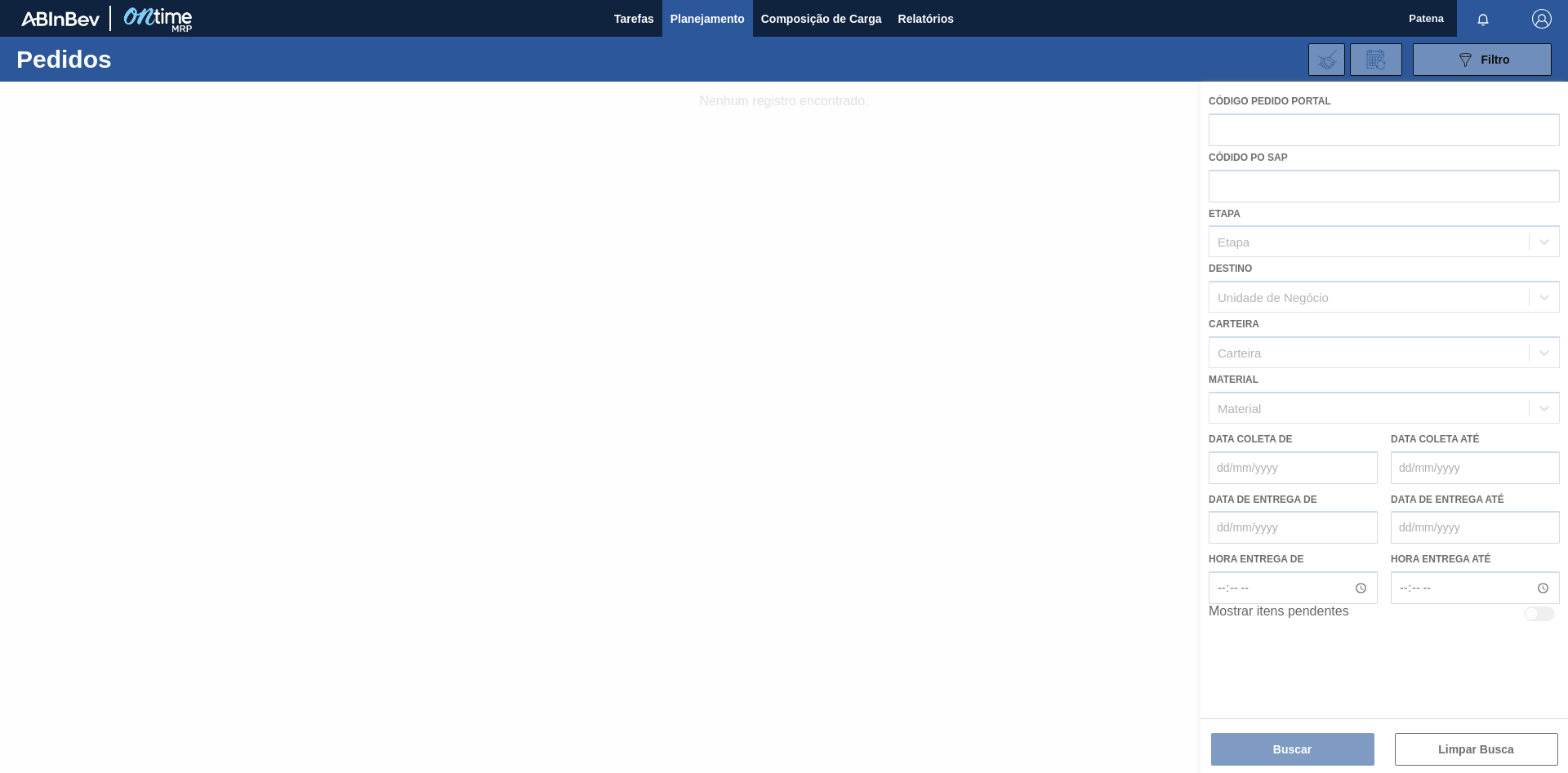
click at [1303, 135] on div at bounding box center [784, 427] width 1568 height 692
click at [1250, 136] on div at bounding box center [784, 427] width 1568 height 692
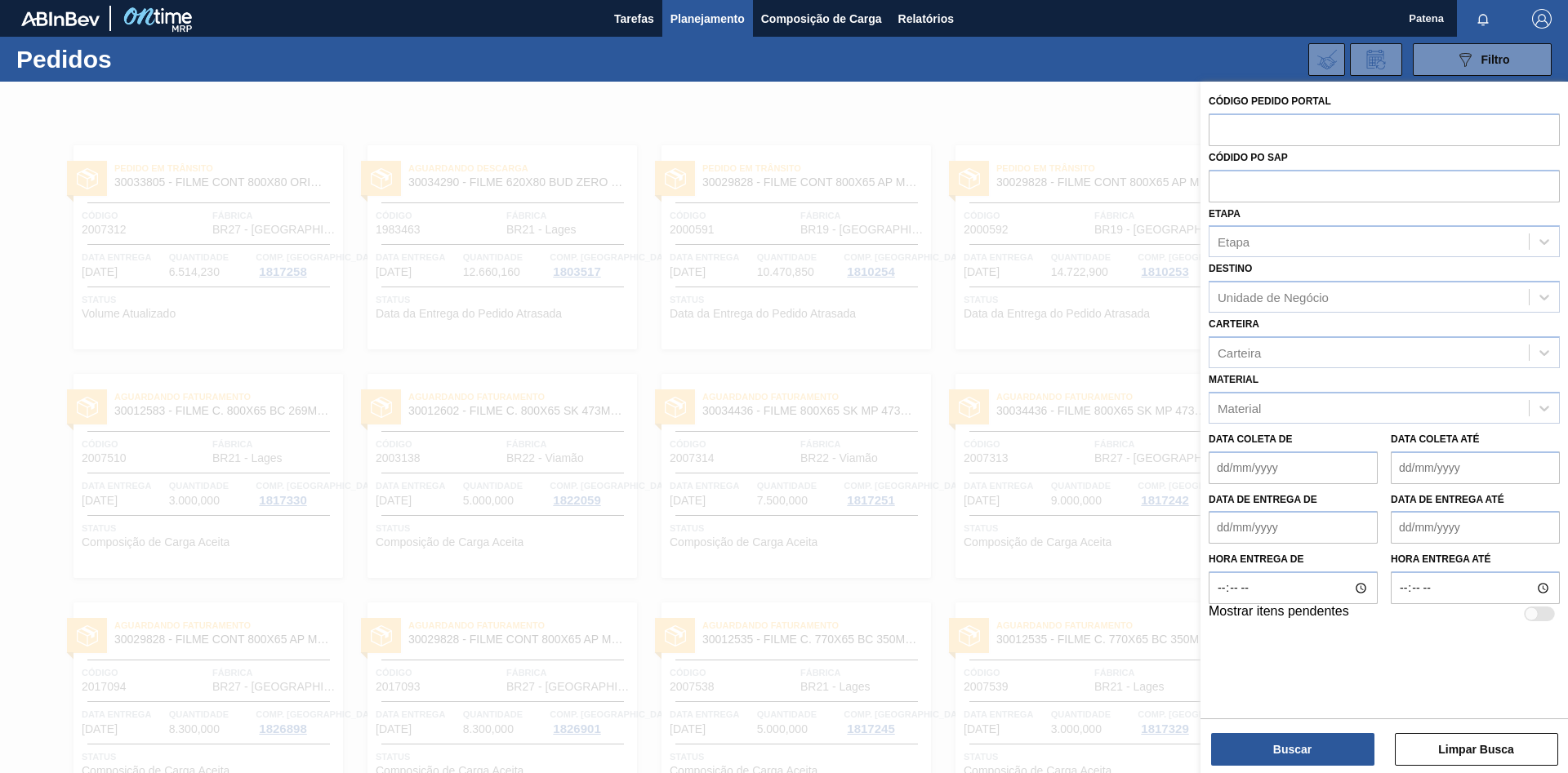
click at [1270, 130] on input "text" at bounding box center [1384, 129] width 351 height 31
paste input "2007511"
type input "2007511"
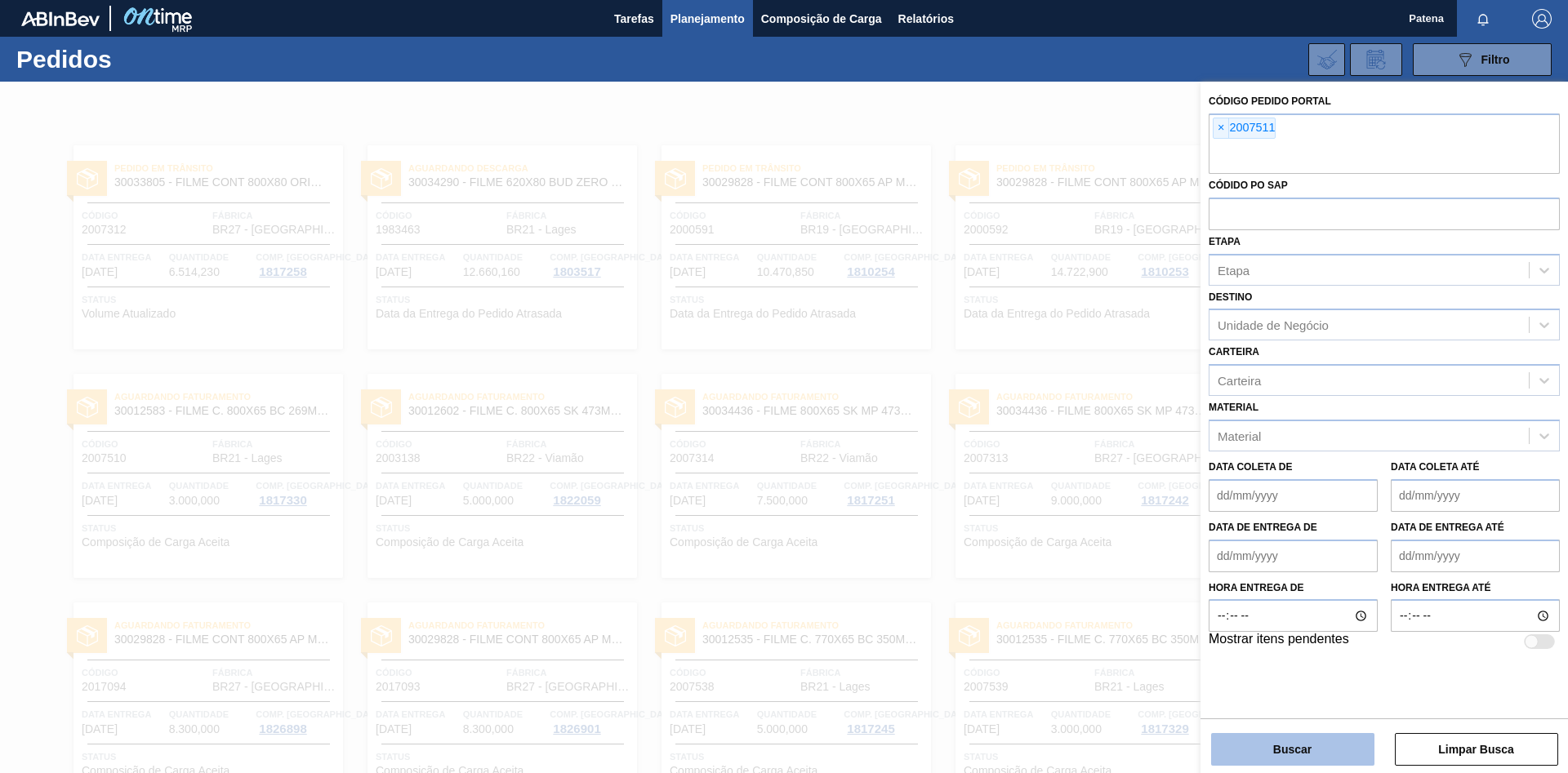
click at [1274, 757] on button "Buscar" at bounding box center [1292, 749] width 163 height 33
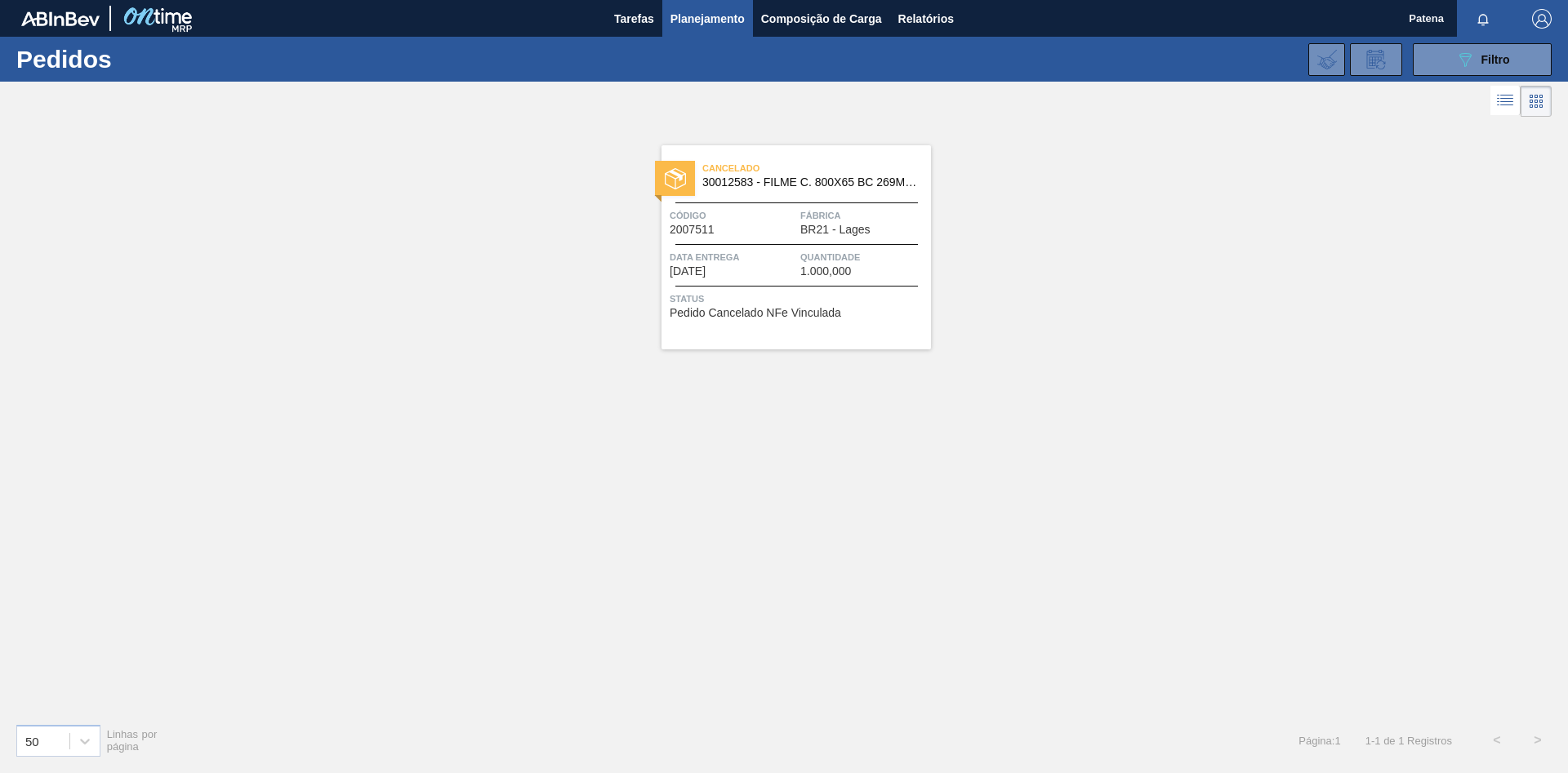
click at [775, 221] on span "Código" at bounding box center [732, 216] width 126 height 16
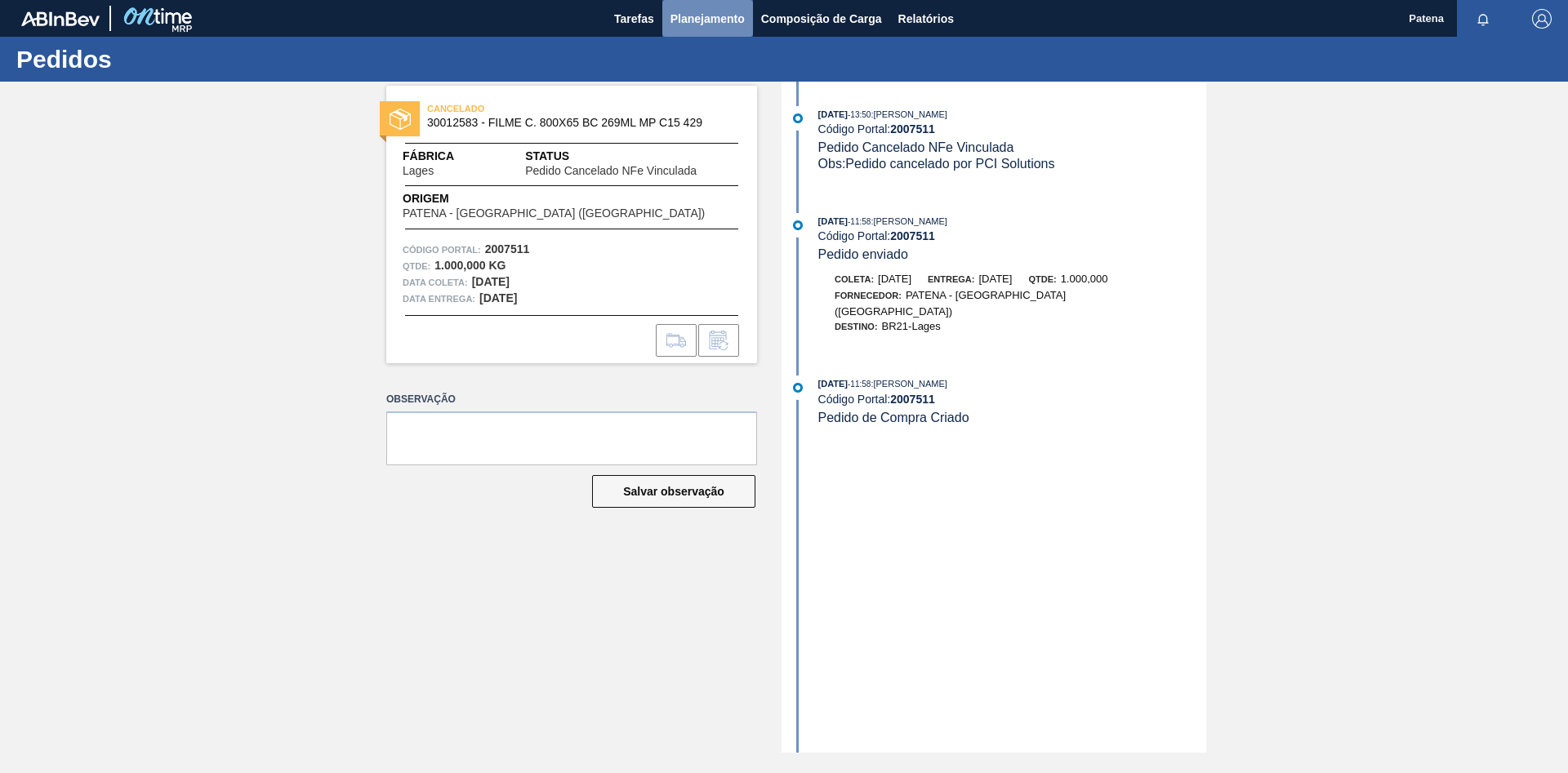
click at [705, 22] on span "Planejamento" at bounding box center [707, 18] width 74 height 19
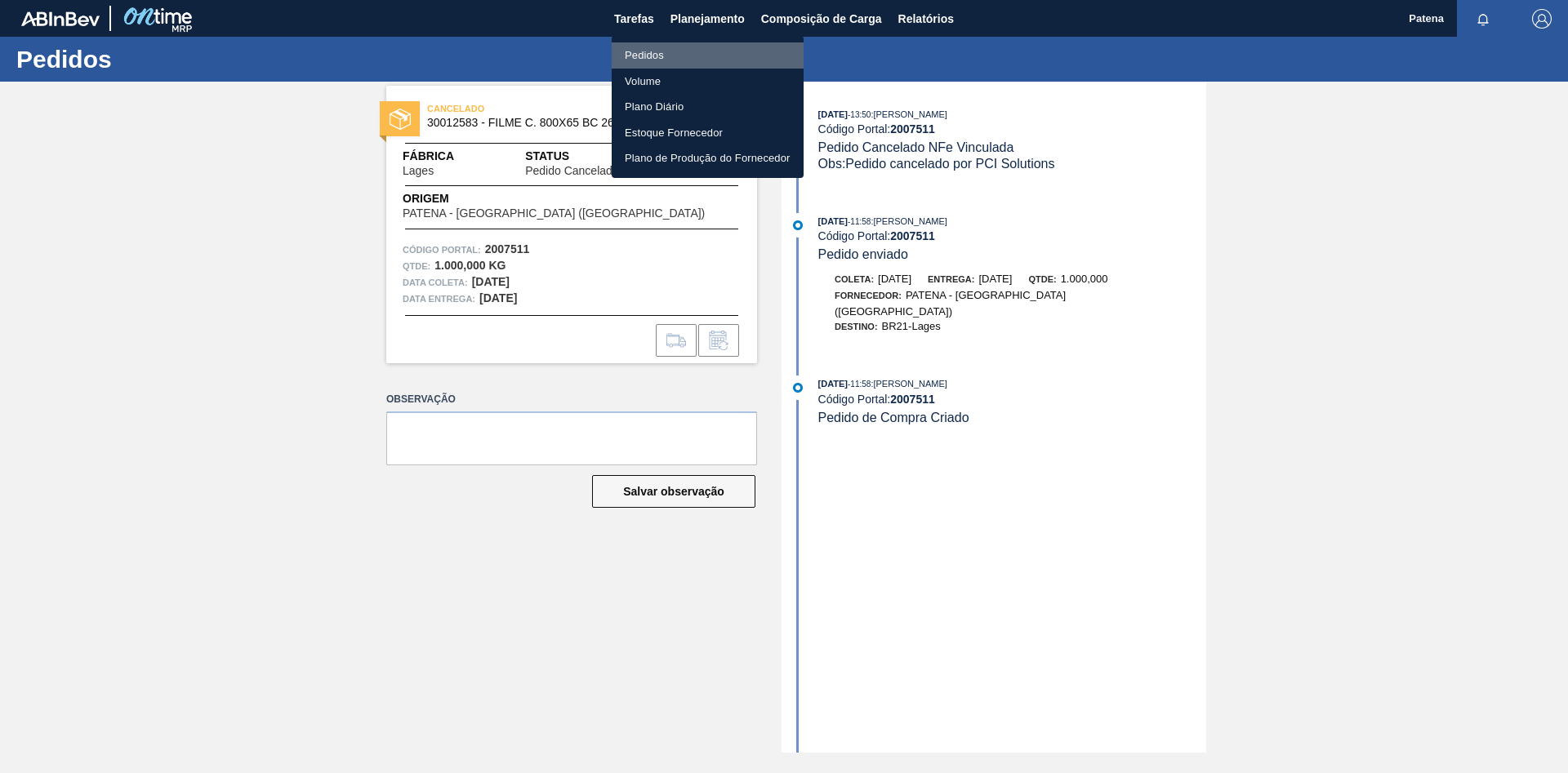
click at [662, 55] on li "Pedidos" at bounding box center [708, 55] width 192 height 27
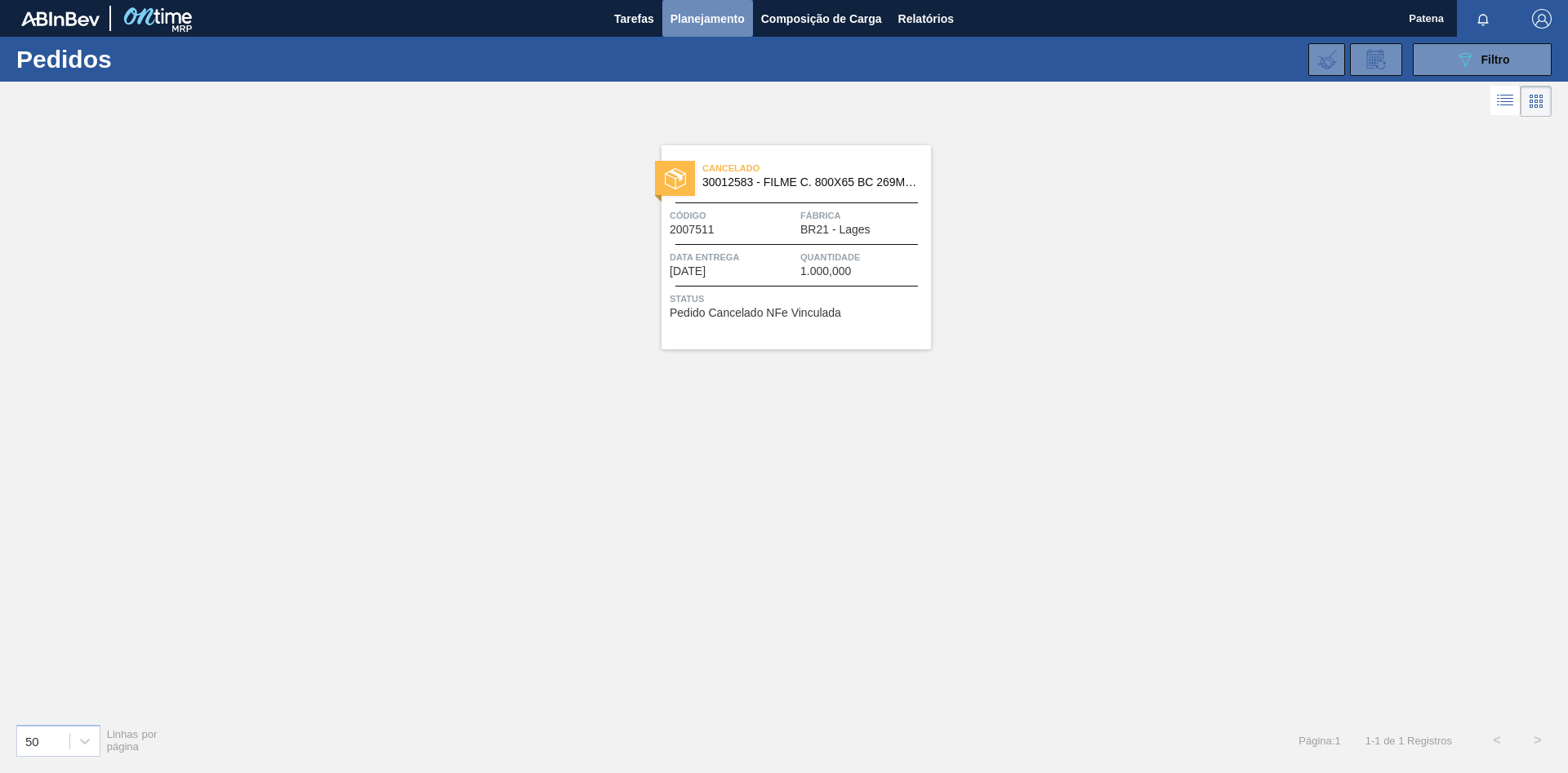
click at [706, 13] on span "Planejamento" at bounding box center [707, 18] width 74 height 19
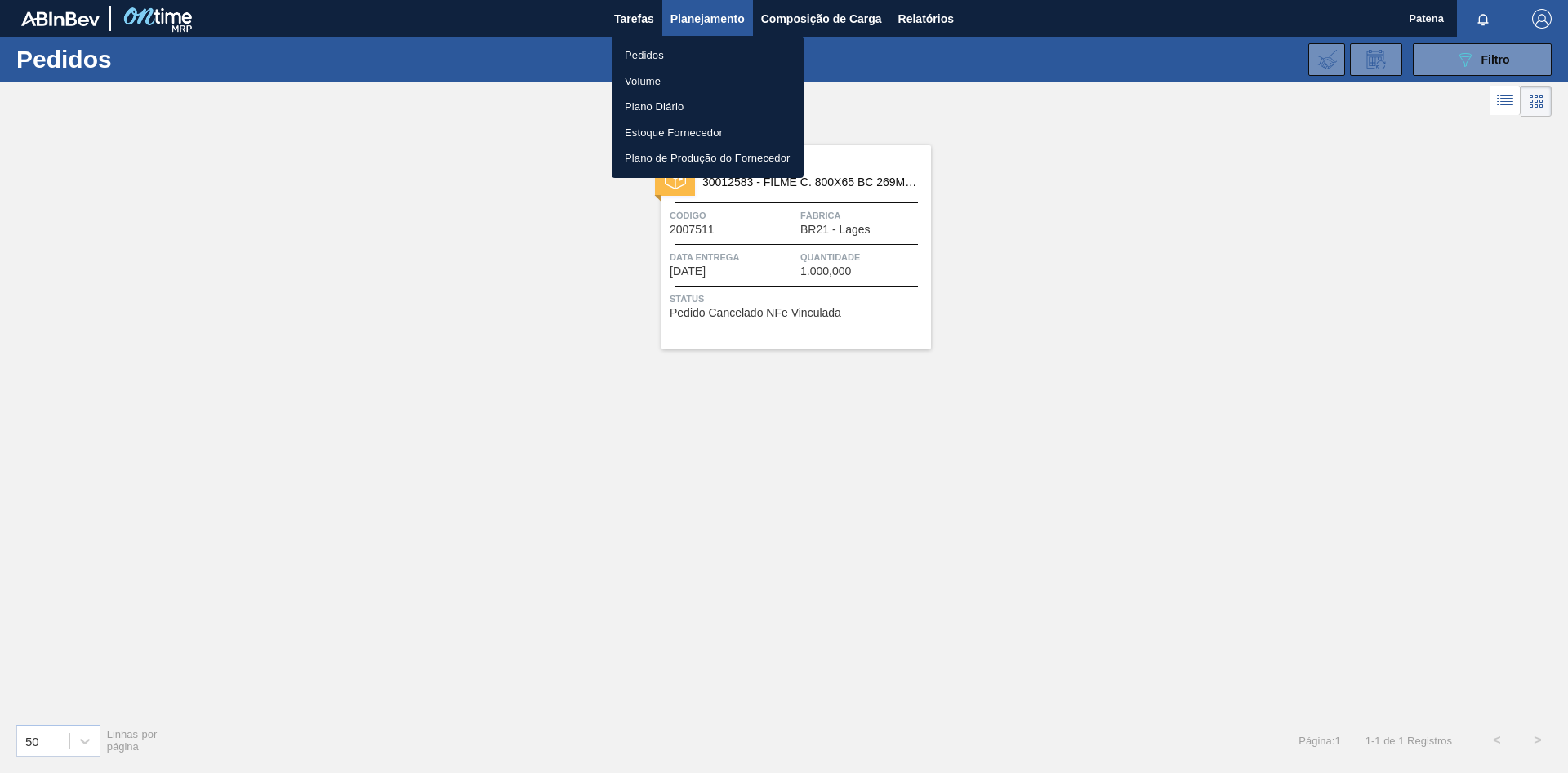
click at [654, 57] on li "Pedidos" at bounding box center [708, 55] width 192 height 27
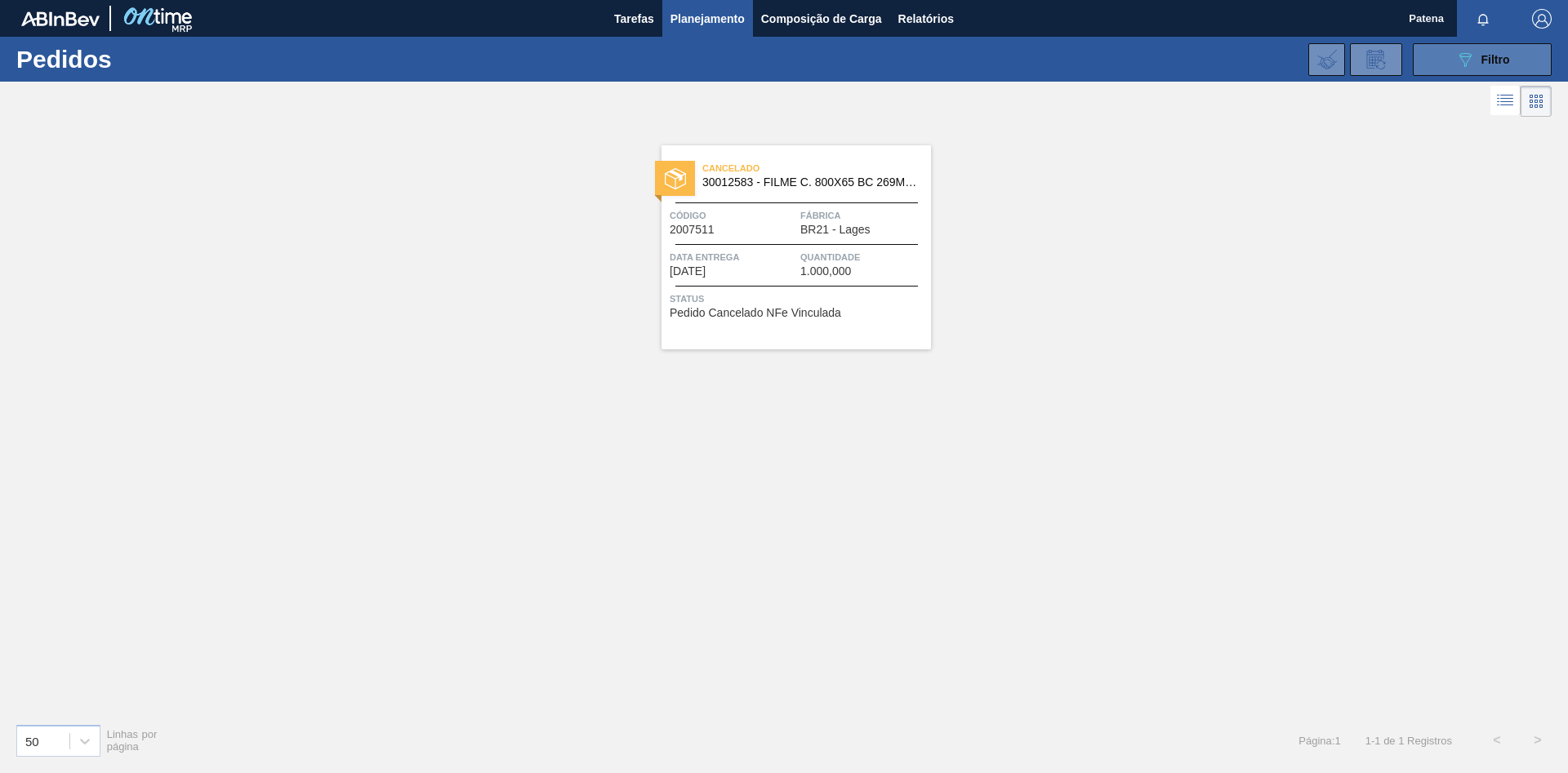
click at [1483, 60] on span "Filtro" at bounding box center [1495, 59] width 28 height 13
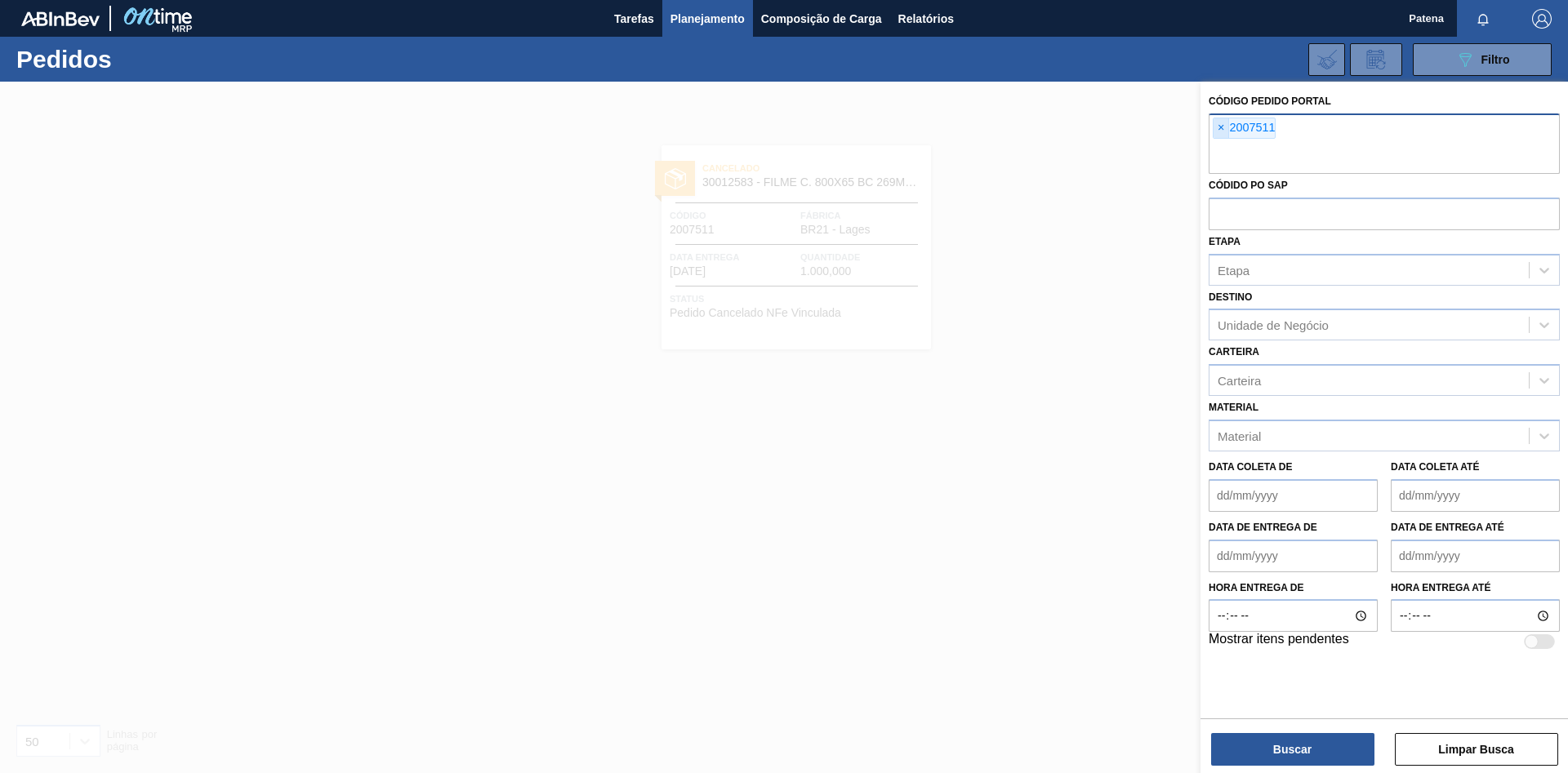
click at [1226, 129] on span "×" at bounding box center [1221, 127] width 16 height 19
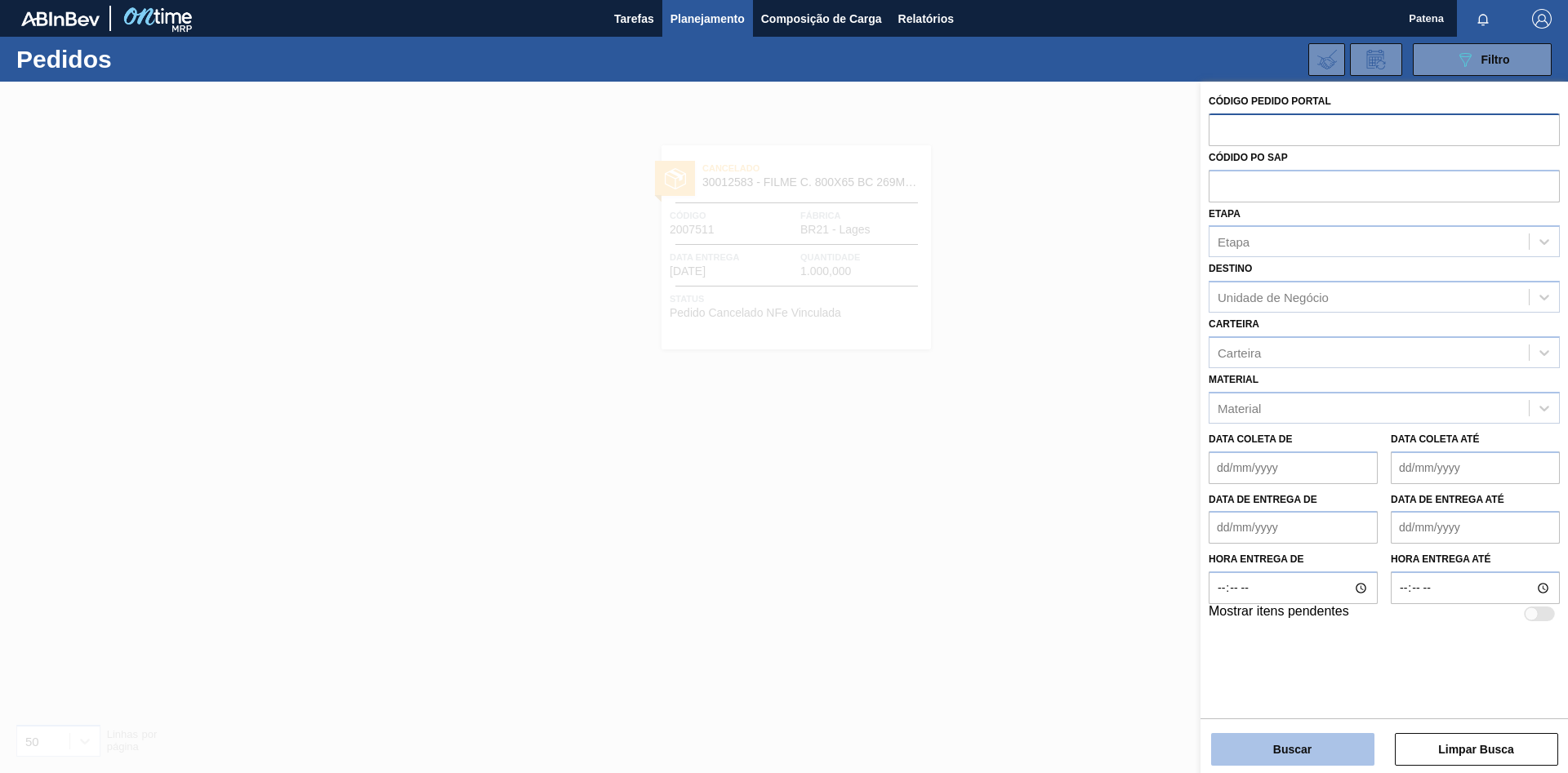
click at [1321, 743] on button "Buscar" at bounding box center [1292, 749] width 163 height 33
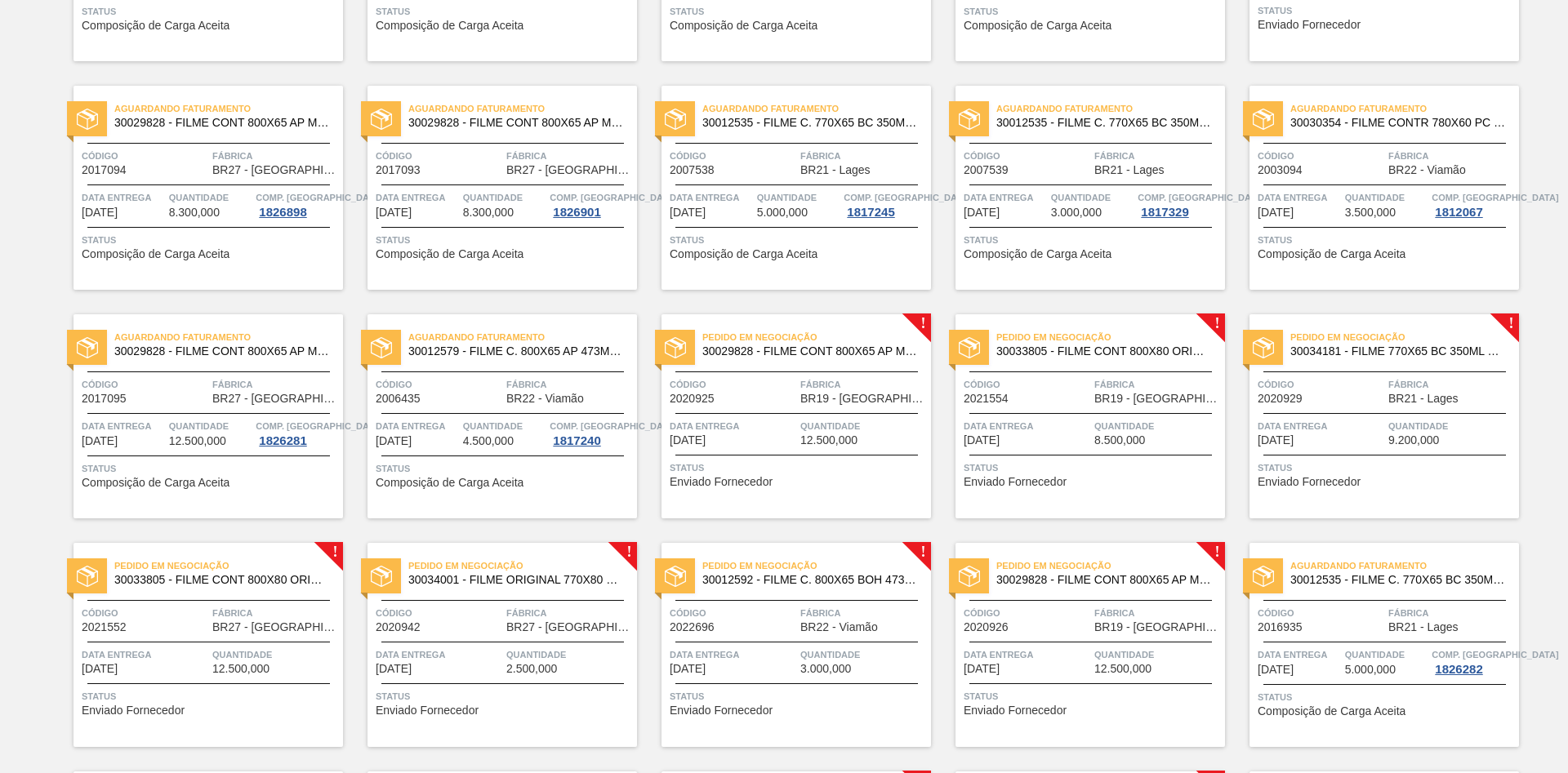
scroll to position [666, 0]
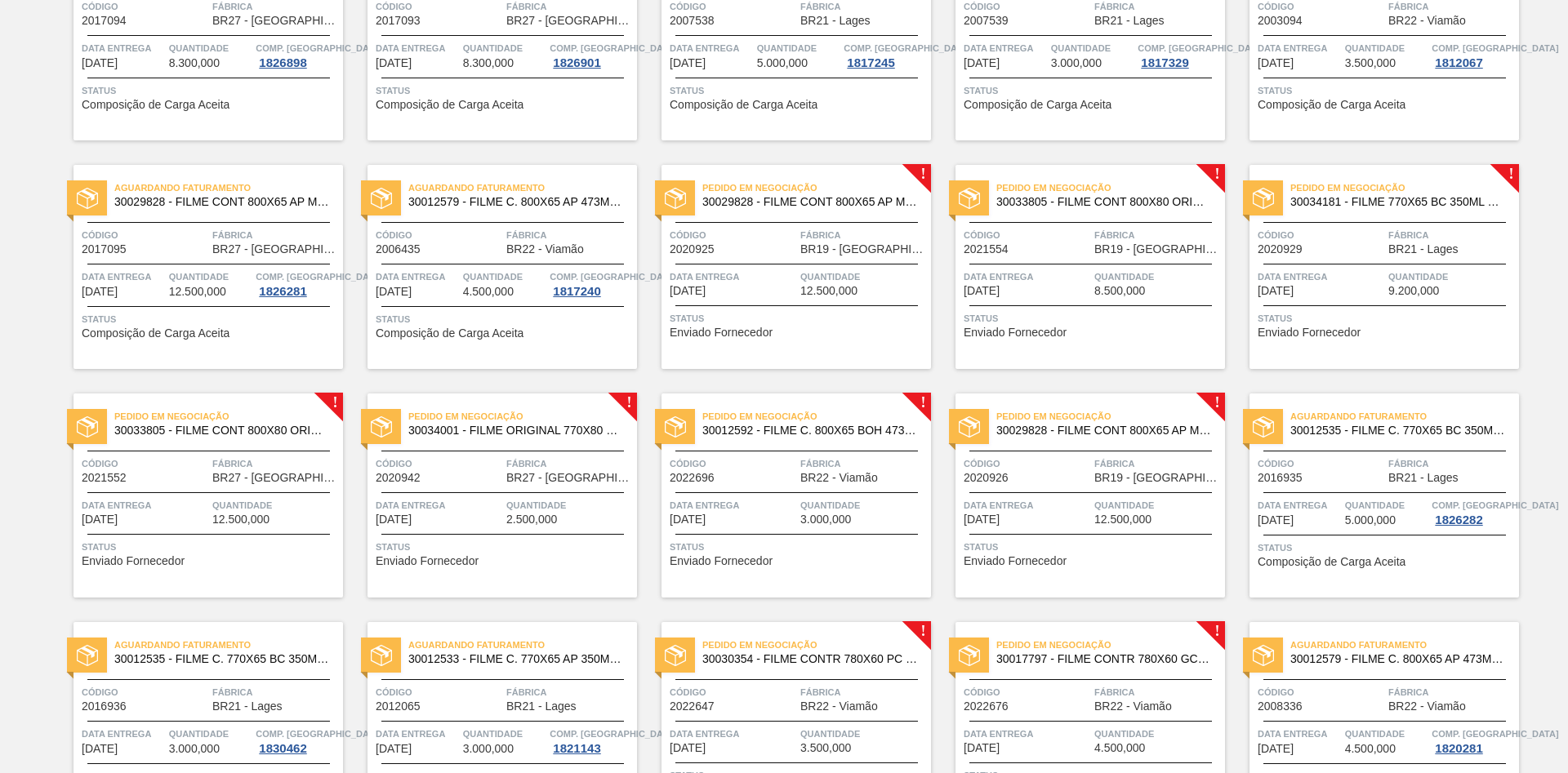
click at [534, 465] on span "Fábrica" at bounding box center [569, 464] width 126 height 16
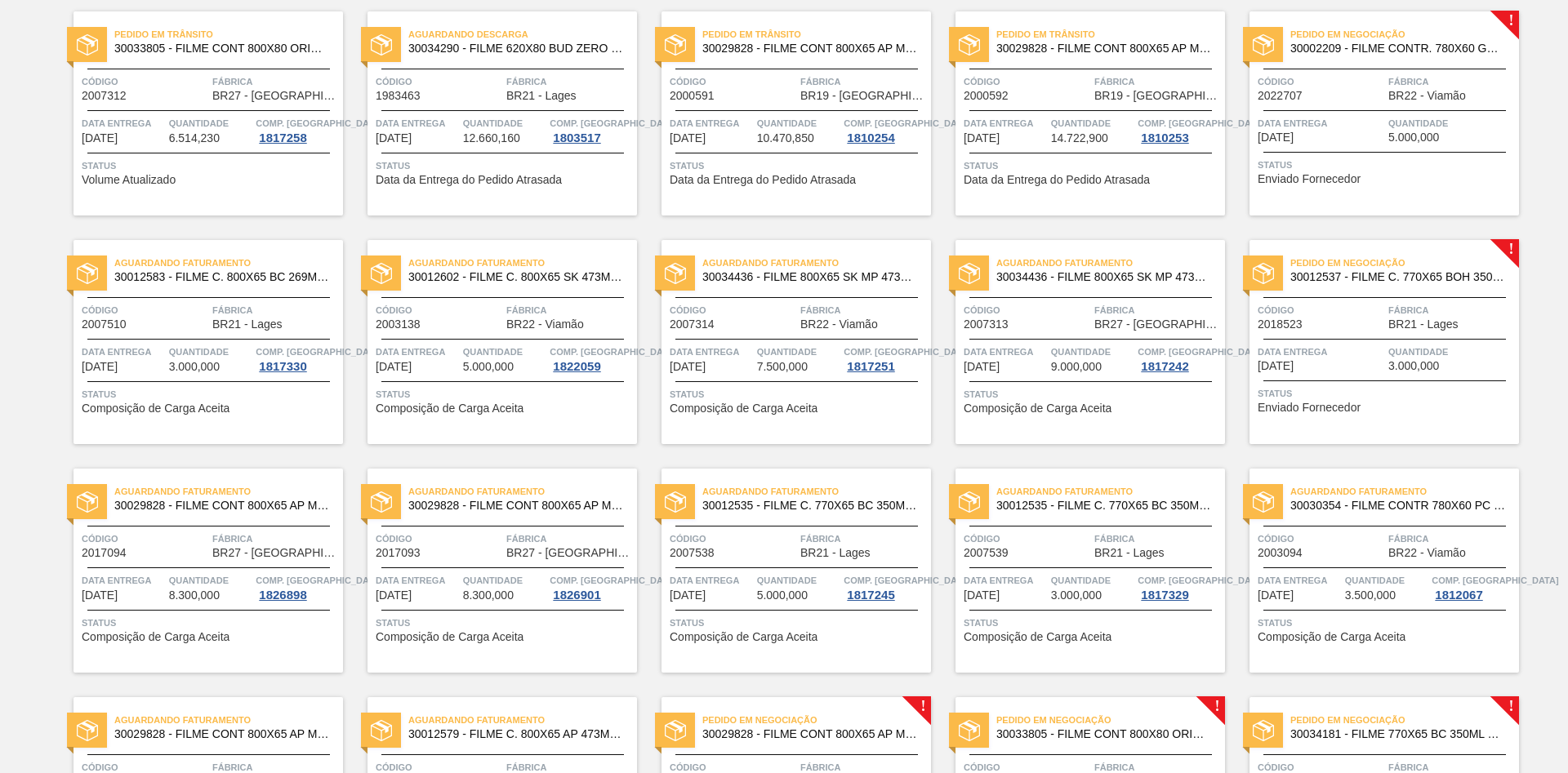
scroll to position [83, 0]
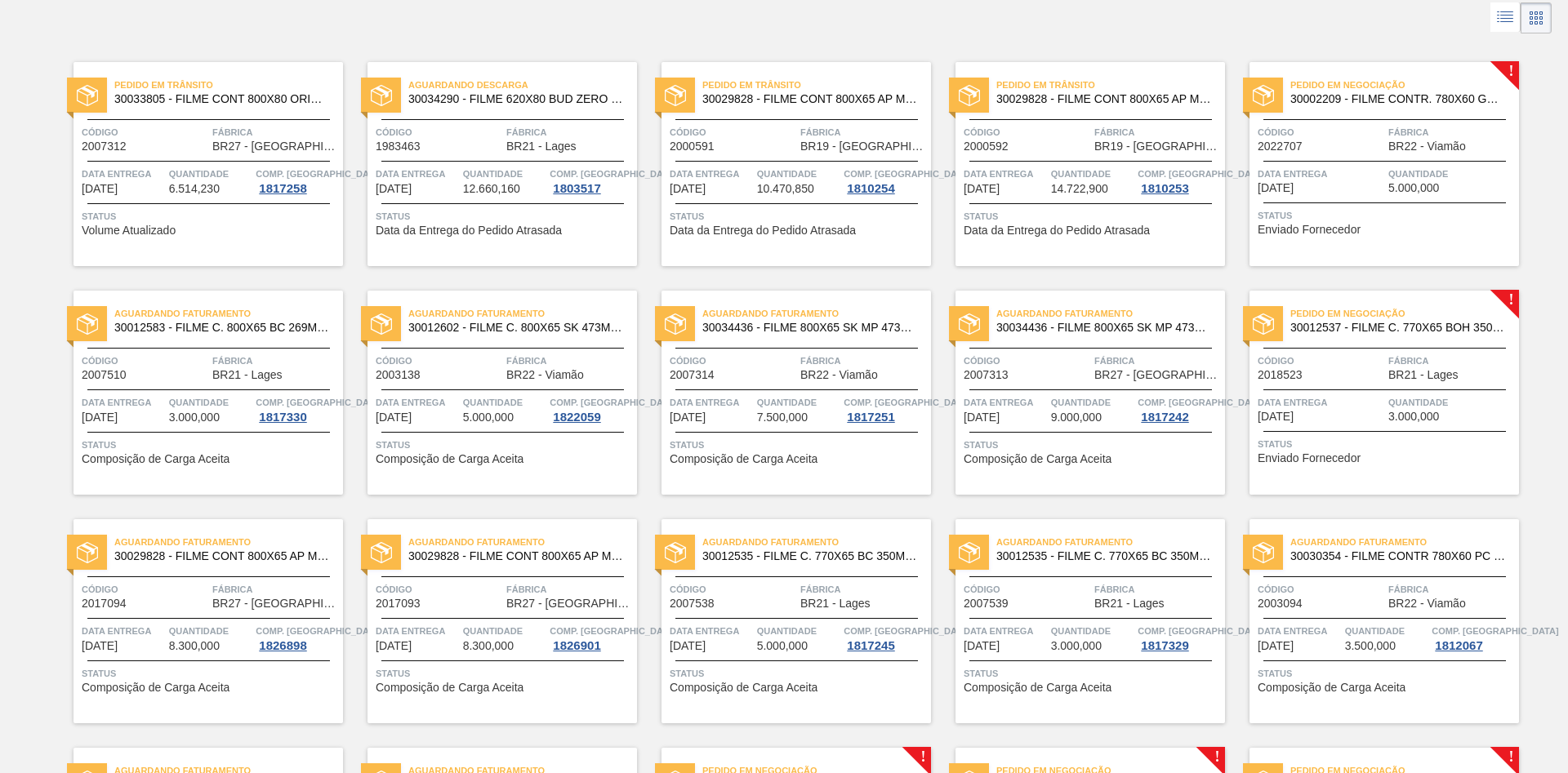
click at [1313, 199] on div "Pedido em Negociação 30002209 - FILME CONTR. 780X60 GCA 350ML NIV22 Código 2022…" at bounding box center [1384, 164] width 269 height 204
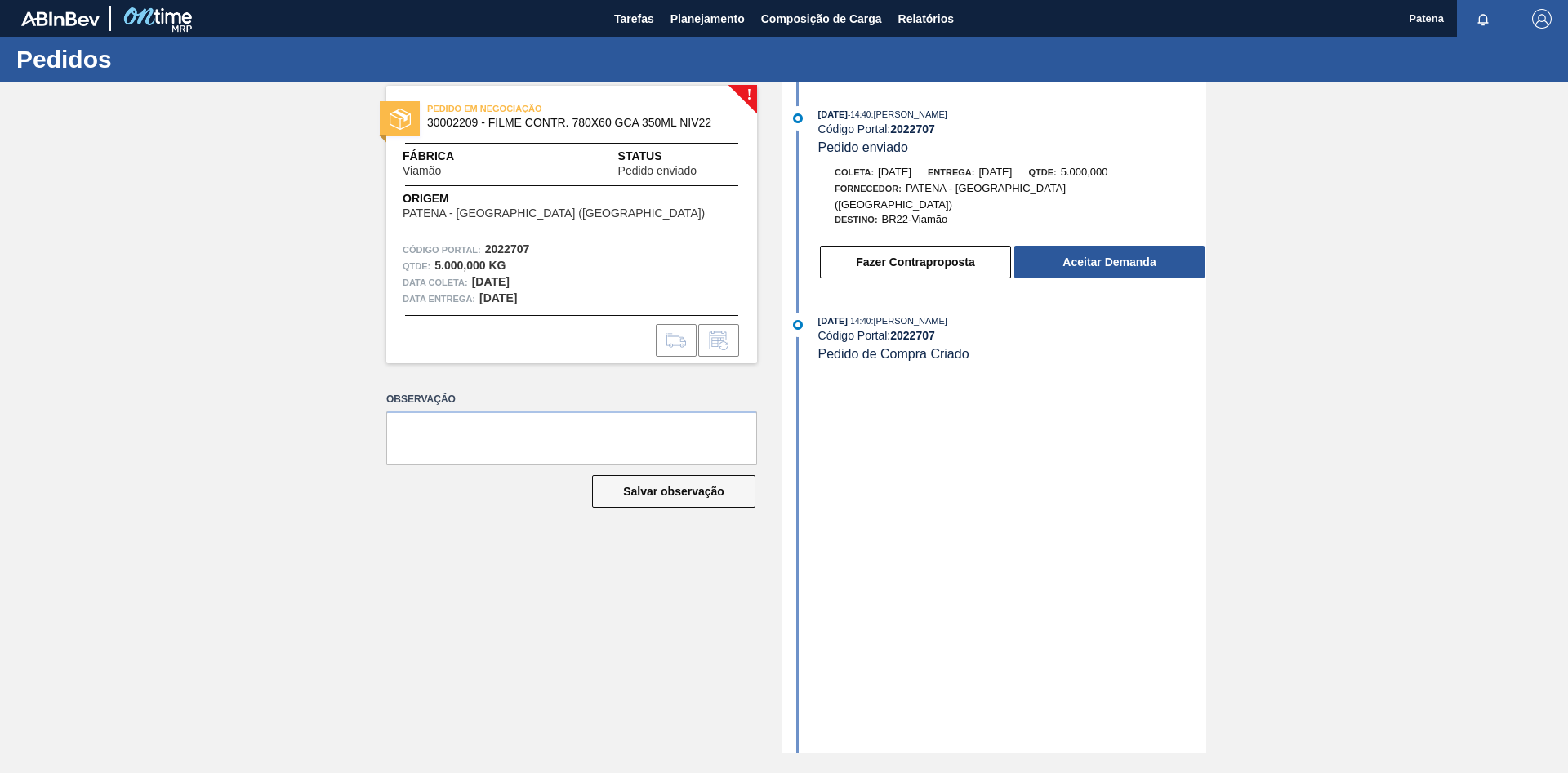
click at [422, 596] on div "! PEDIDO EM NEGOCIAÇÃO 30002209 - FILME CONTR. 780X60 GCA 350ML NIV22 Fábrica V…" at bounding box center [559, 416] width 395 height 671
click at [725, 19] on span "Planejamento" at bounding box center [707, 18] width 74 height 19
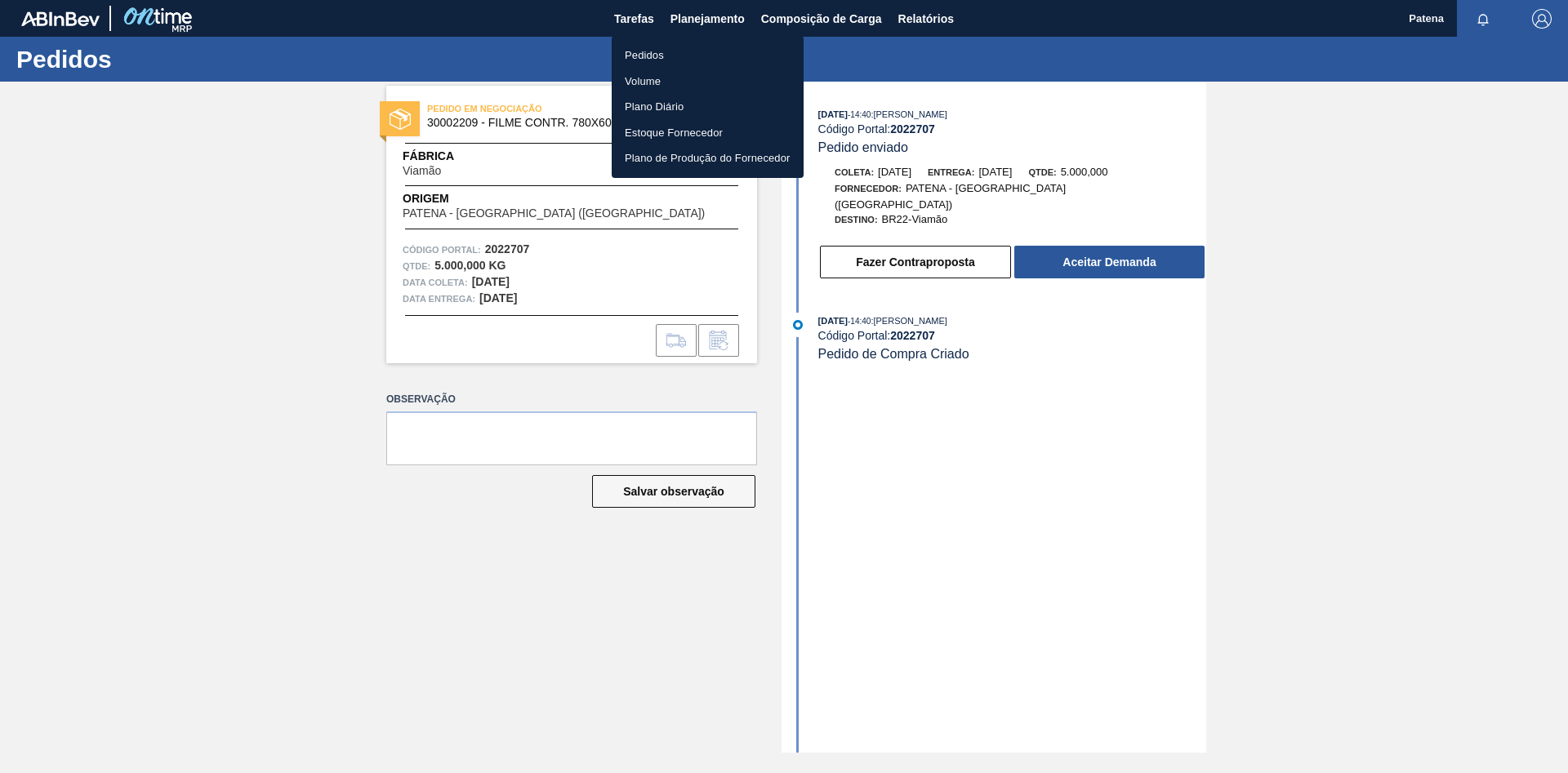
click at [680, 51] on li "Pedidos" at bounding box center [708, 55] width 192 height 27
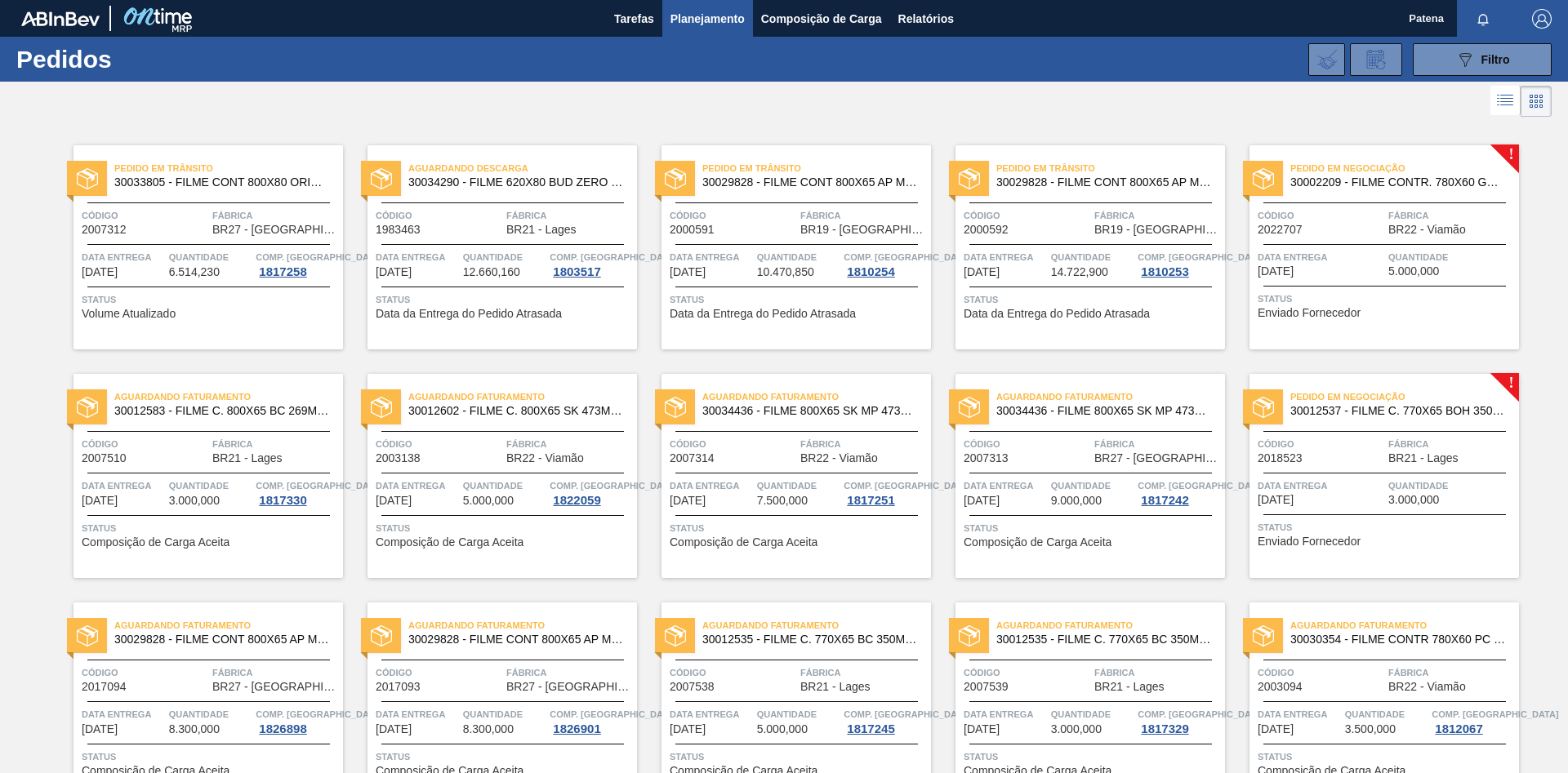
click at [1370, 446] on span "Código" at bounding box center [1321, 444] width 126 height 16
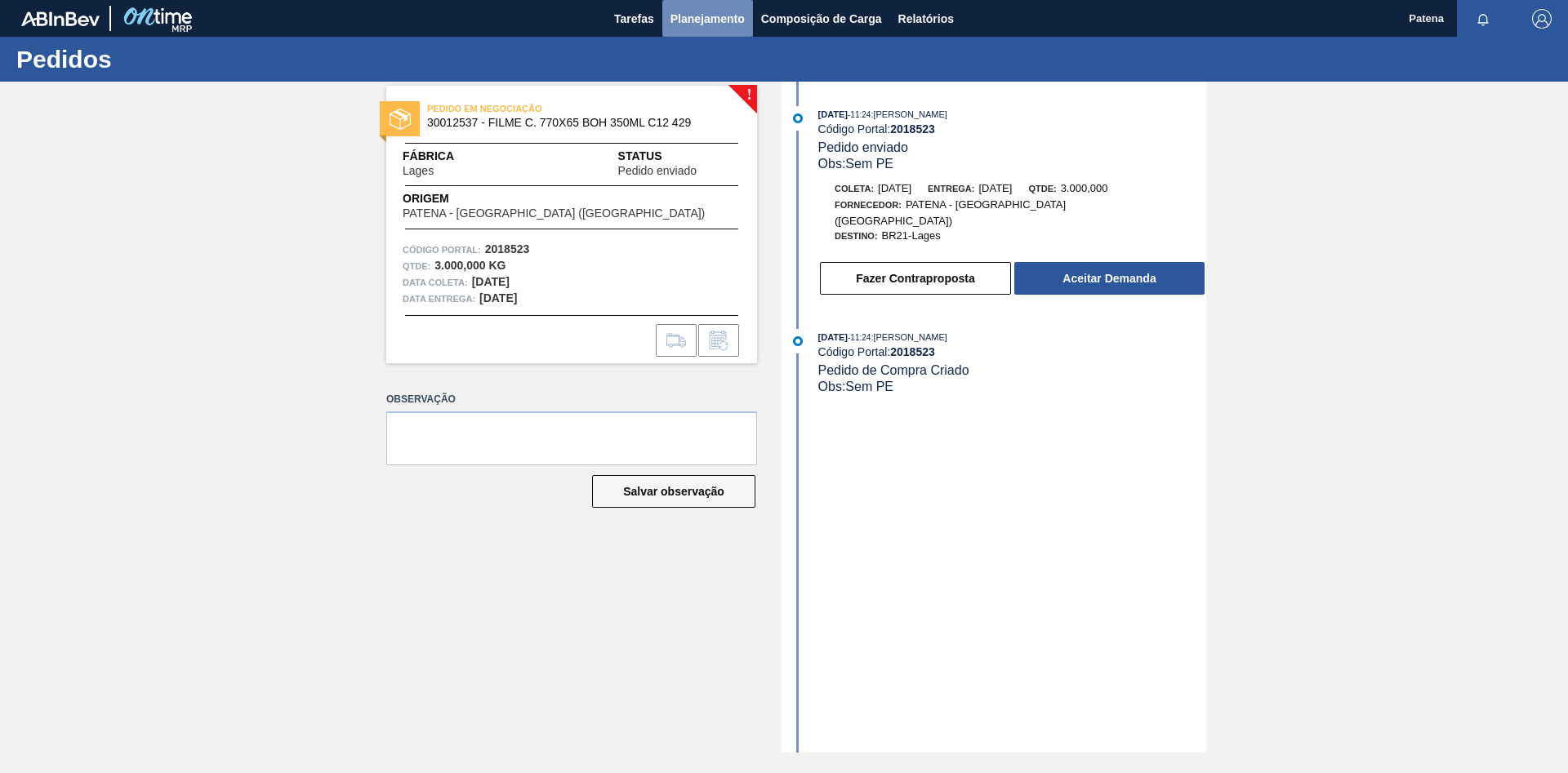
click at [740, 19] on span "Planejamento" at bounding box center [707, 18] width 74 height 19
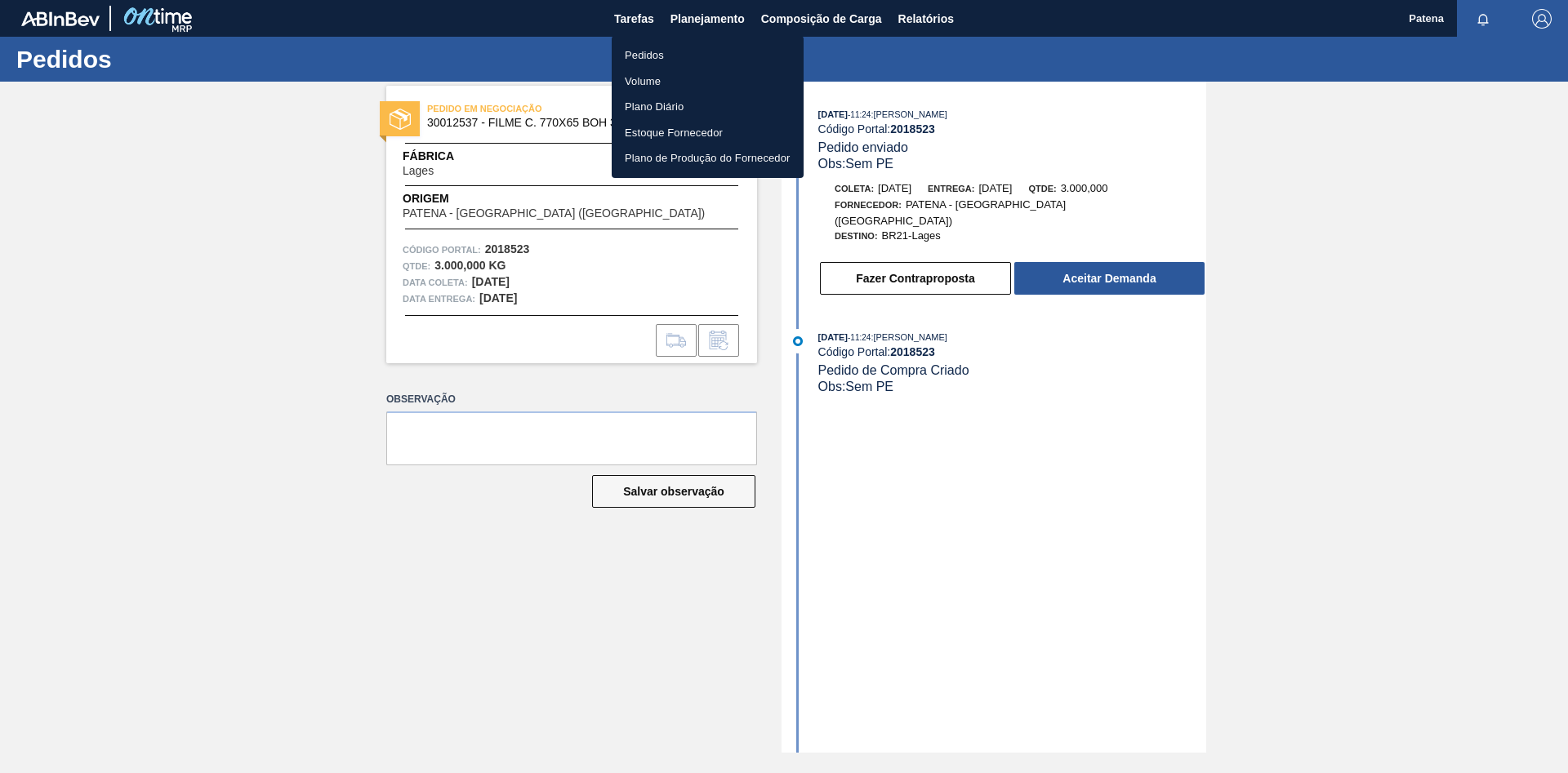
click at [665, 48] on li "Pedidos" at bounding box center [708, 55] width 192 height 27
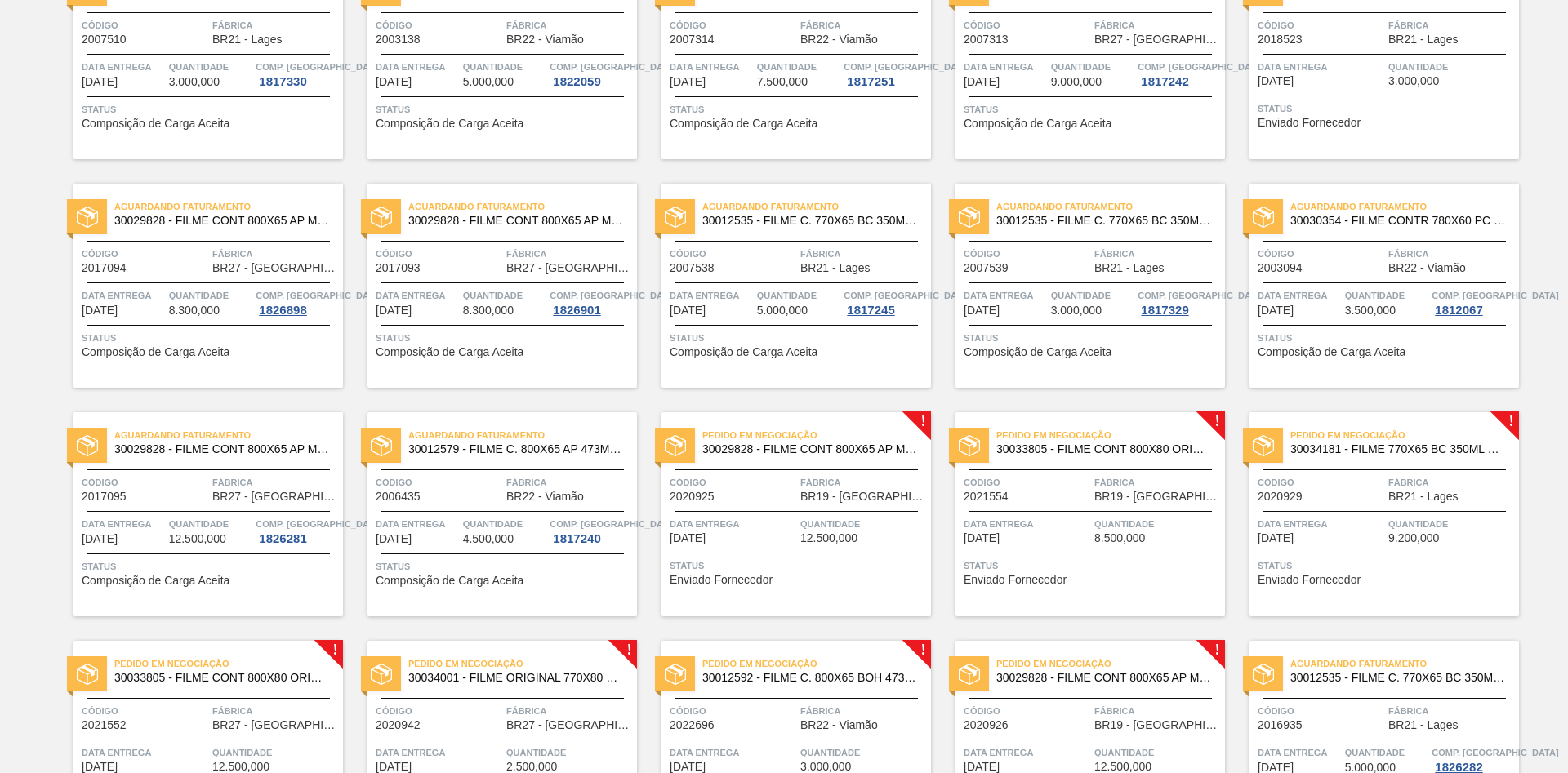
scroll to position [666, 0]
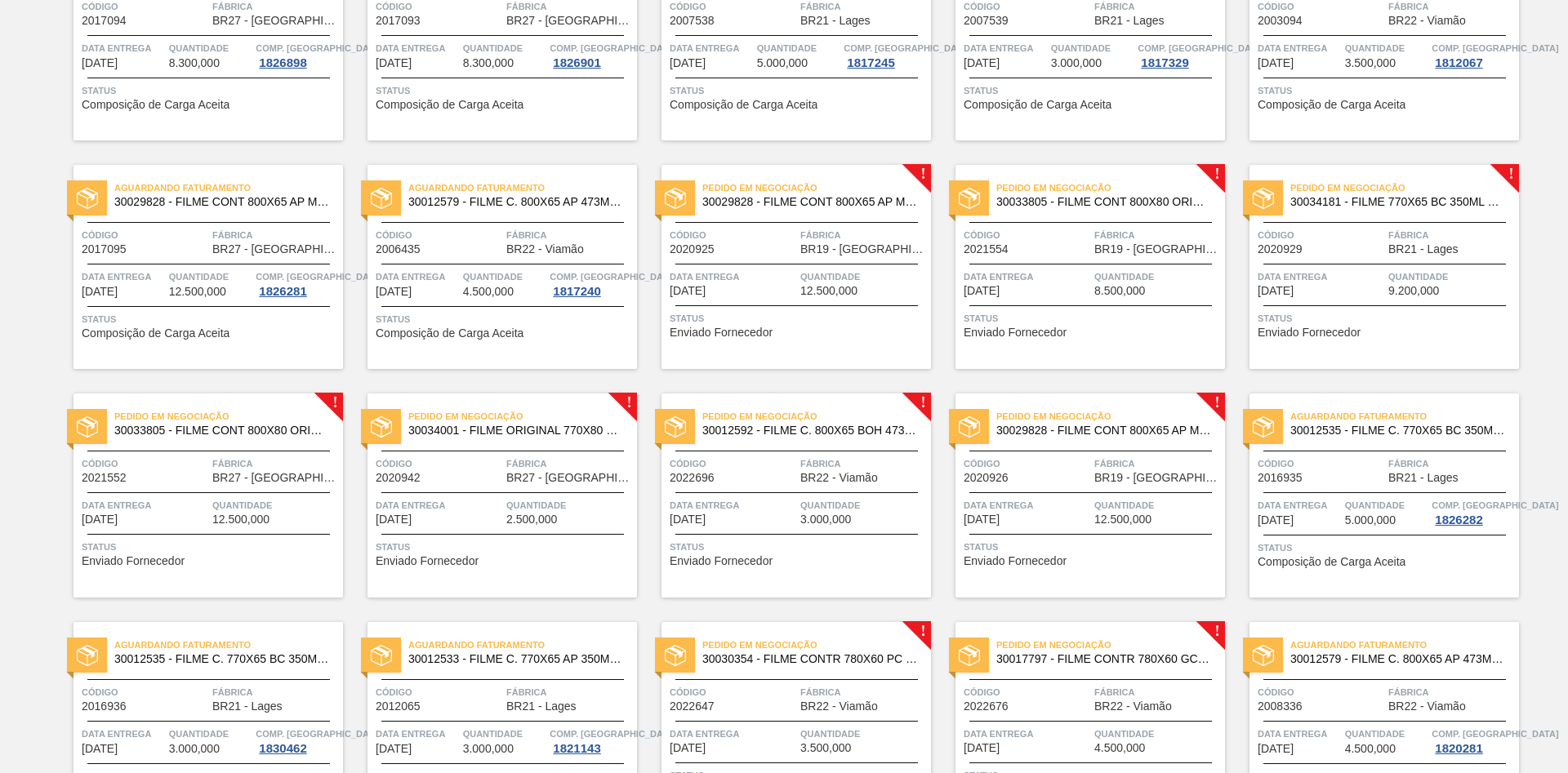
click at [785, 291] on div "Data entrega 01/10/2025" at bounding box center [732, 282] width 126 height 28
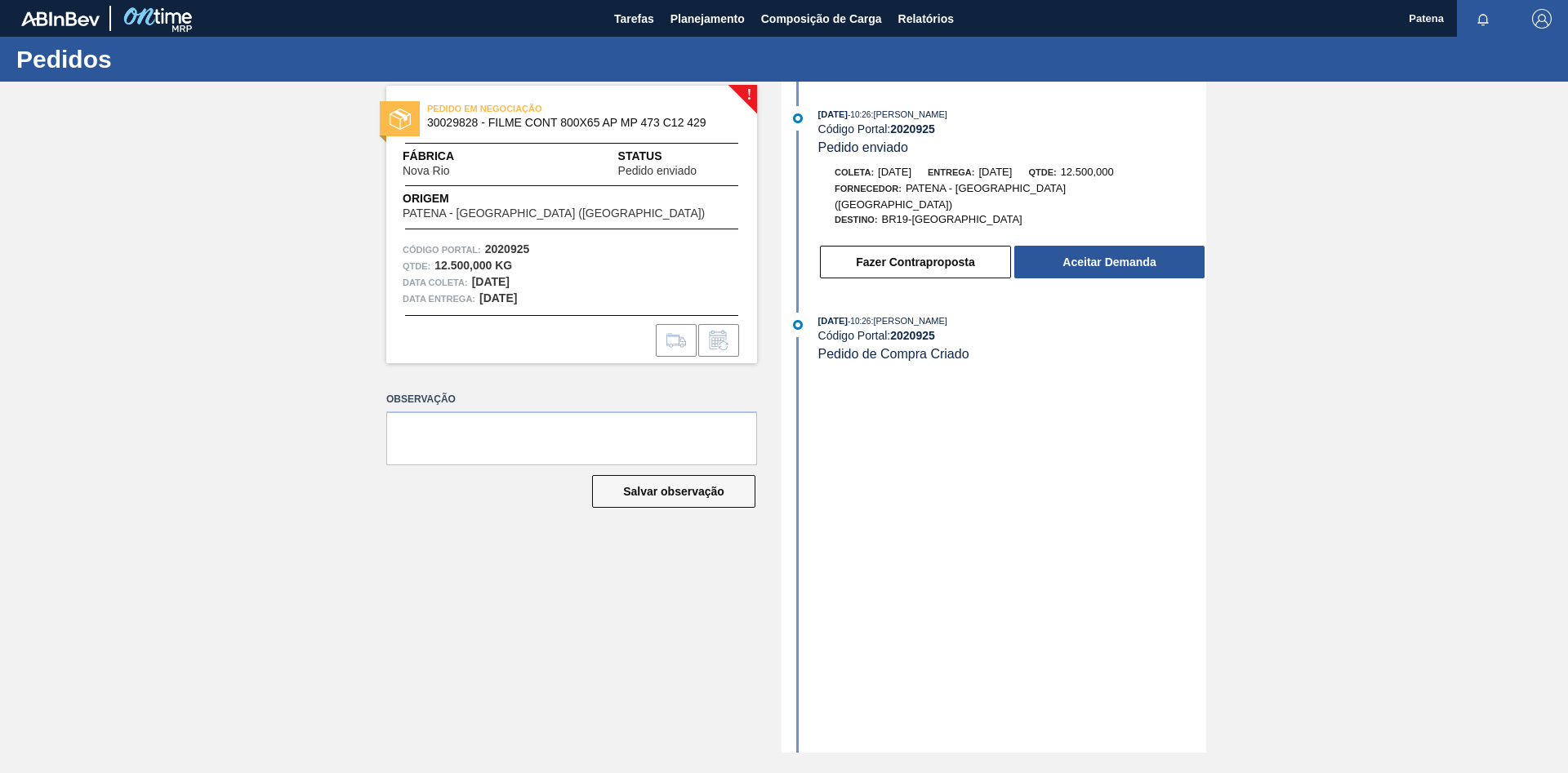
click at [412, 530] on div "Observação Salvar observação" at bounding box center [571, 463] width 371 height 151
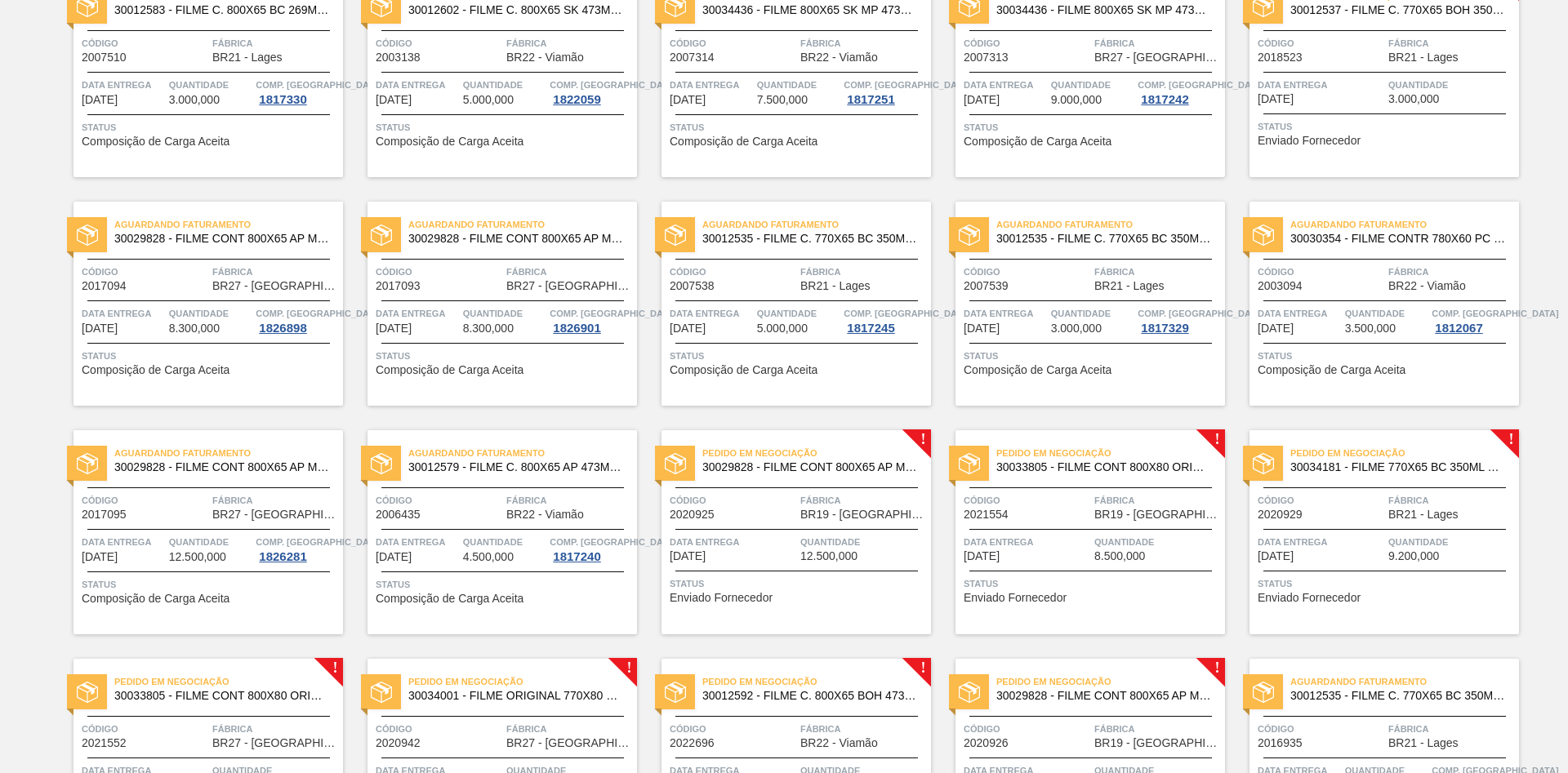
scroll to position [416, 0]
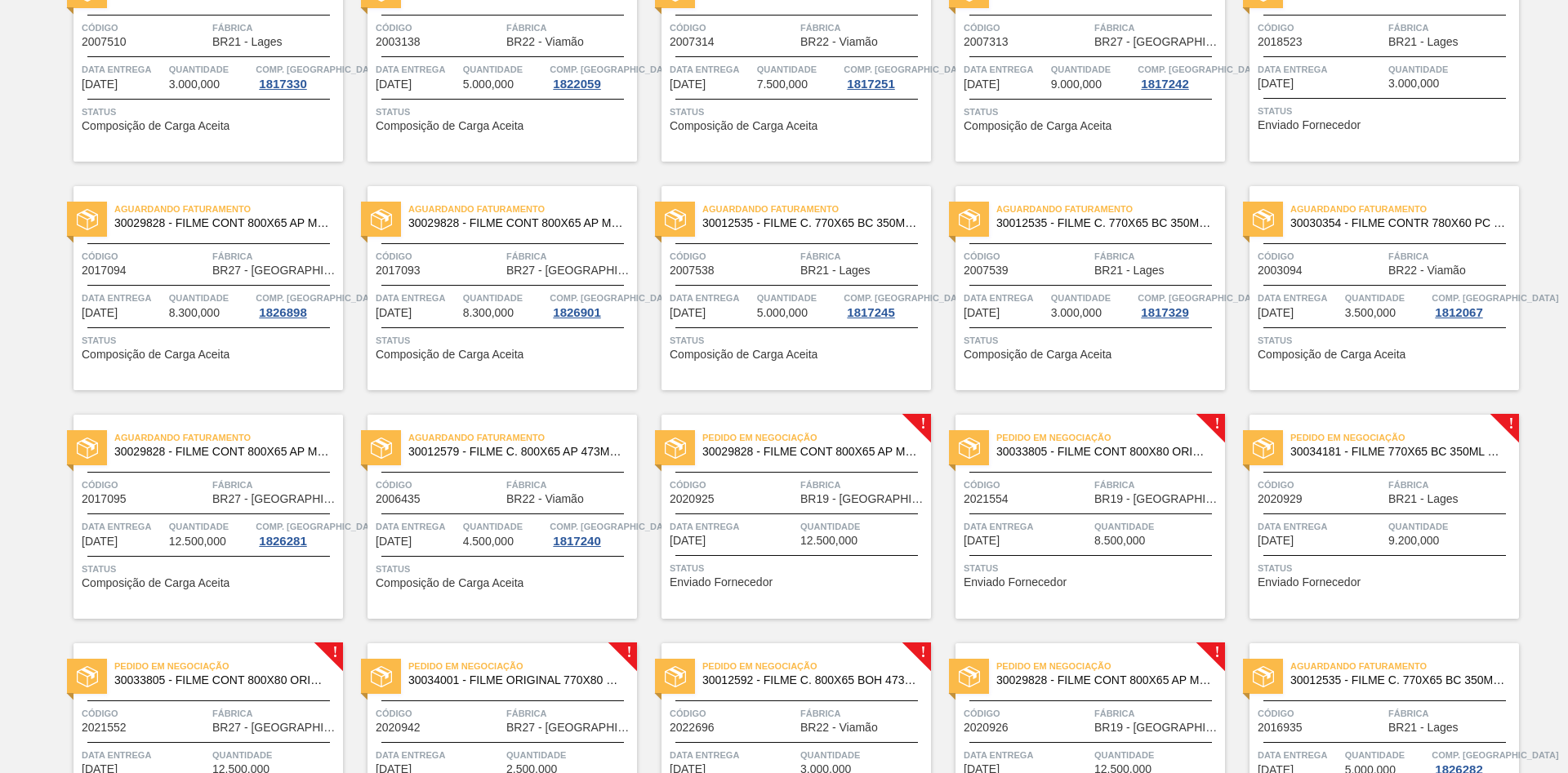
click at [1114, 504] on span "BR19 - Nova Rio" at bounding box center [1157, 499] width 126 height 12
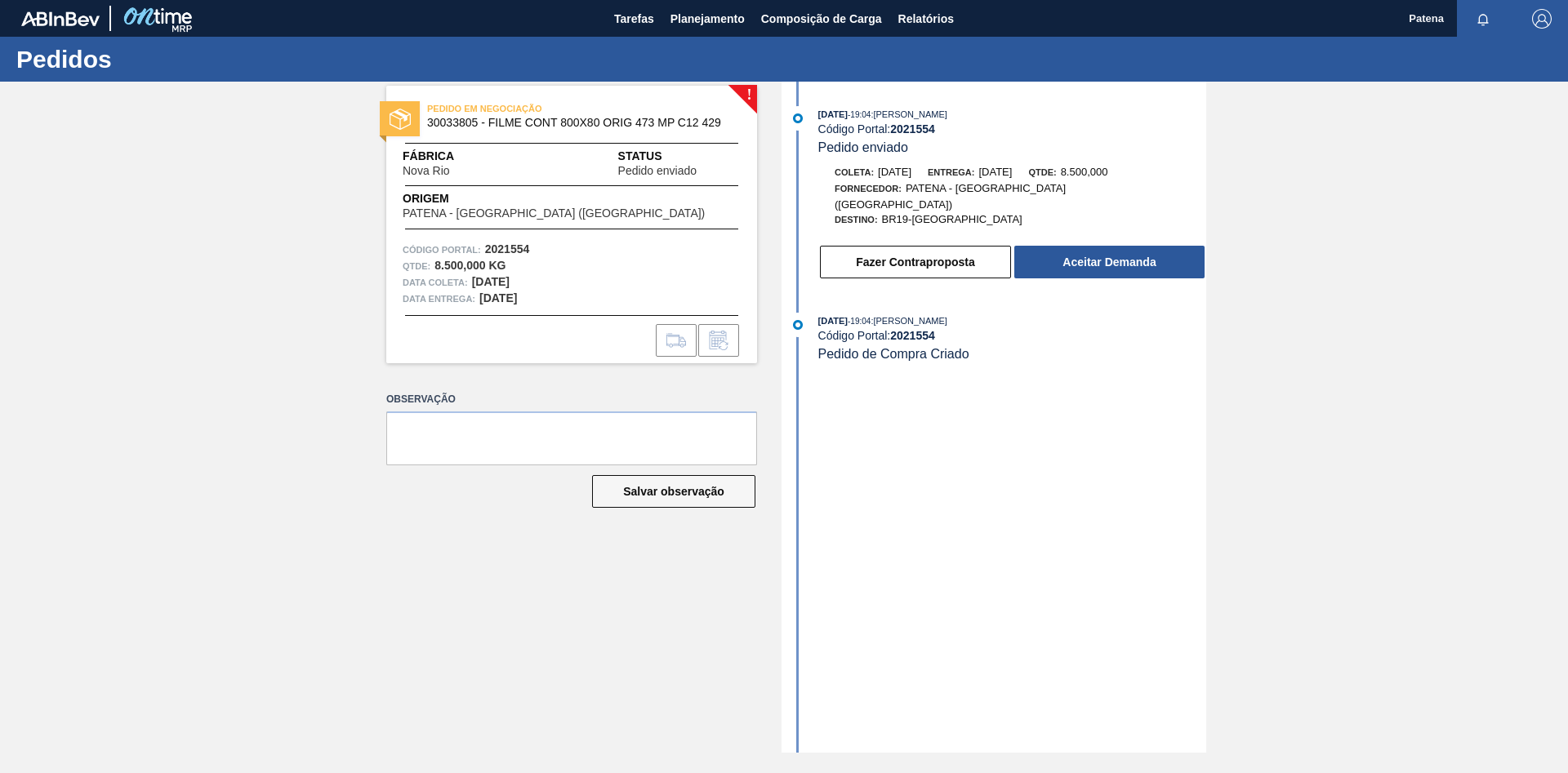
click at [427, 606] on div "! PEDIDO EM NEGOCIAÇÃO 30033805 - FILME CONT 800X80 ORIG 473 MP C12 429 Fábrica…" at bounding box center [559, 416] width 395 height 671
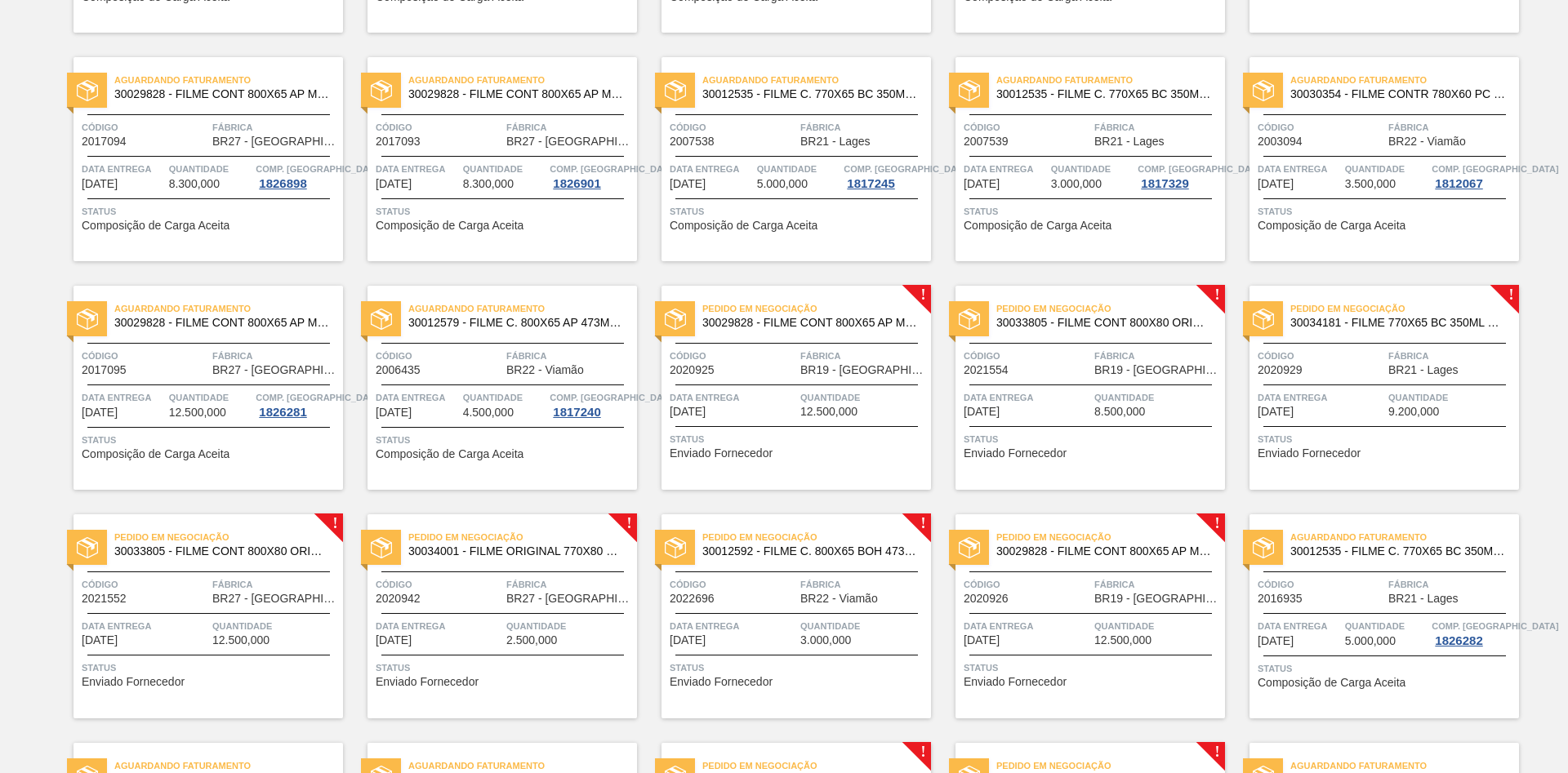
scroll to position [583, 0]
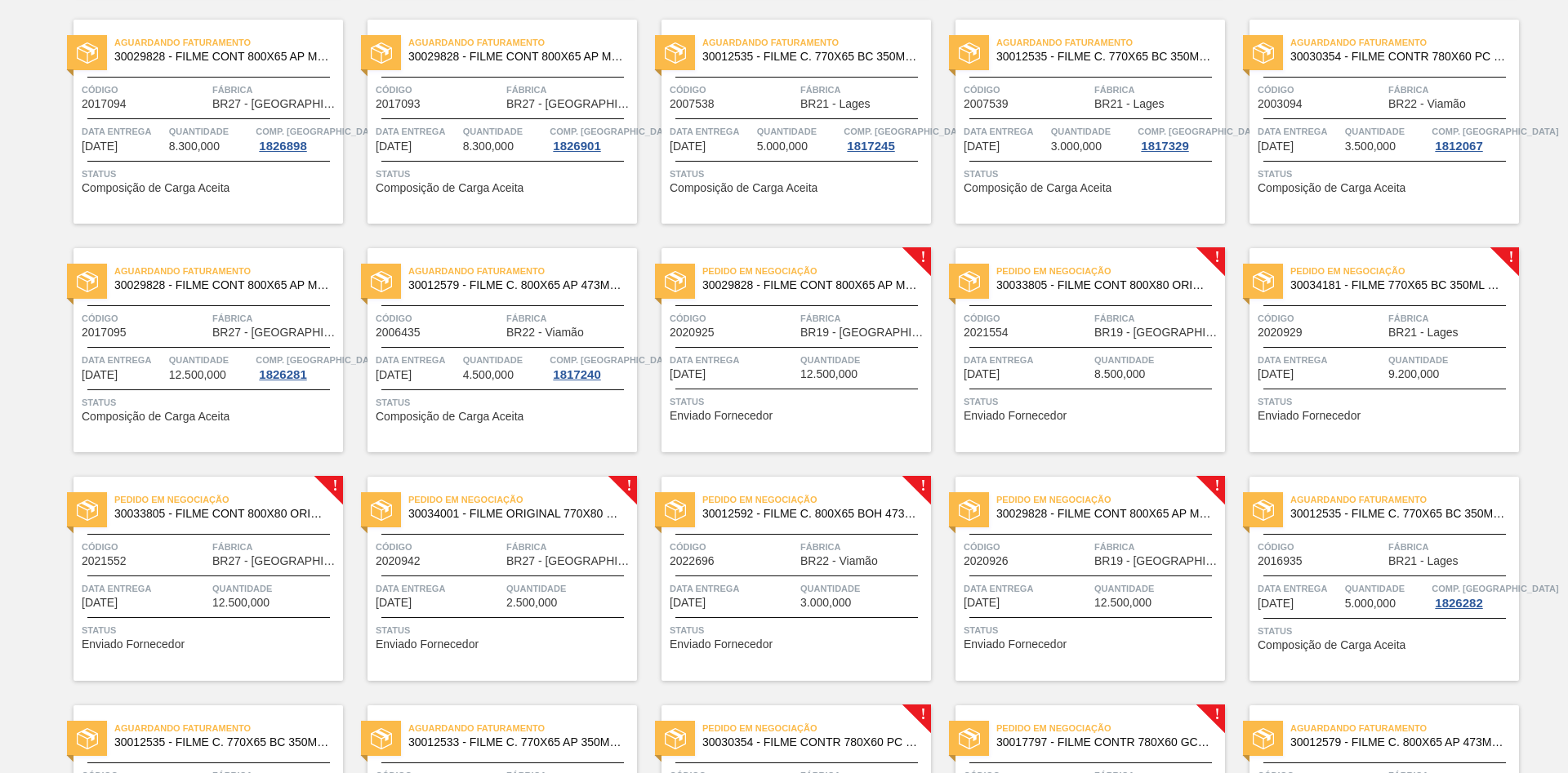
click at [1375, 309] on div "Pedido em Negociação 30034181 - FILME 770X65 BC 350ML MP C12 Código 2020929 Fáb…" at bounding box center [1384, 349] width 269 height 204
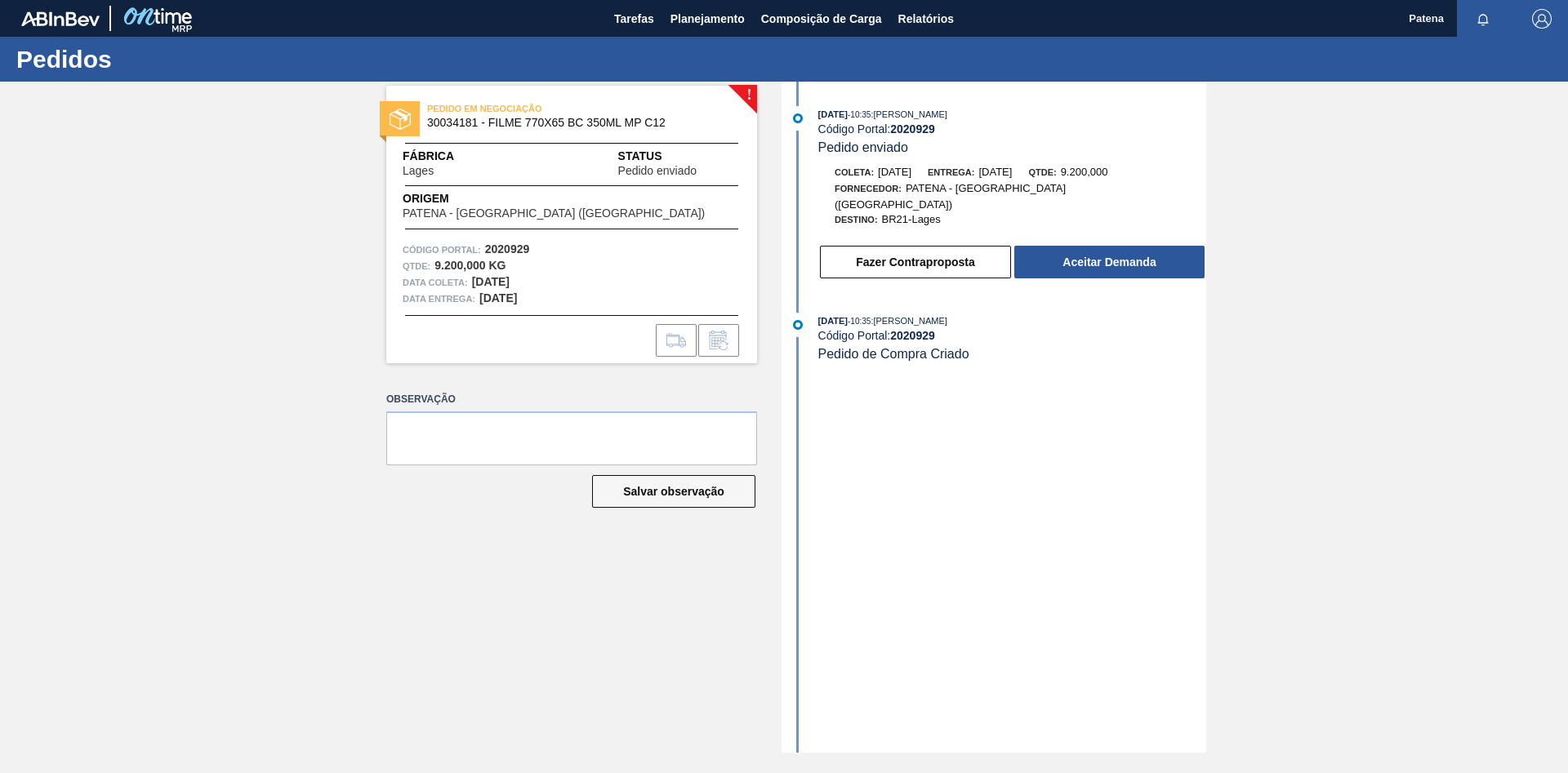
click at [513, 635] on div "! PEDIDO EM NEGOCIAÇÃO 30034181 - FILME 770X65 BC 350ML MP C12 Fábrica Lages St…" at bounding box center [559, 416] width 395 height 671
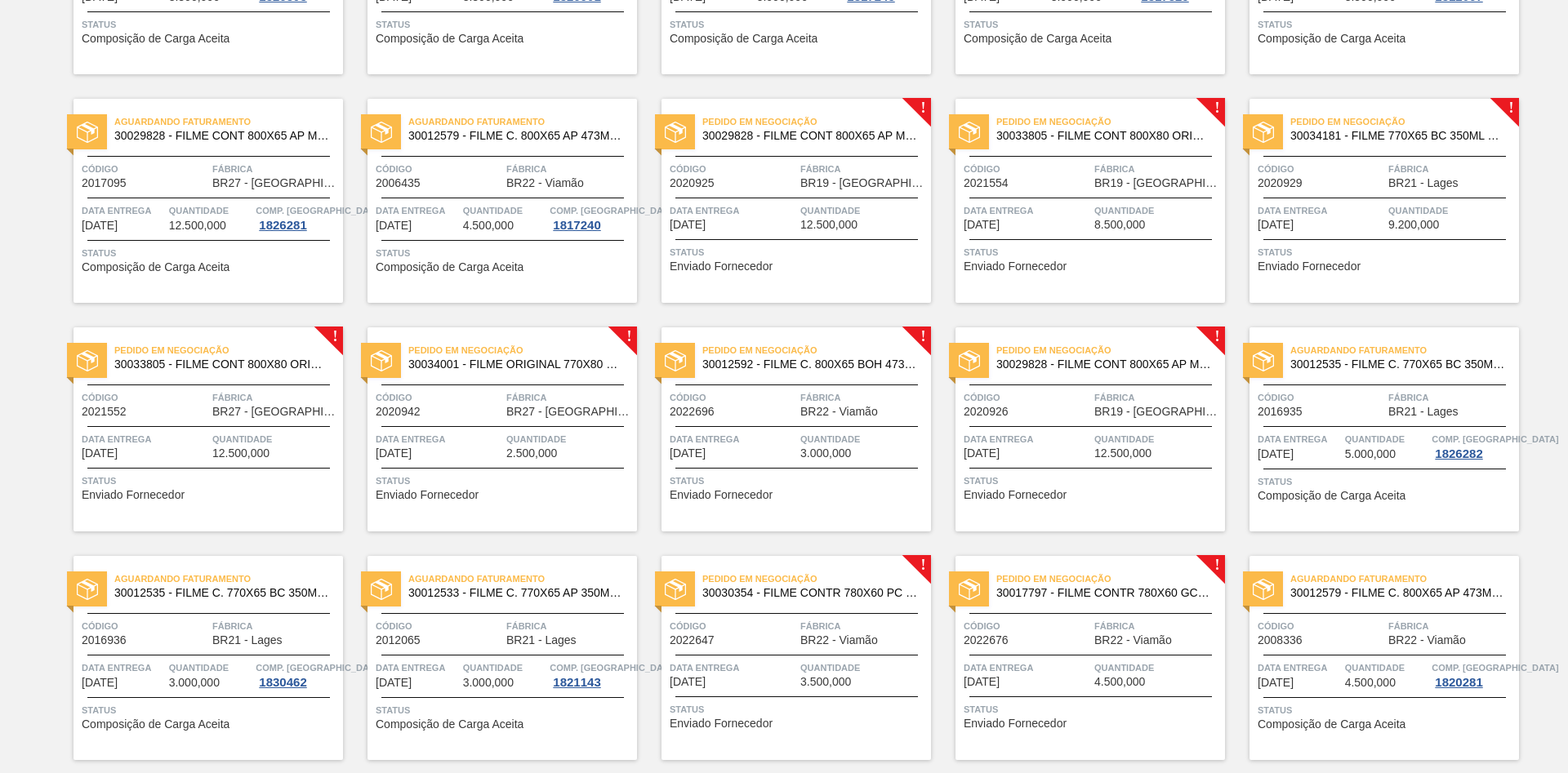
scroll to position [779, 0]
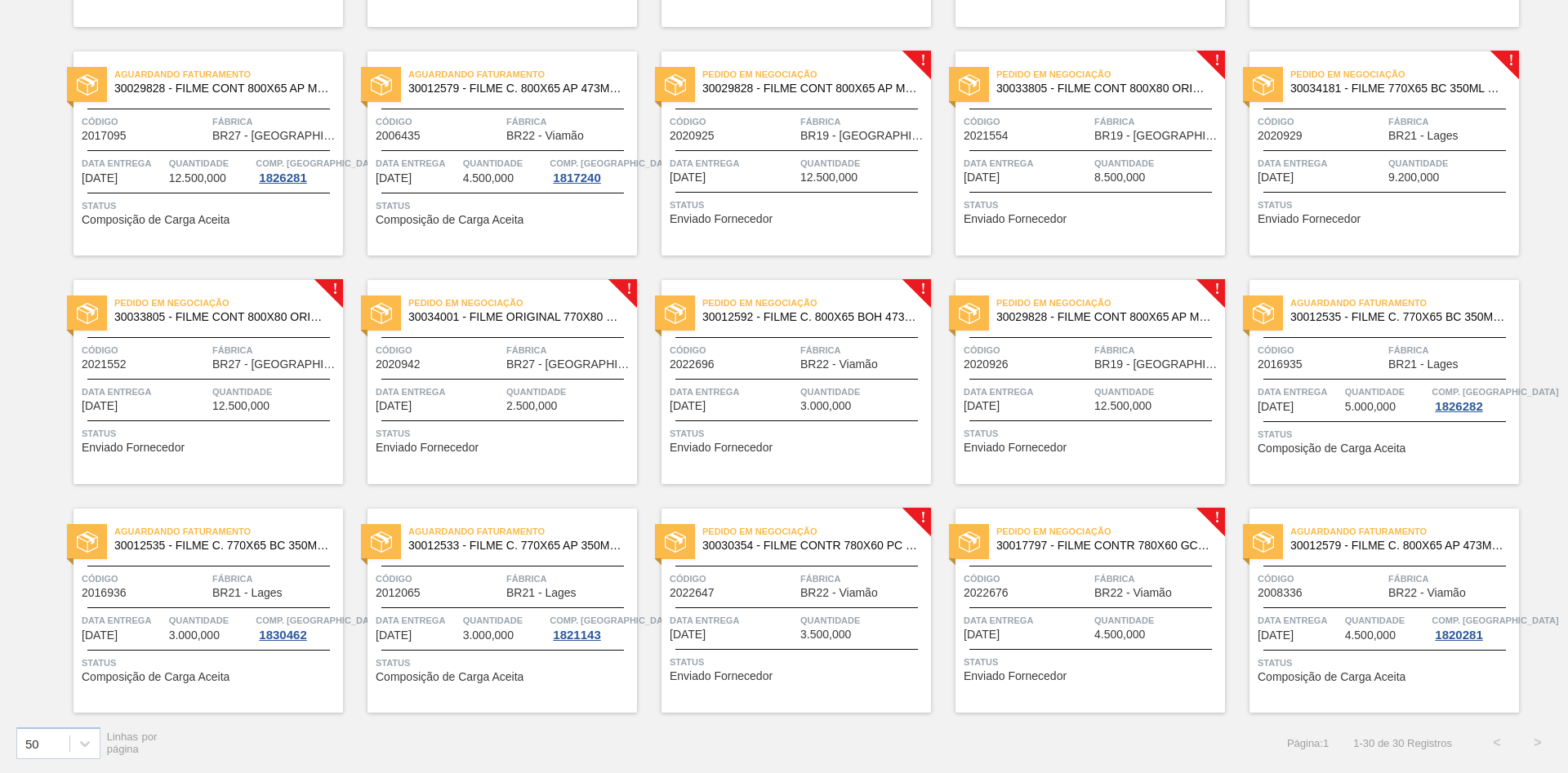
click at [200, 367] on div "Código 2021552" at bounding box center [145, 356] width 126 height 28
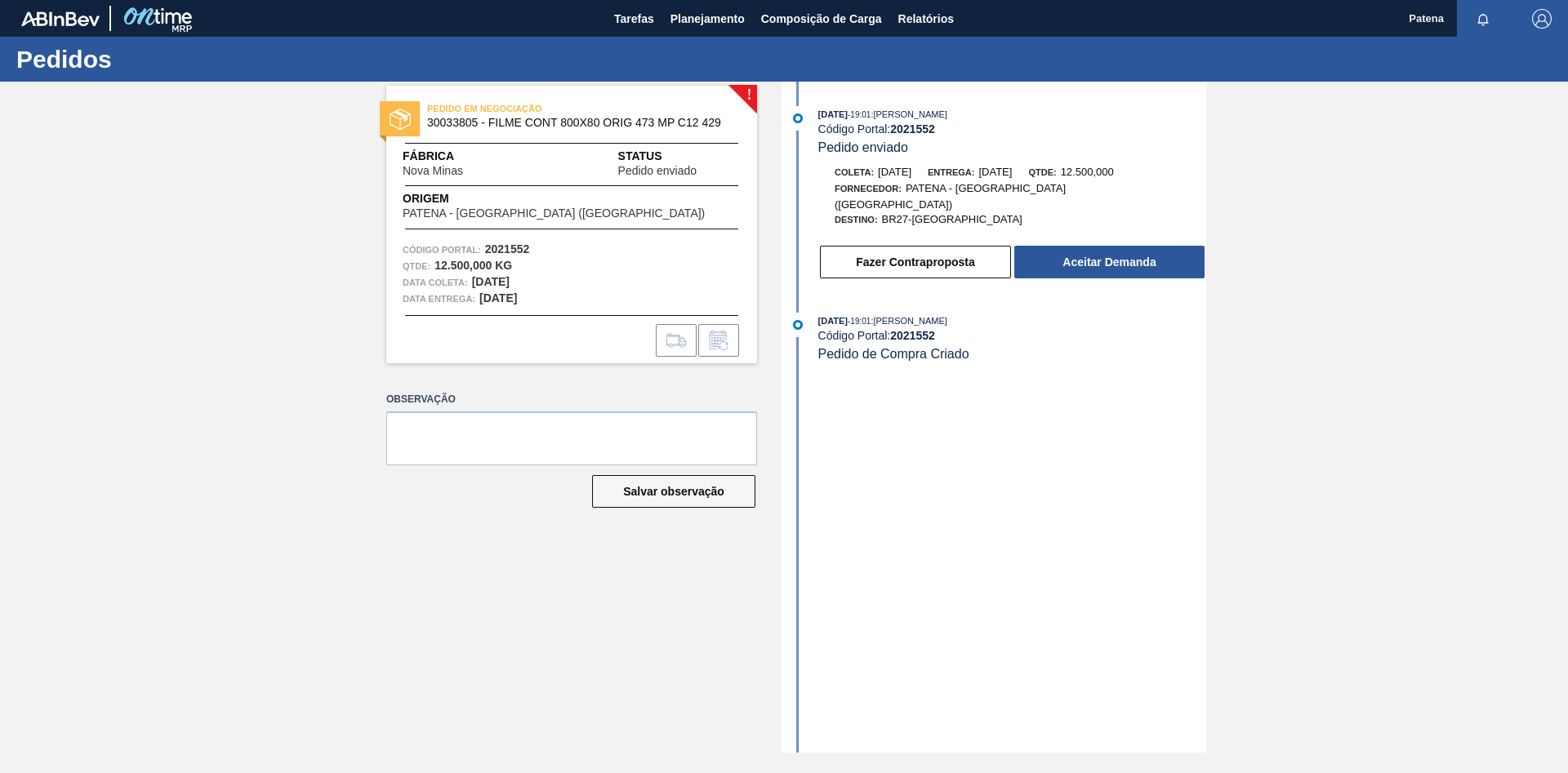
click at [194, 569] on div "! PEDIDO EM NEGOCIAÇÃO 30033805 - FILME CONT 800X80 ORIG 473 MP C12 429 Fábrica…" at bounding box center [784, 416] width 1568 height 671
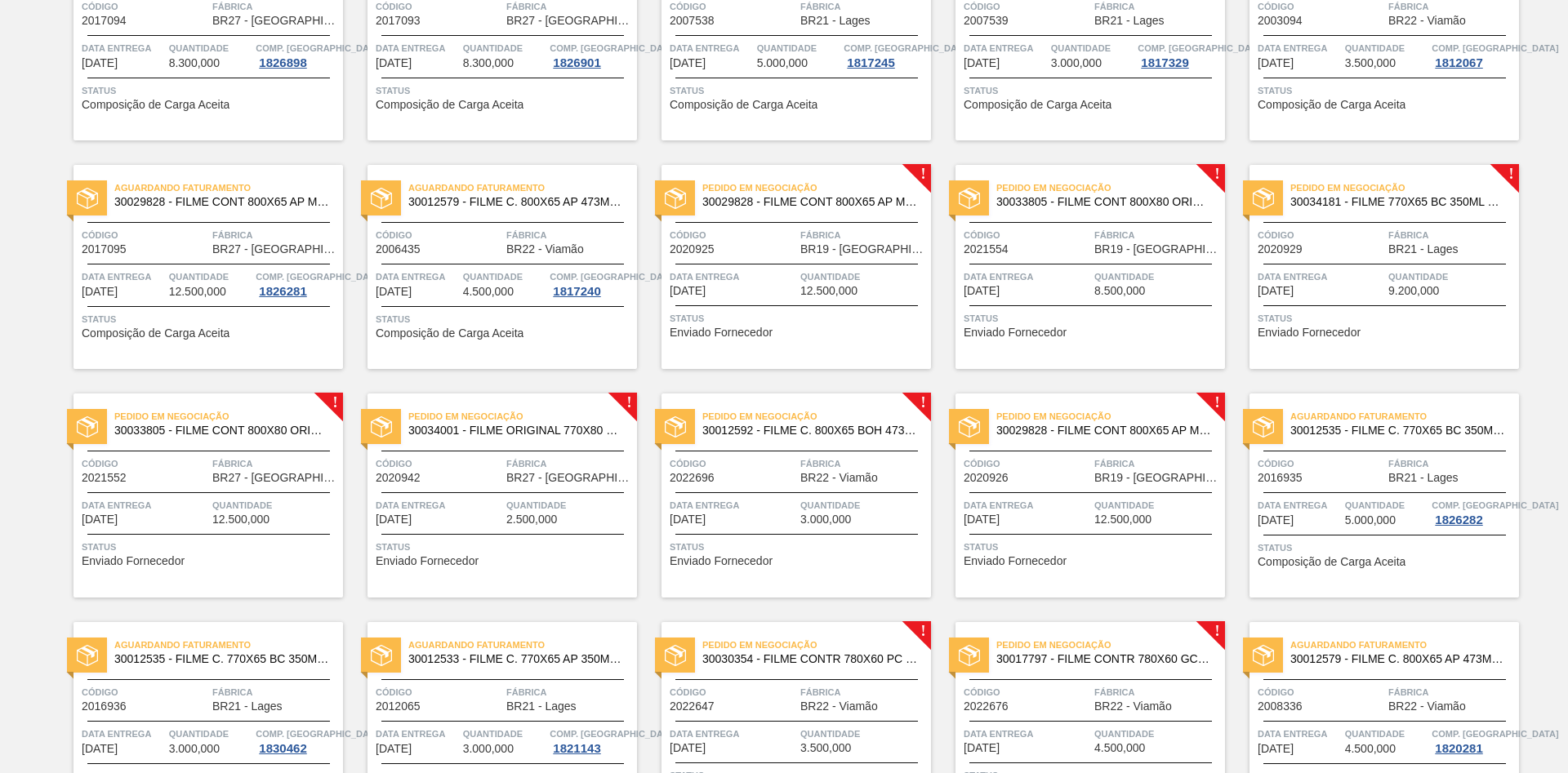
scroll to position [779, 0]
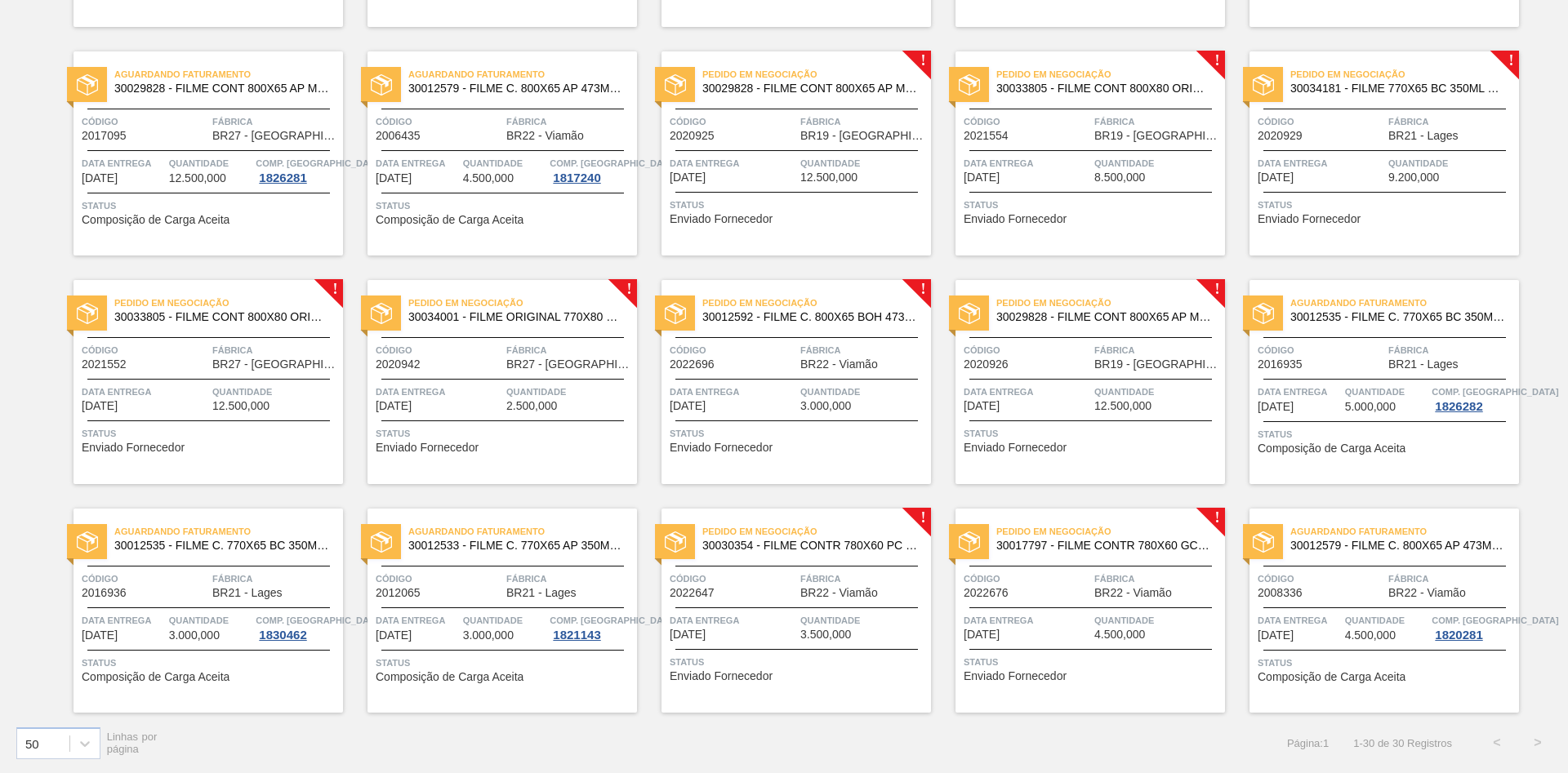
click at [528, 374] on div "Pedido em Negociação 30034001 - FILME ORIGINAL 770X80 350X12 MP Código 2020942 …" at bounding box center [502, 381] width 269 height 204
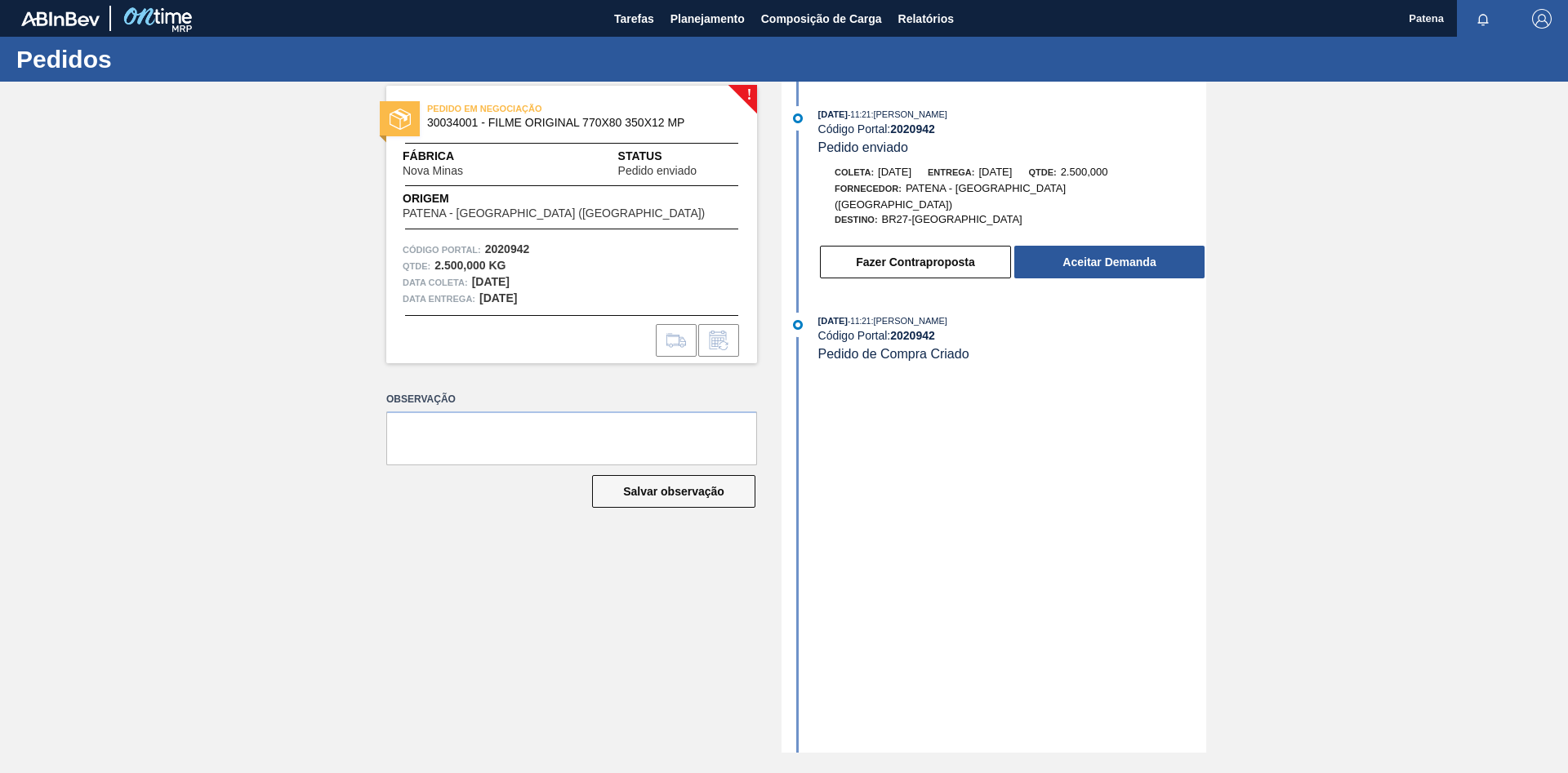
click at [427, 664] on div "! PEDIDO EM NEGOCIAÇÃO 30034001 - FILME ORIGINAL 770X80 350X12 MP Fábrica Nova …" at bounding box center [559, 416] width 395 height 671
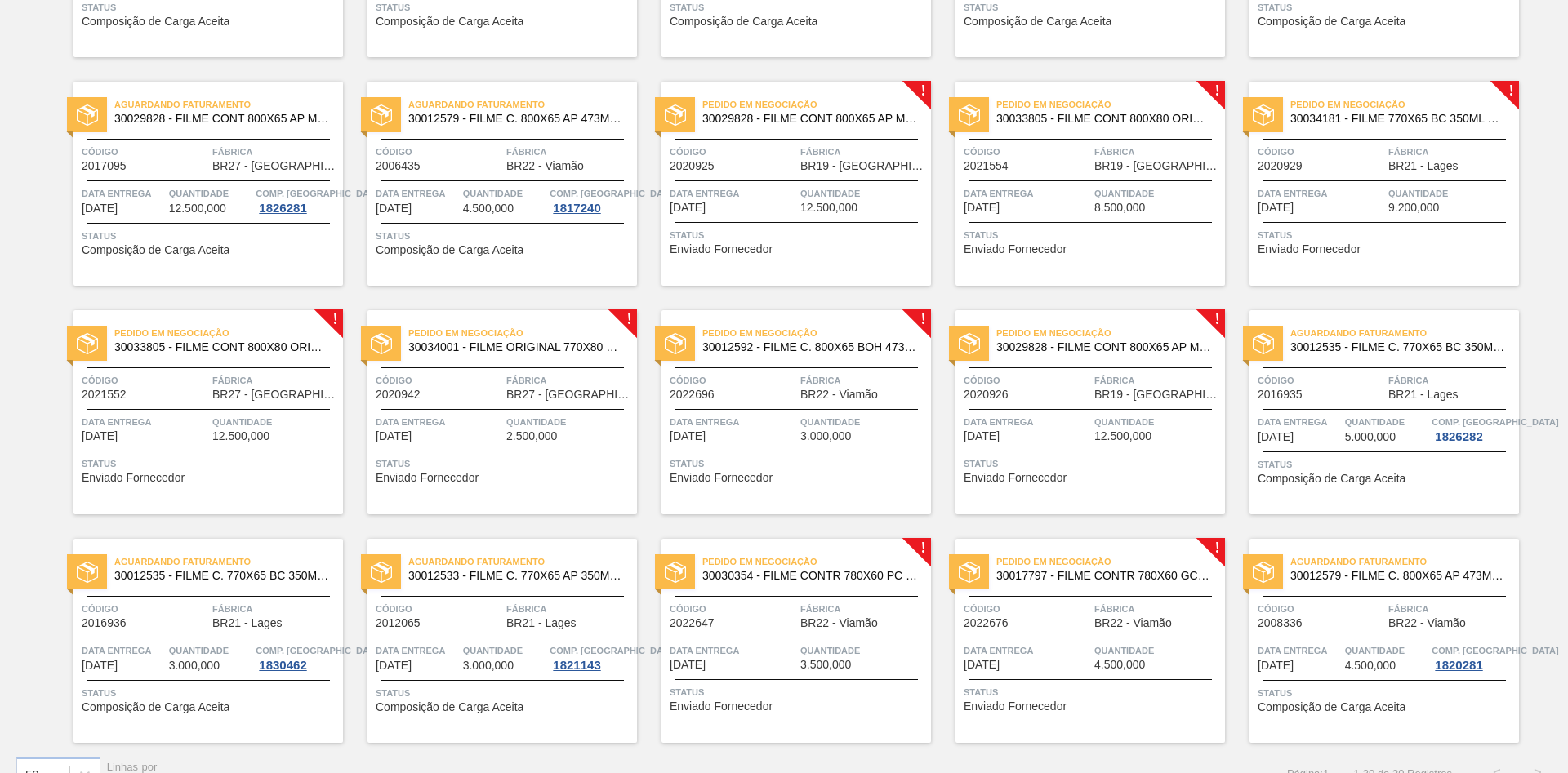
scroll to position [779, 0]
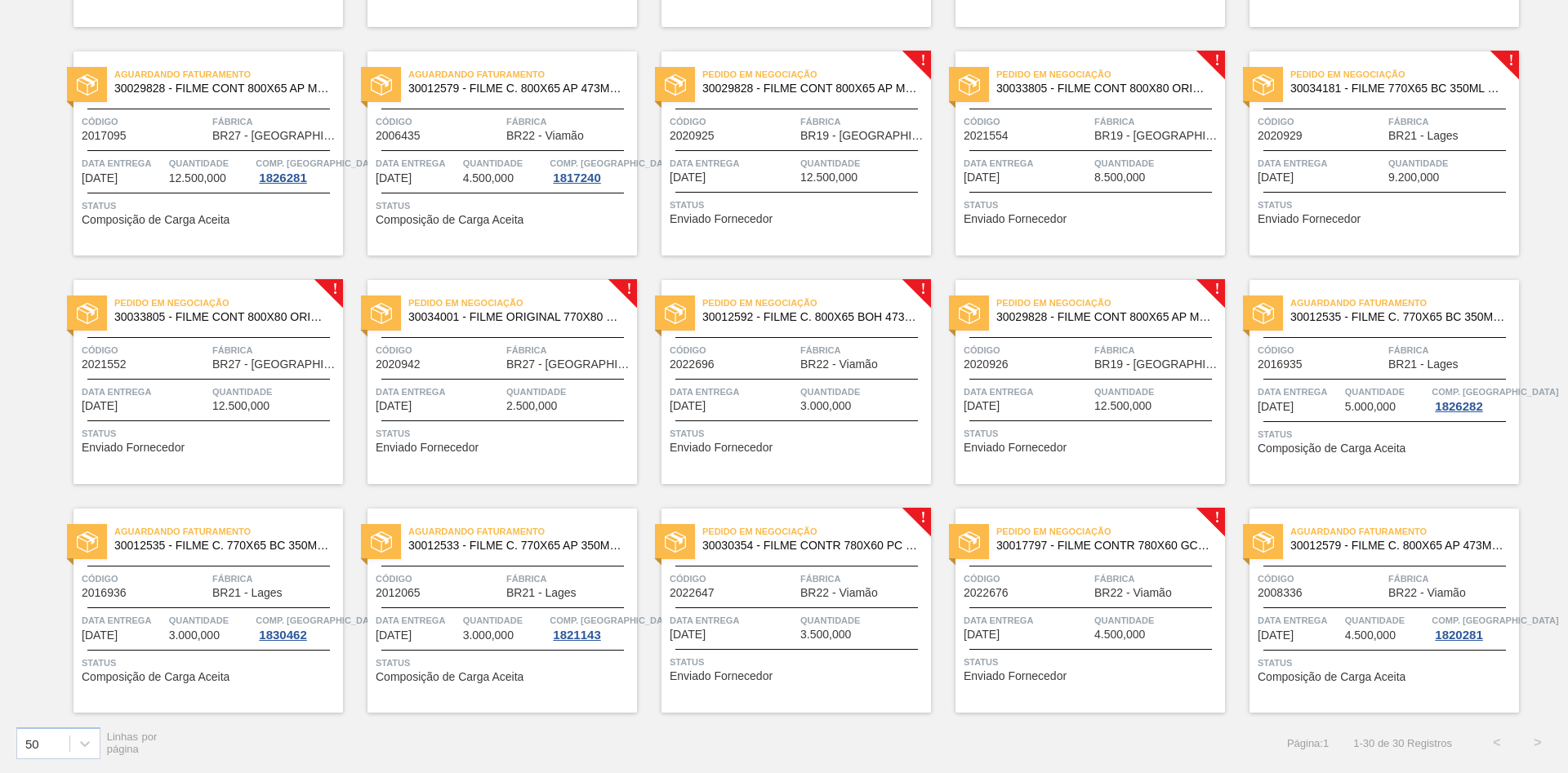
click at [817, 354] on span "Fábrica" at bounding box center [863, 350] width 126 height 16
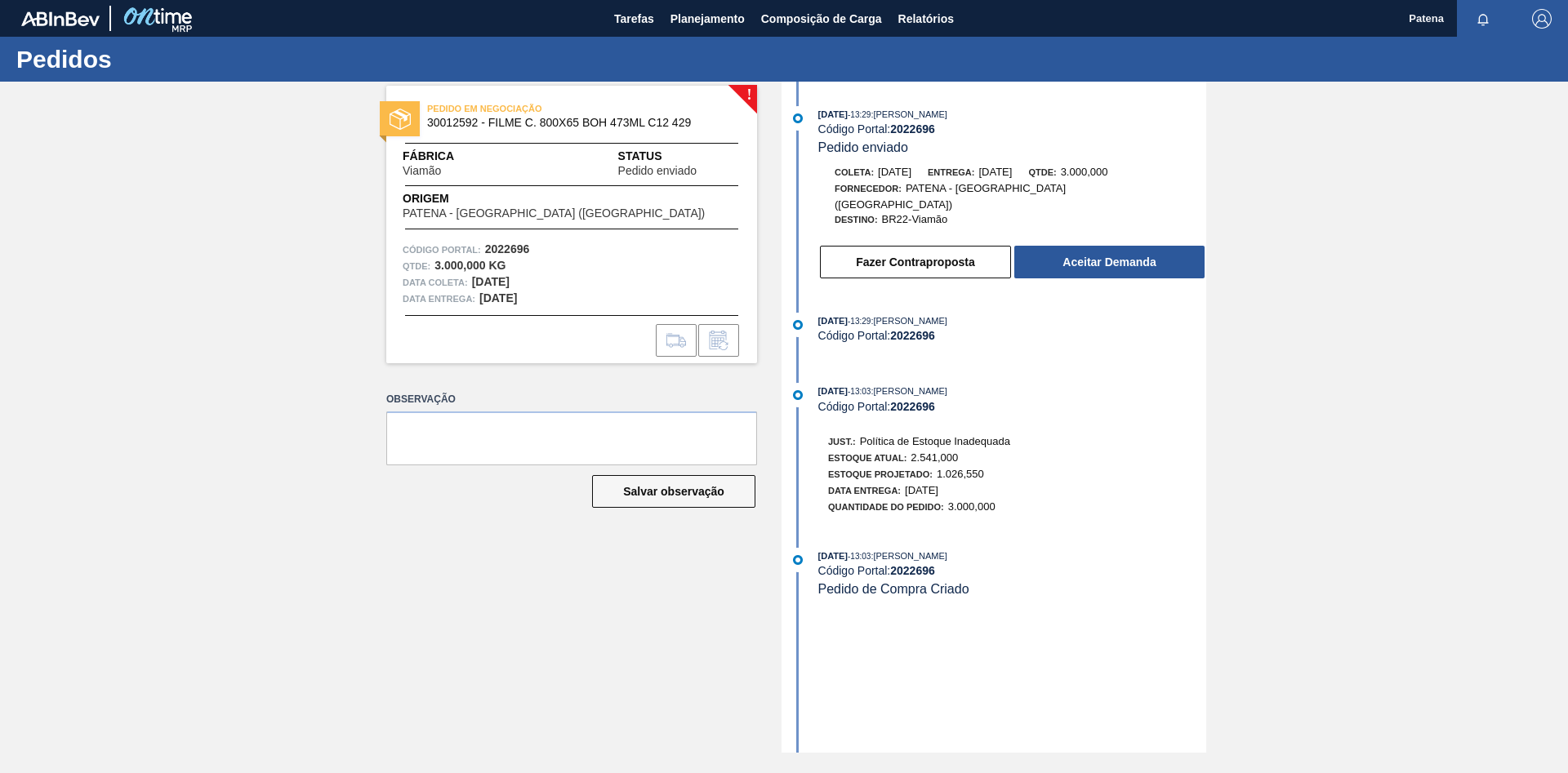
click at [359, 576] on div "! PEDIDO EM NEGOCIAÇÃO 30012592 - FILME C. 800X65 BOH 473ML C12 429 Fábrica Via…" at bounding box center [784, 416] width 1568 height 671
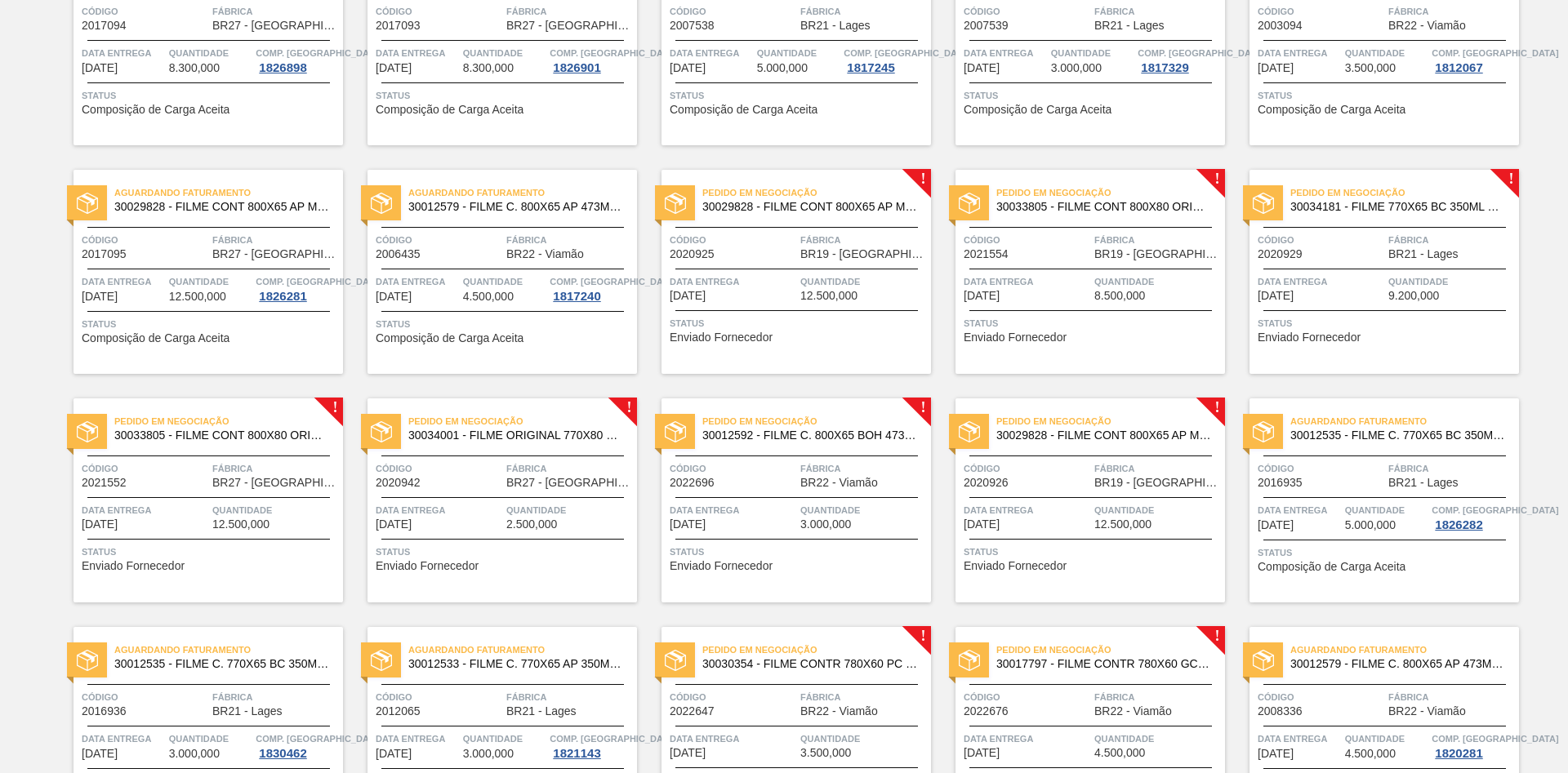
scroll to position [779, 0]
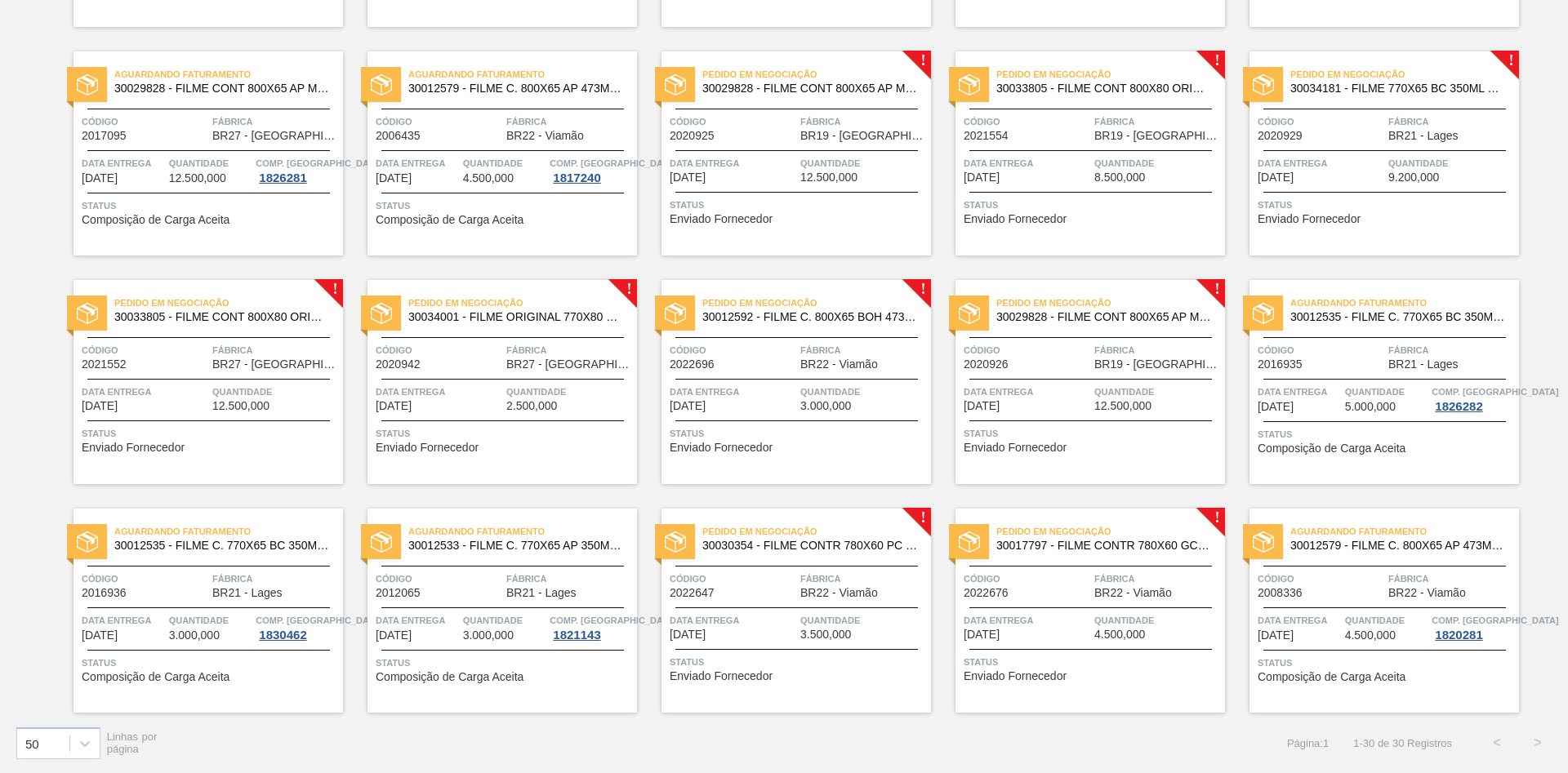
click at [1186, 361] on div "Fábrica BR19 - Nova Rio" at bounding box center [1157, 356] width 126 height 28
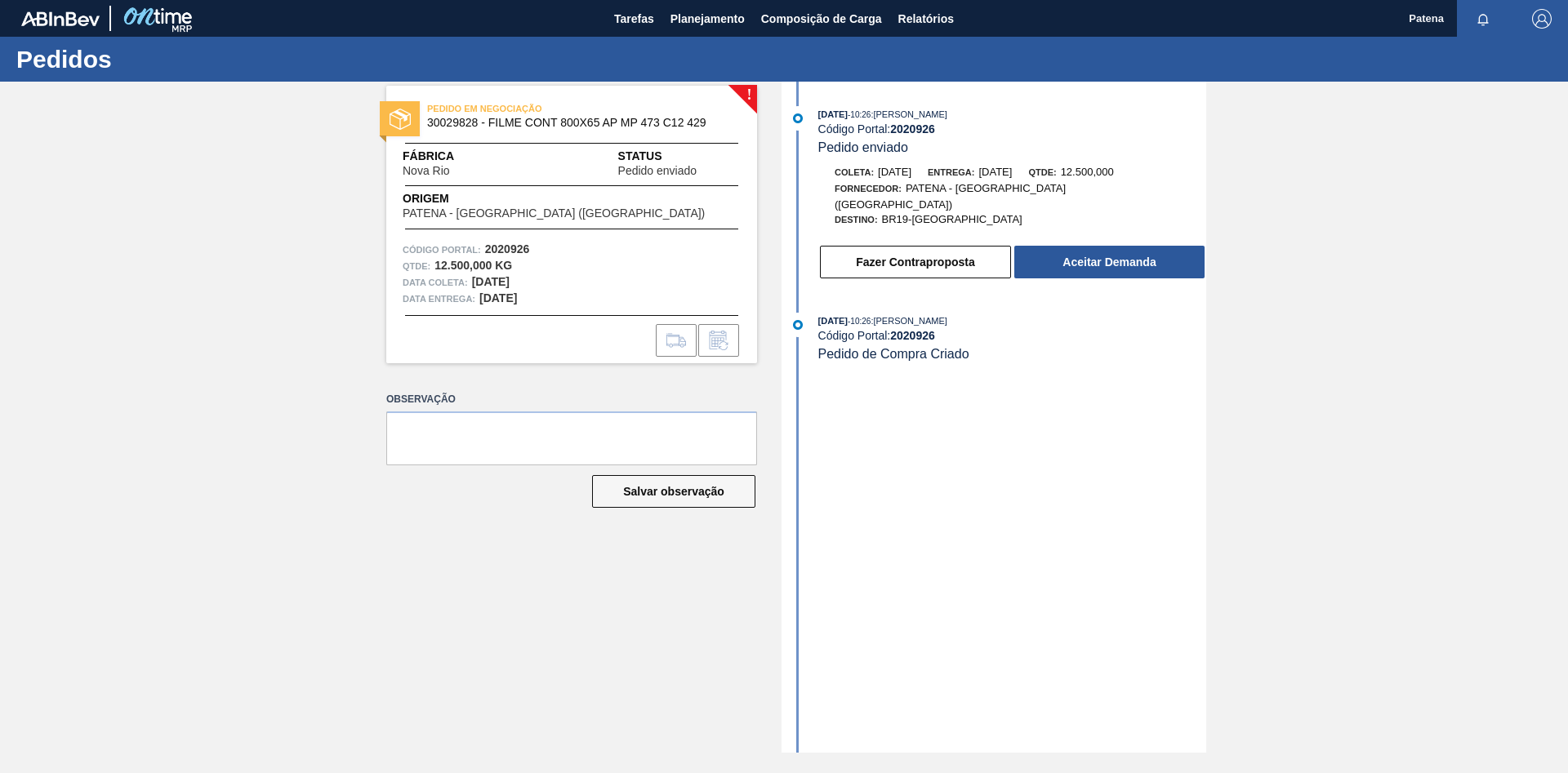
click at [329, 623] on div "! PEDIDO EM NEGOCIAÇÃO 30029828 - FILME CONT 800X65 AP MP 473 C12 429 Fábrica N…" at bounding box center [784, 416] width 1568 height 671
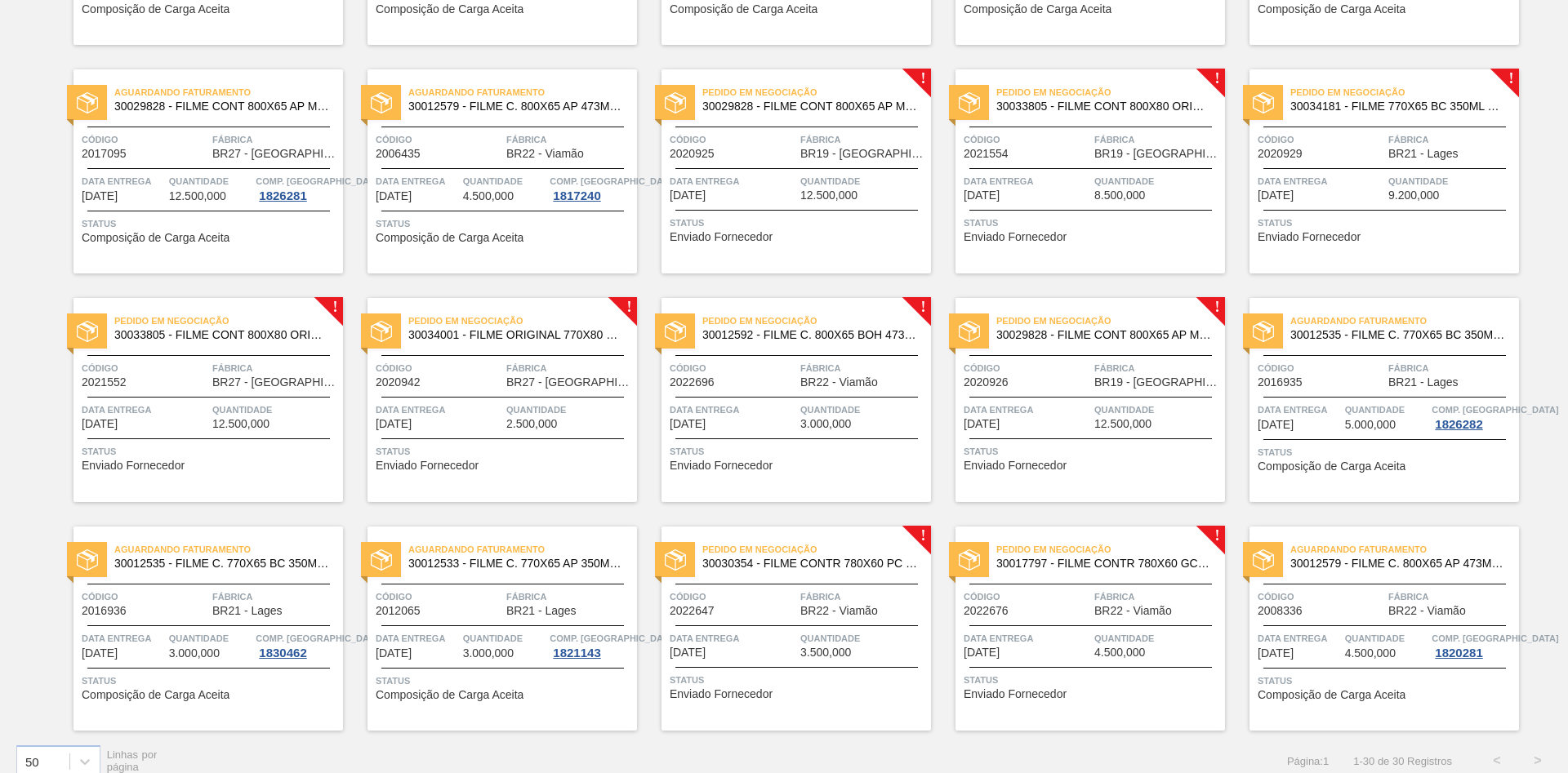
scroll to position [779, 0]
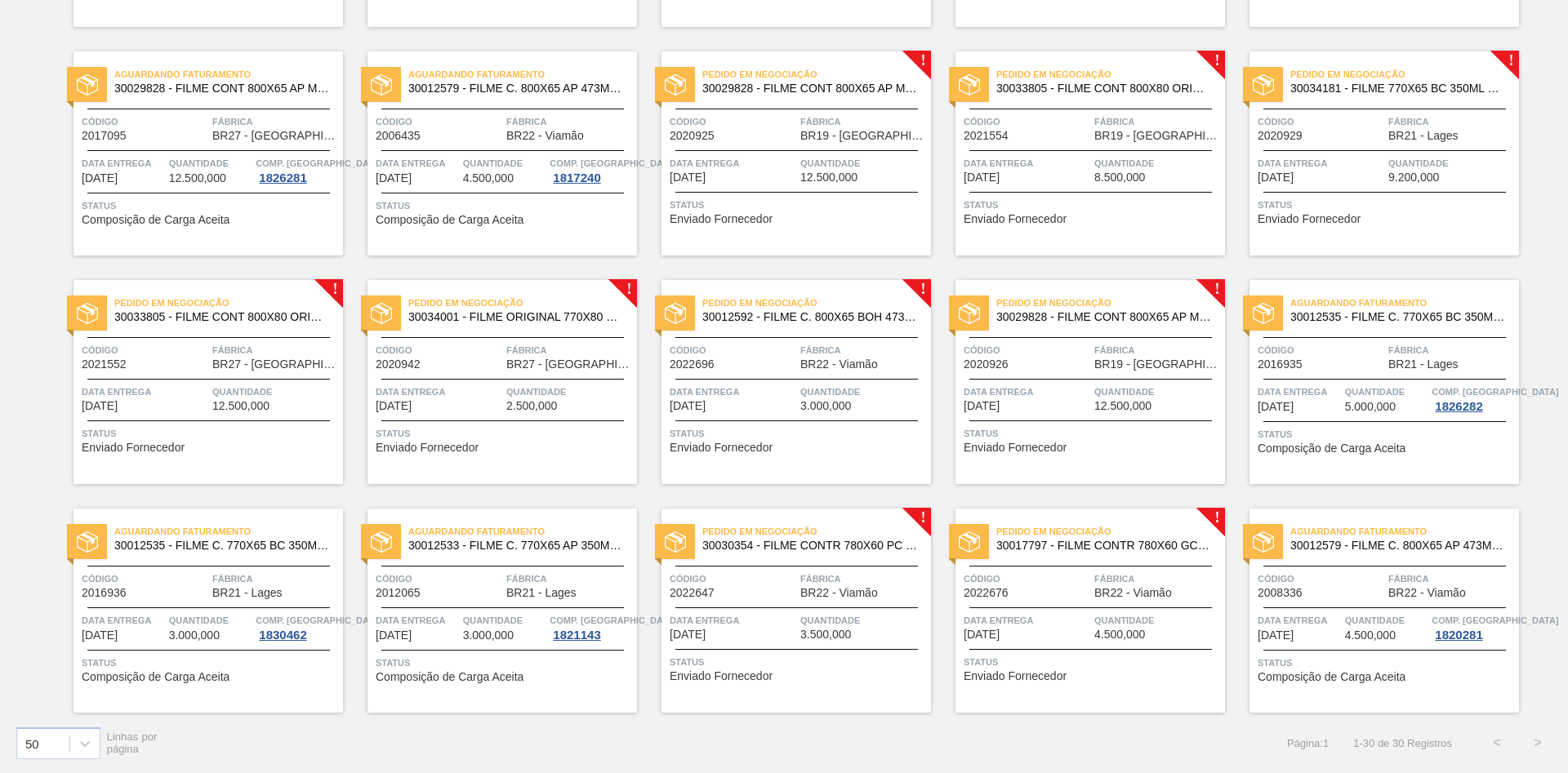
click at [862, 618] on span "Quantidade" at bounding box center [863, 620] width 126 height 16
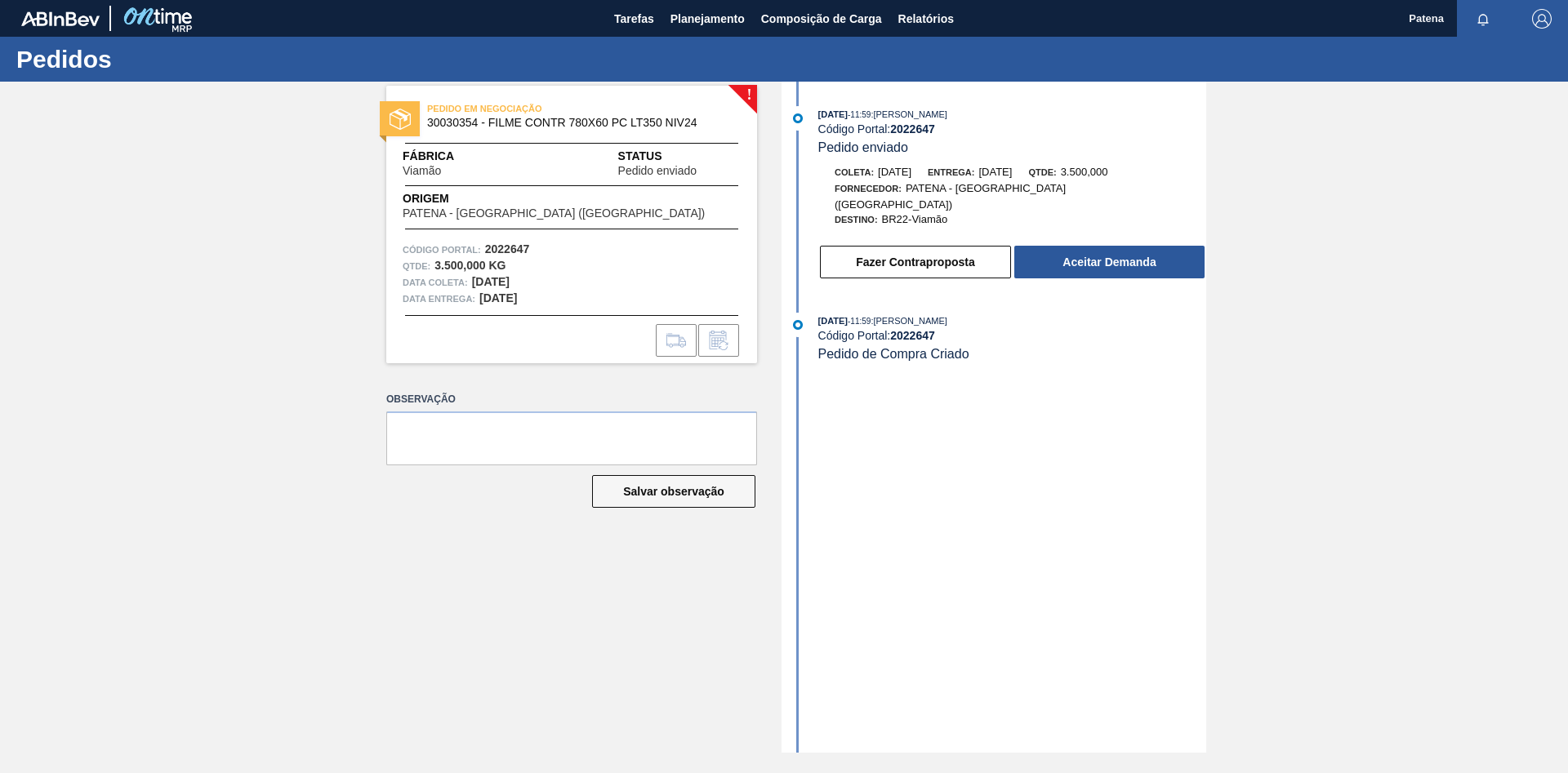
click at [454, 680] on div "! PEDIDO EM NEGOCIAÇÃO 30030354 - FILME CONTR 780X60 PC LT350 NIV24 Fábrica Via…" at bounding box center [559, 416] width 395 height 671
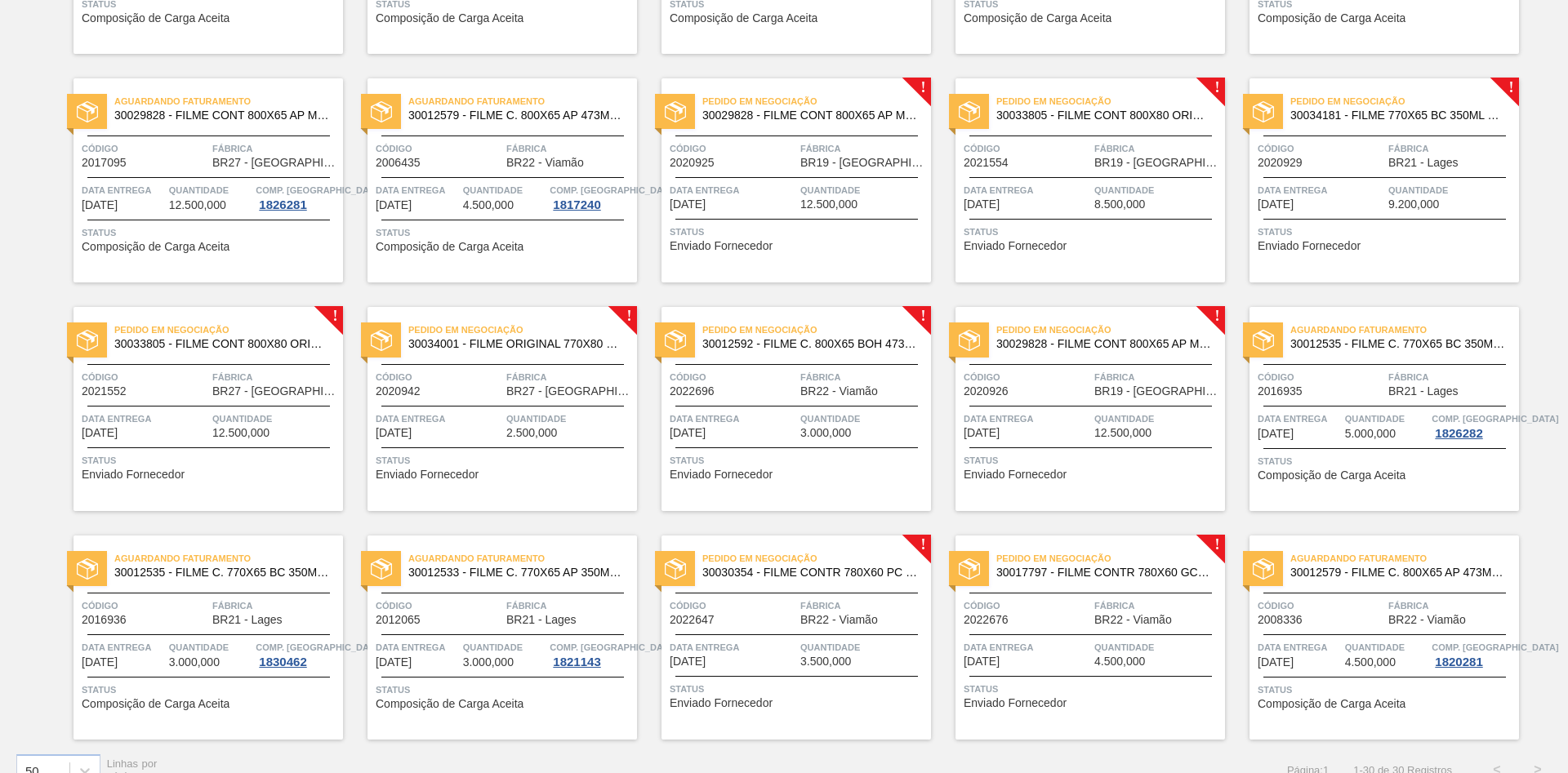
scroll to position [779, 0]
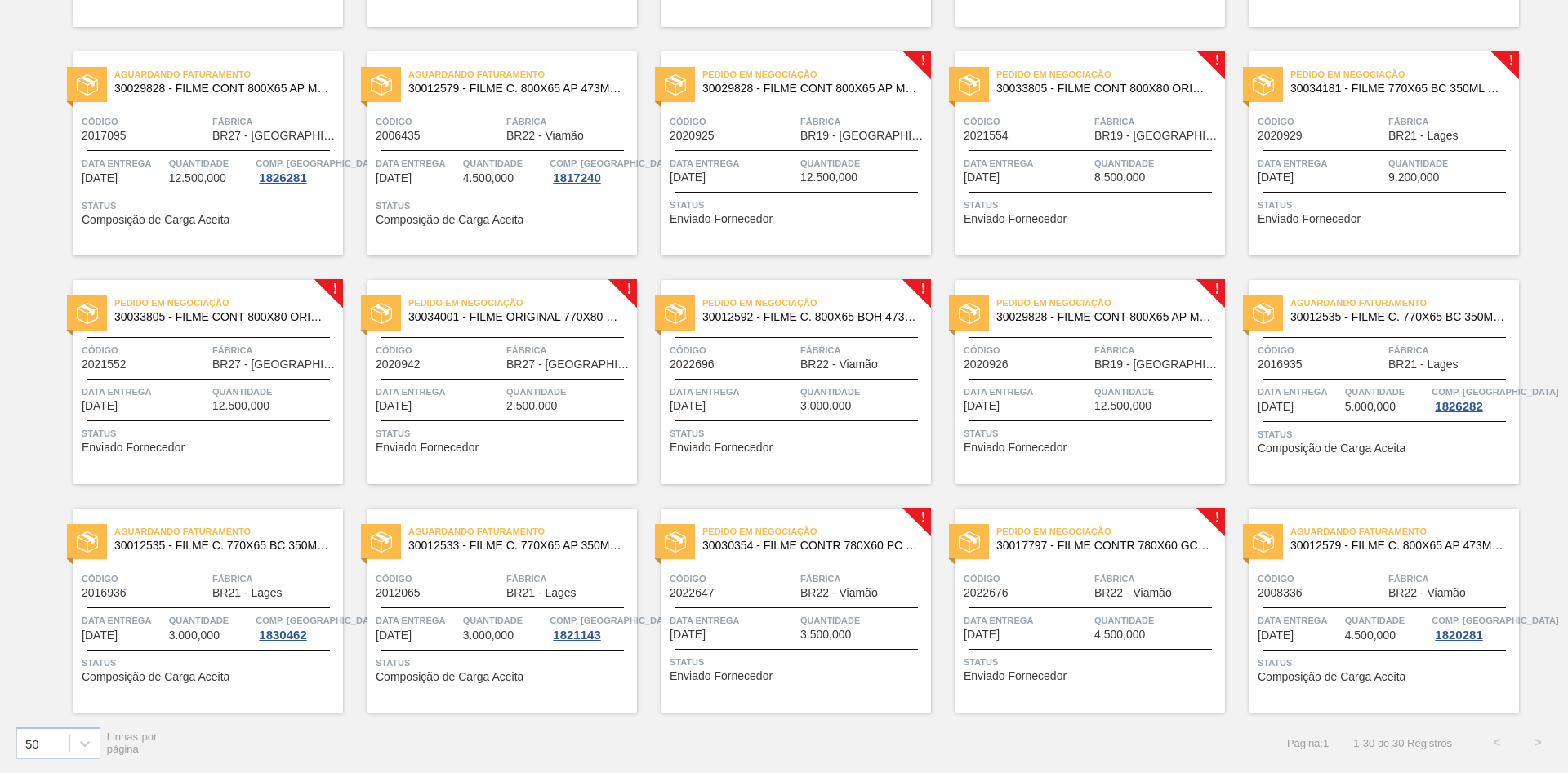
click at [1047, 568] on div "Pedido em Negociação 30017797 - FILME CONTR 780X60 GCA ZERO 350ML NIV22 Código …" at bounding box center [1090, 610] width 269 height 204
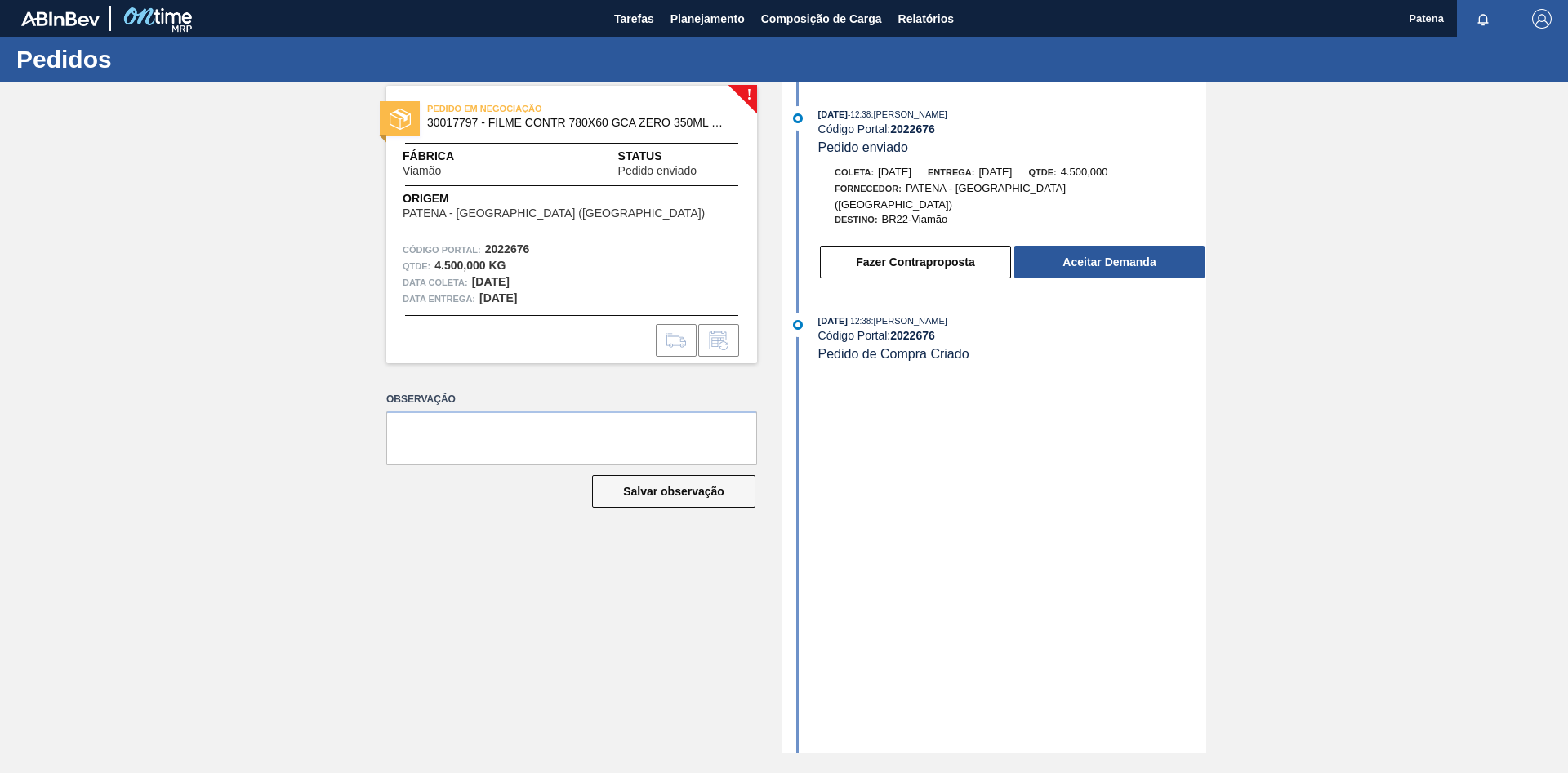
click at [450, 681] on div "! PEDIDO EM NEGOCIAÇÃO 30017797 - FILME CONTR 780X60 GCA ZERO 350ML NIV22 Fábri…" at bounding box center [559, 416] width 395 height 671
click at [687, 22] on span "Planejamento" at bounding box center [707, 18] width 74 height 19
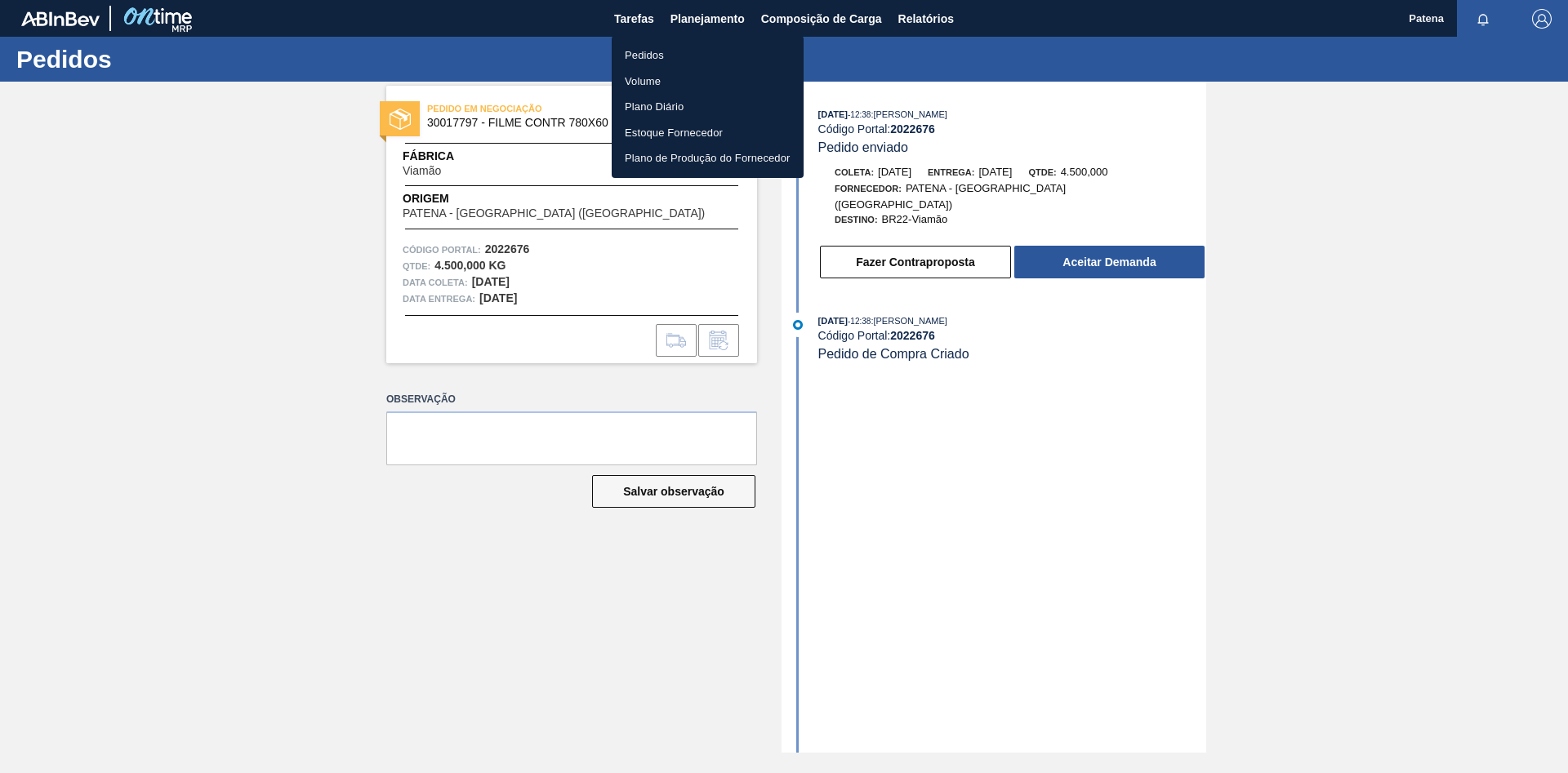
click at [648, 49] on li "Pedidos" at bounding box center [708, 55] width 192 height 27
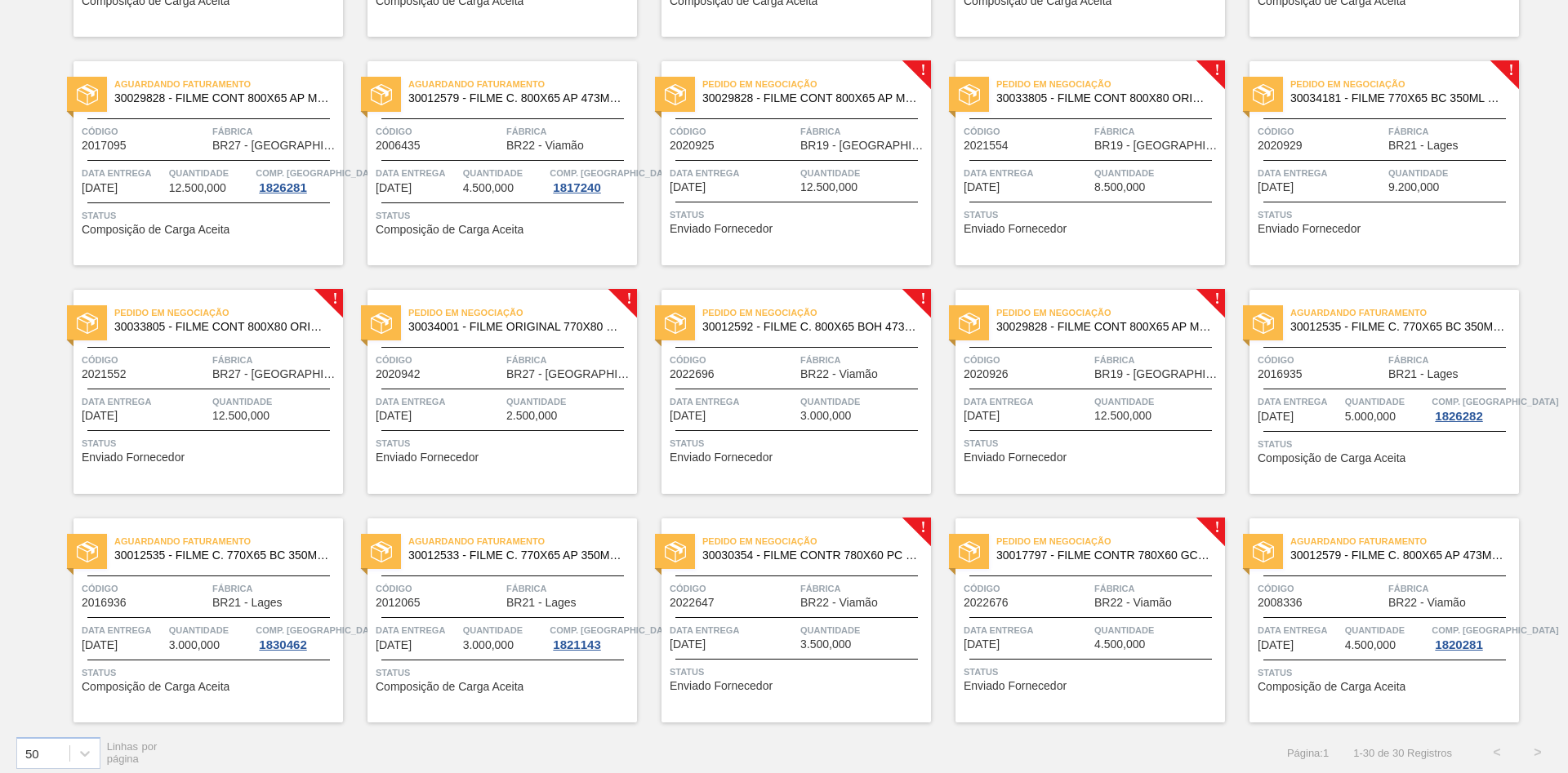
scroll to position [779, 0]
